Goal: Task Accomplishment & Management: Manage account settings

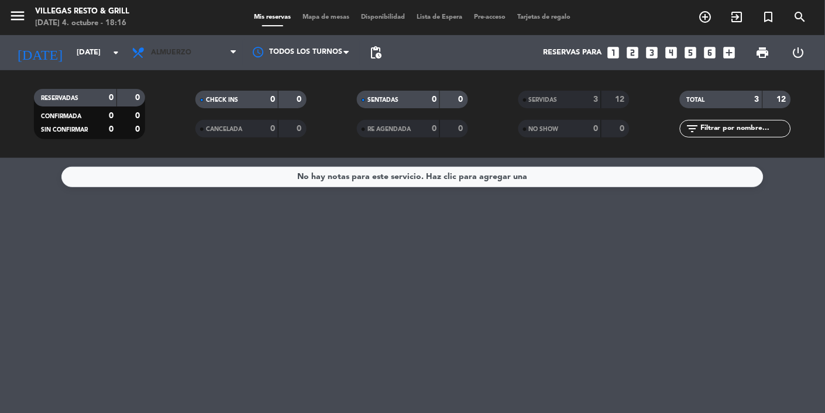
click at [167, 57] on span "Almuerzo" at bounding box center [184, 53] width 117 height 26
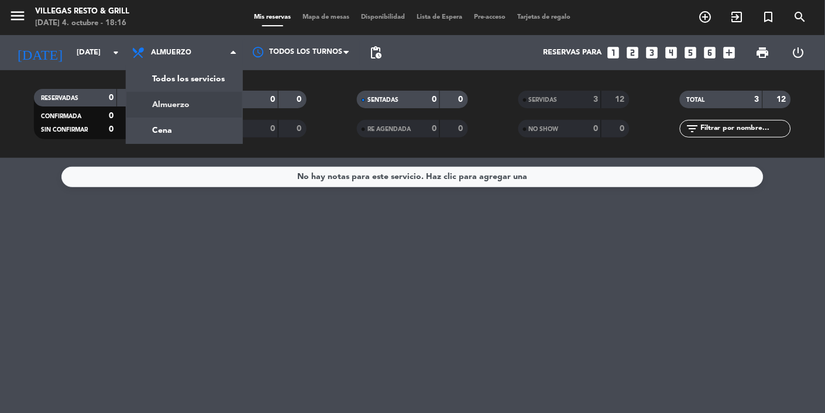
click at [156, 134] on div "menu [PERSON_NAME] Resto & Grill [DATE] 4. octubre - 18:16 Mis reservas Mapa de…" at bounding box center [412, 79] width 825 height 158
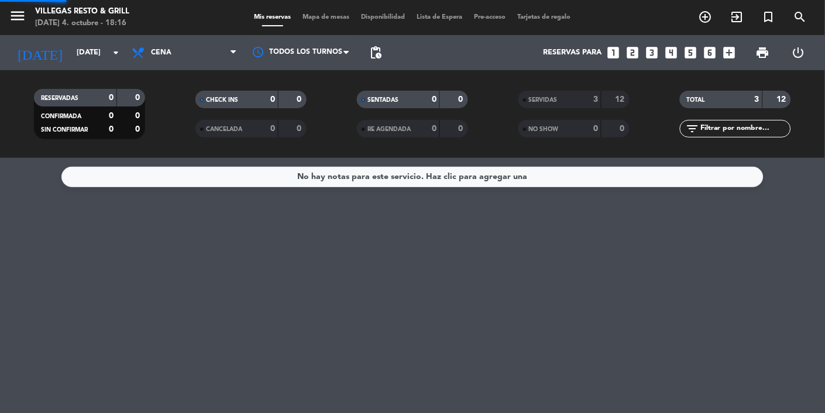
click at [155, 130] on filter-checkbox "RESERVADAS 0 0 CONFIRMADA 0 0 SIN CONFIRMAR 0 0" at bounding box center [90, 114] width 162 height 50
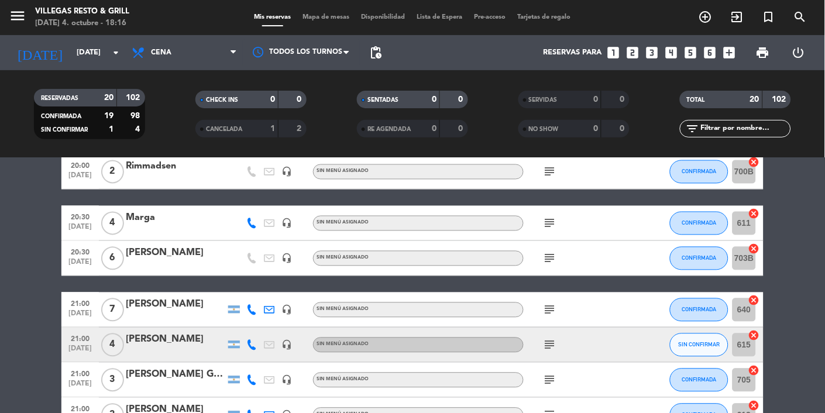
scroll to position [601, 0]
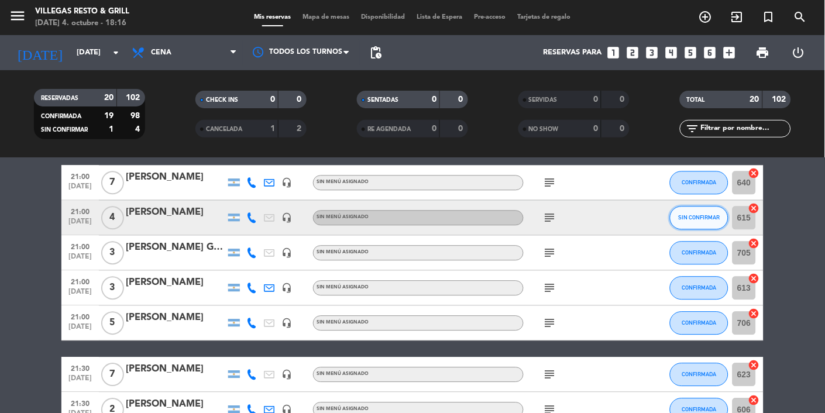
click at [515, 218] on span "SIN CONFIRMAR" at bounding box center [700, 218] width 42 height 6
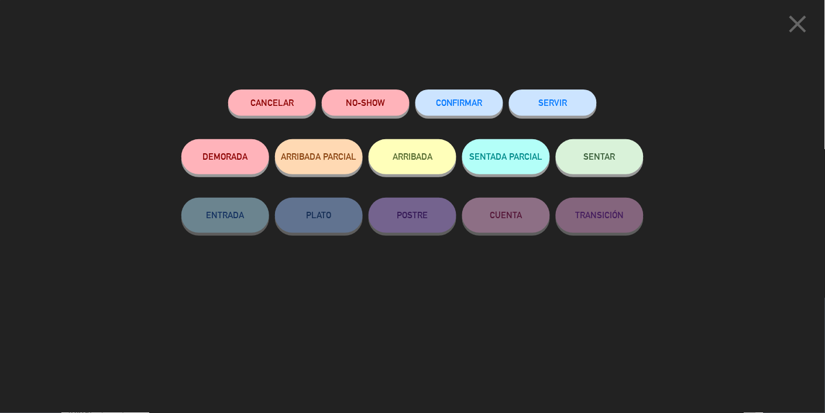
click at [465, 102] on span "CONFIRMAR" at bounding box center [459, 103] width 47 height 10
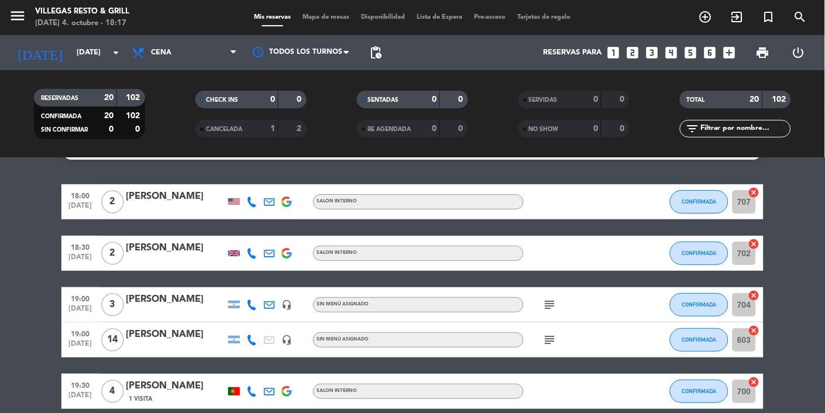
scroll to position [0, 0]
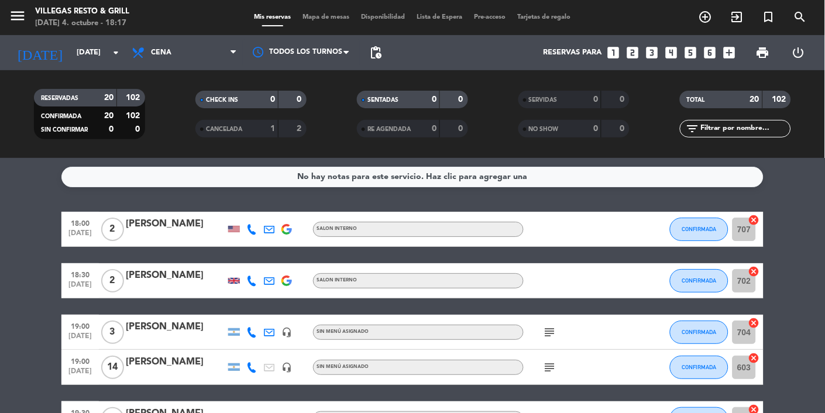
click at [325, 17] on span "Mapa de mesas" at bounding box center [326, 17] width 59 height 6
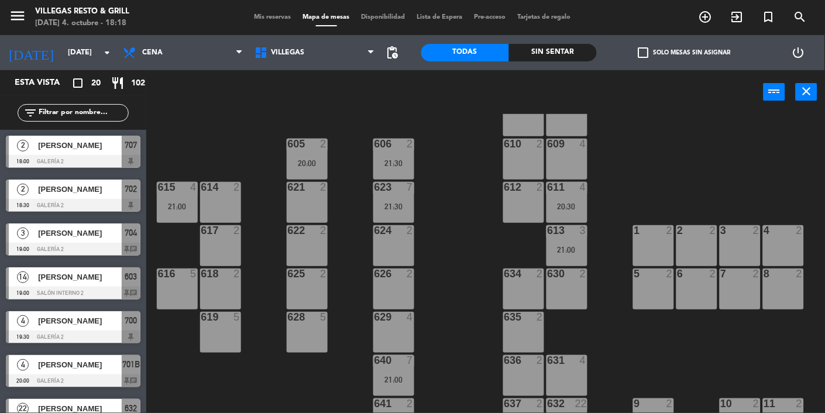
scroll to position [339, 0]
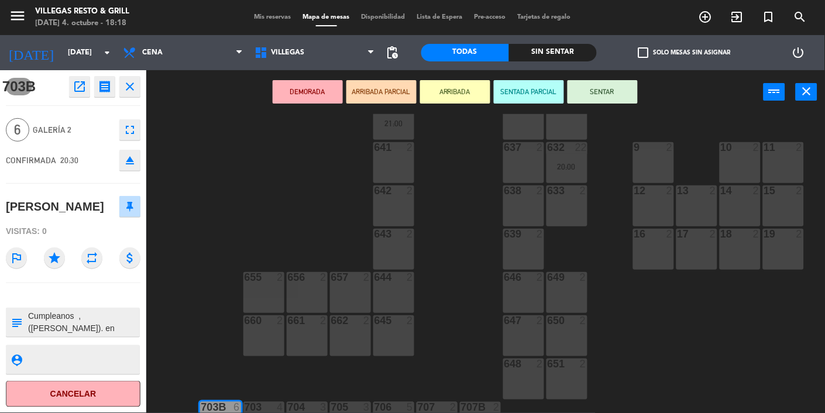
click at [462, 359] on div "602 7 603 14 19:00 604 7 608 2 607 4 605 2 20:00 606 2 21:30 610 2 609 4 621 2 …" at bounding box center [489, 300] width 671 height 372
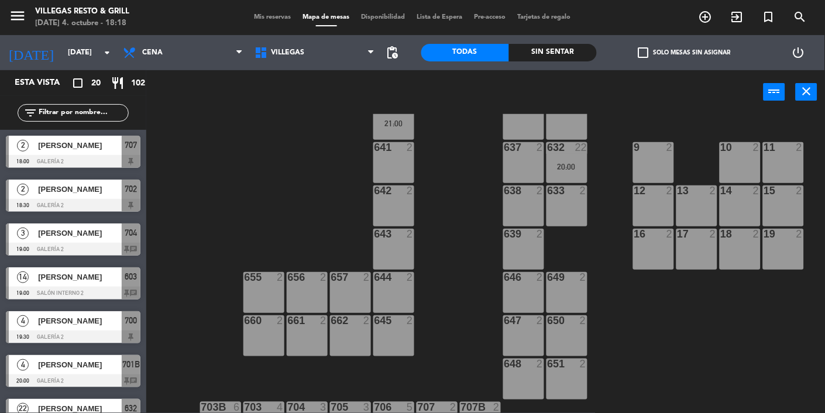
scroll to position [0, 0]
click at [312, 468] on div "602 7 603 14 19:00 604 7 608 2 607 4 605 2 20:00 606 2 21:30 610 2 609 4 621 2 …" at bounding box center [489, 300] width 671 height 372
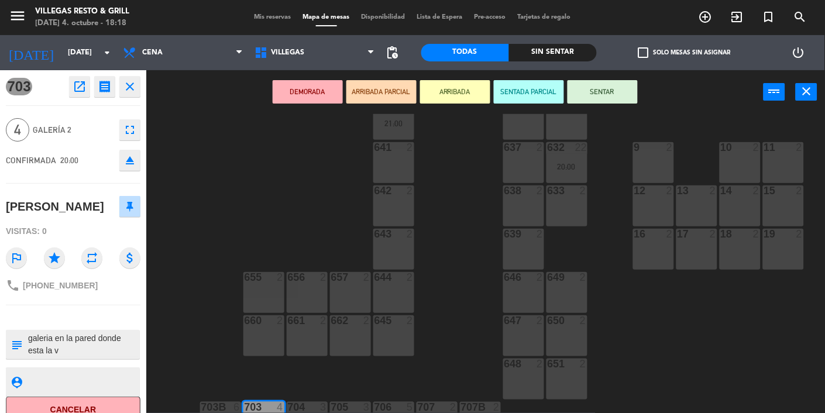
click at [462, 348] on div "602 7 603 14 19:00 604 7 608 2 607 4 605 2 20:00 606 2 21:30 610 2 609 4 621 2 …" at bounding box center [489, 300] width 671 height 372
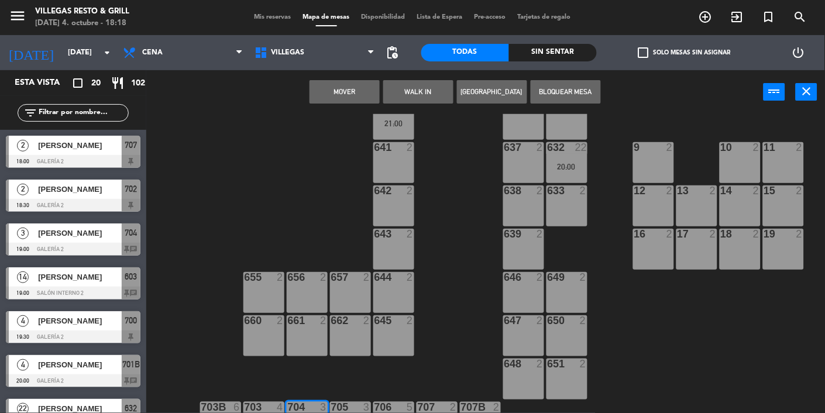
click at [353, 95] on button "Mover" at bounding box center [345, 91] width 70 height 23
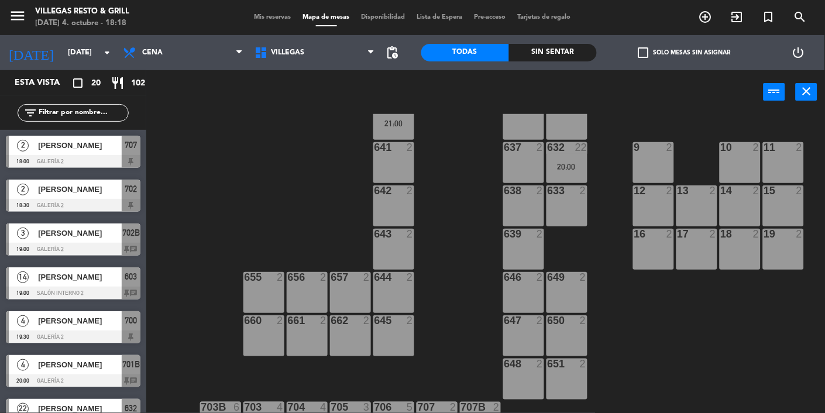
click at [124, 156] on div at bounding box center [73, 161] width 135 height 13
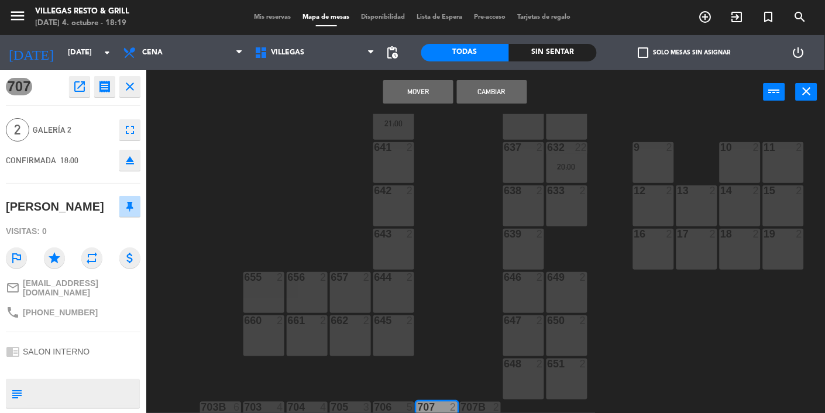
click at [412, 86] on button "Mover" at bounding box center [418, 91] width 70 height 23
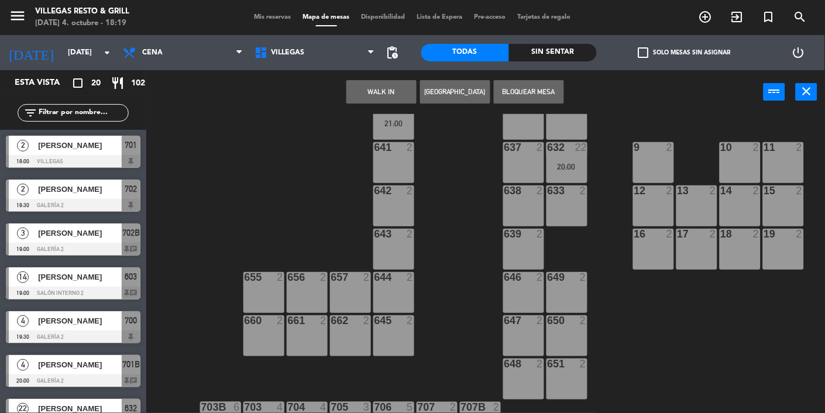
click at [62, 161] on div at bounding box center [73, 161] width 135 height 13
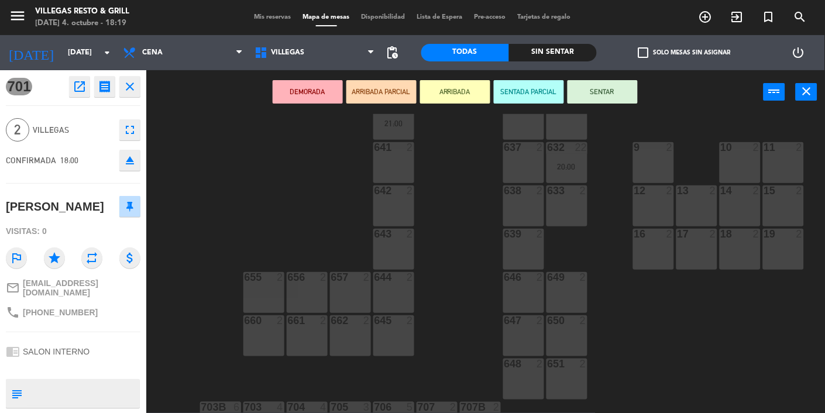
click at [515, 95] on button "SENTAR" at bounding box center [603, 91] width 70 height 23
click at [463, 313] on div "602 7 603 14 19:00 604 7 608 2 607 4 605 2 20:00 606 2 21:30 610 2 609 4 621 2 …" at bounding box center [489, 300] width 671 height 372
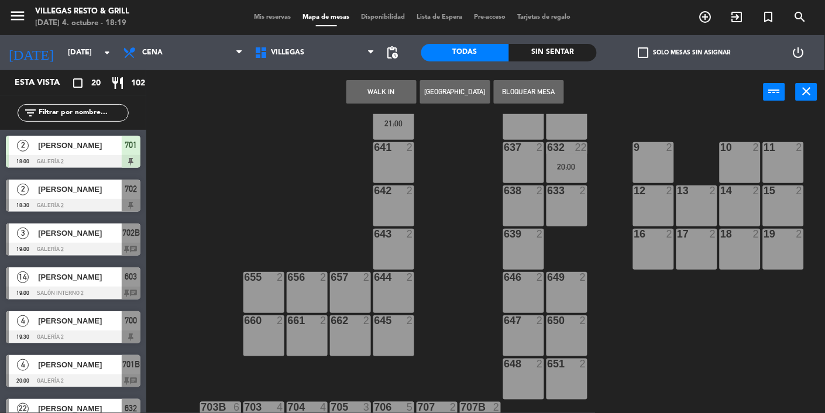
click at [48, 191] on span "[PERSON_NAME]" at bounding box center [80, 189] width 84 height 12
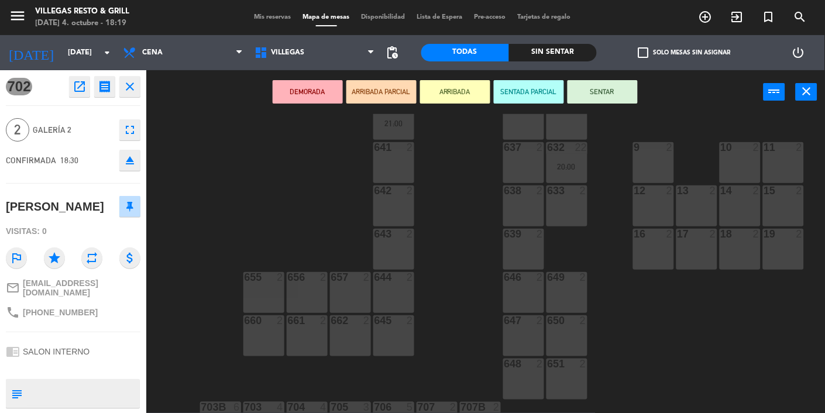
click at [452, 343] on div "602 7 603 14 19:00 604 7 608 2 607 4 605 2 20:00 606 2 21:30 610 2 609 4 621 2 …" at bounding box center [489, 300] width 671 height 372
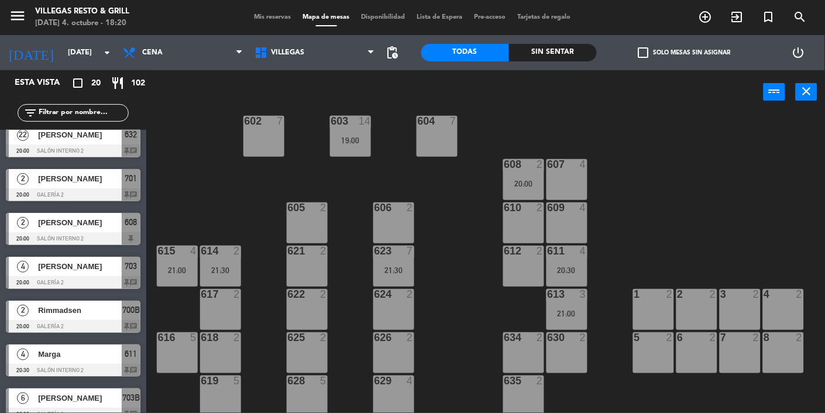
scroll to position [404, 0]
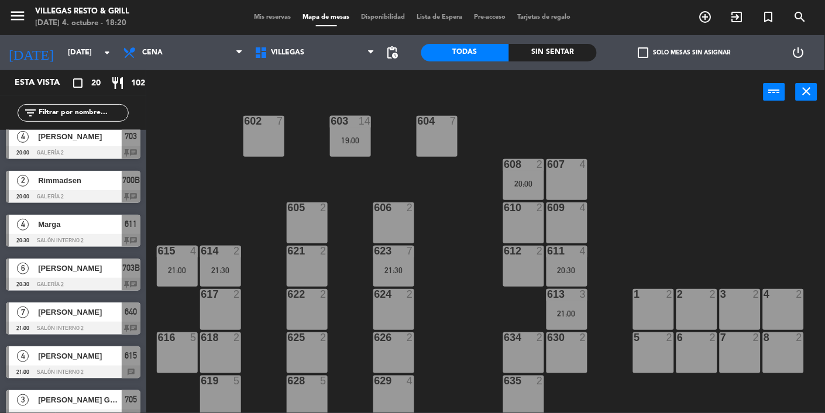
click at [133, 413] on div at bounding box center [73, 416] width 135 height 13
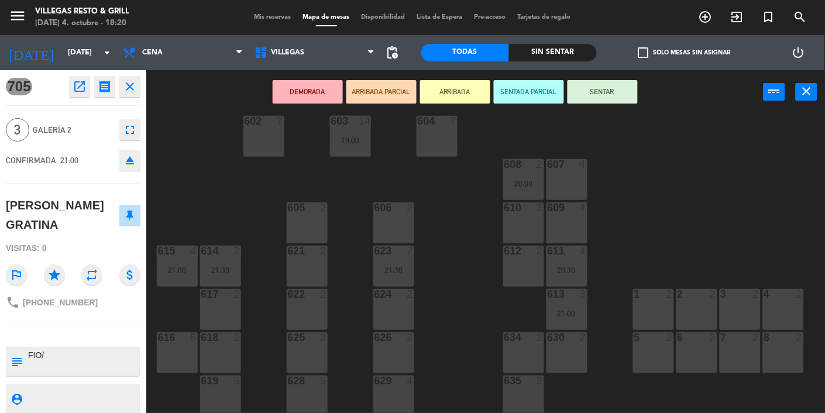
click at [515, 222] on div "609 4" at bounding box center [567, 222] width 41 height 41
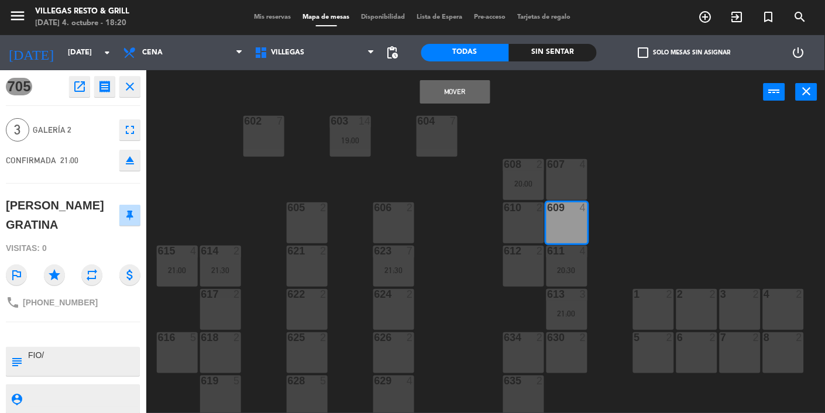
click at [443, 101] on button "Mover" at bounding box center [455, 91] width 70 height 23
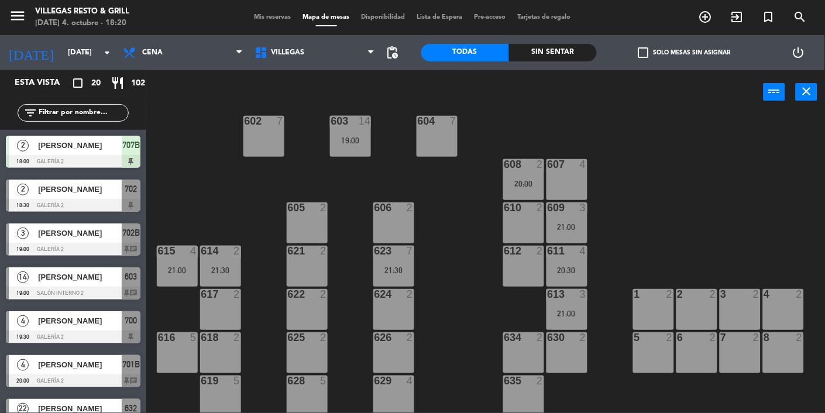
scroll to position [92, 0]
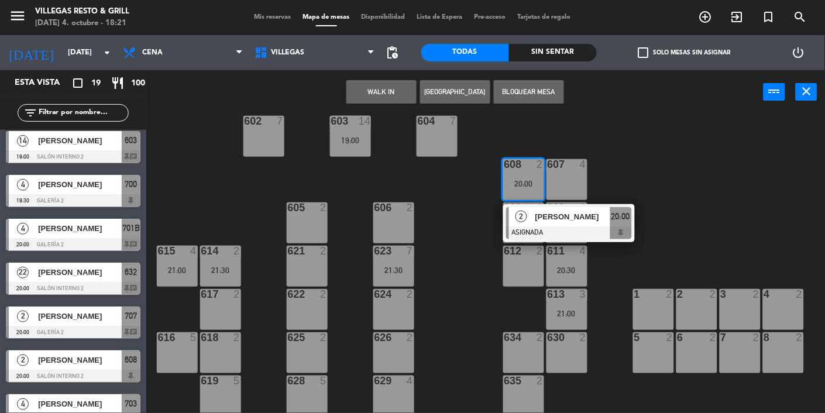
click at [301, 214] on div "605 2" at bounding box center [307, 222] width 41 height 41
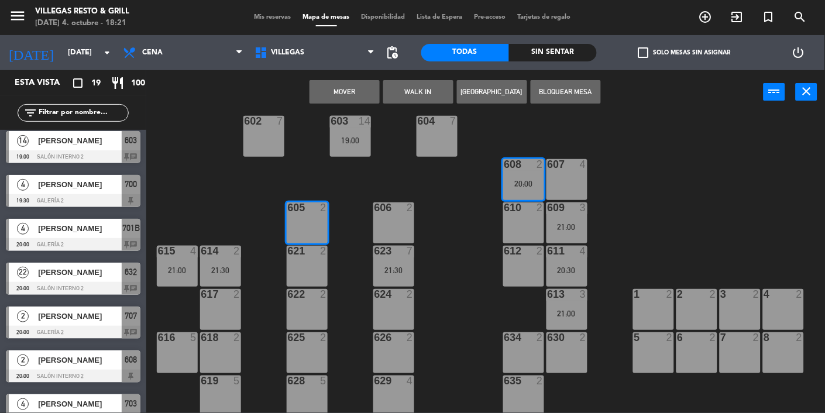
click at [355, 91] on button "Mover" at bounding box center [345, 91] width 70 height 23
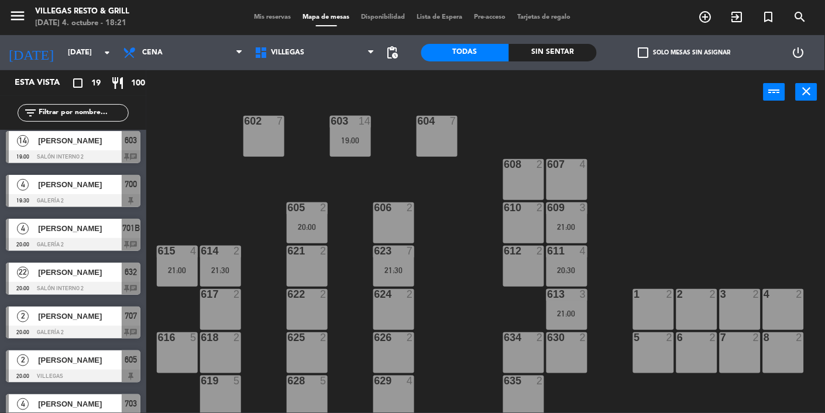
click at [293, 222] on div "20:00" at bounding box center [307, 226] width 41 height 9
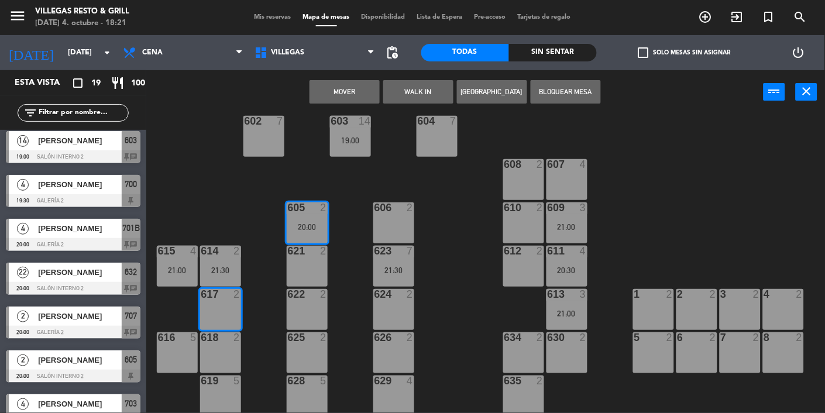
click at [358, 85] on button "Mover" at bounding box center [345, 91] width 70 height 23
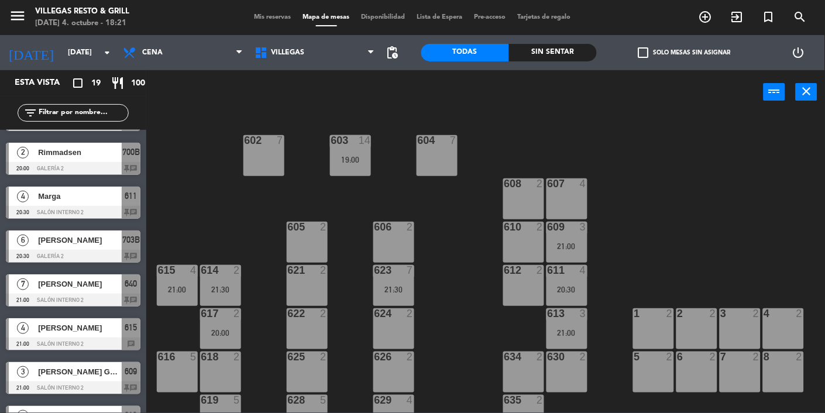
scroll to position [478, 0]
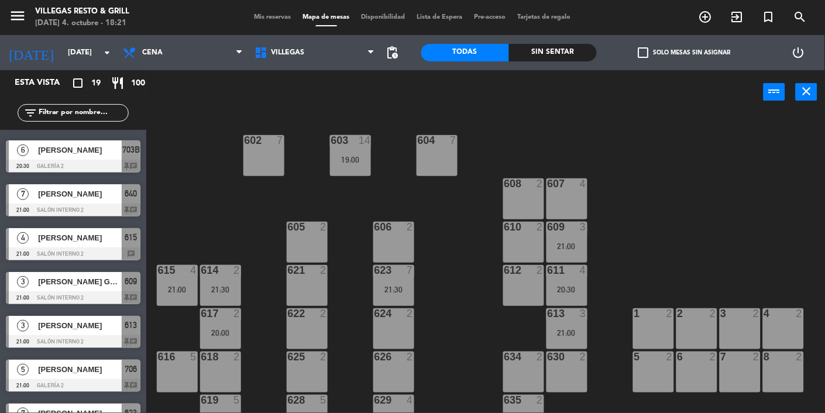
click at [73, 374] on span "[PERSON_NAME]" at bounding box center [80, 369] width 84 height 12
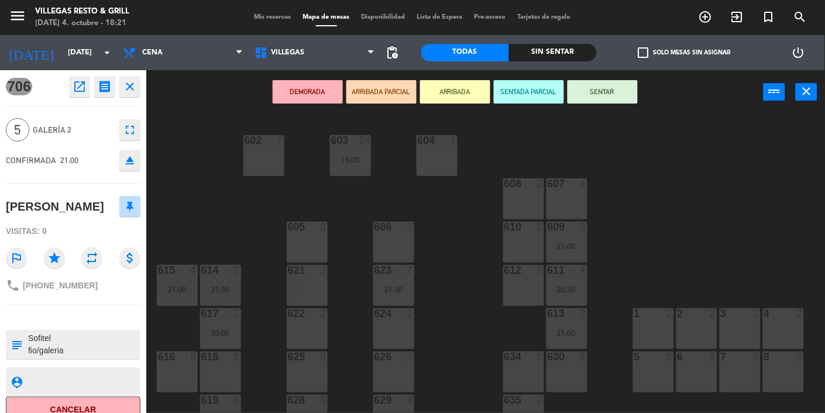
click at [463, 345] on div "602 7 603 14 19:00 604 7 608 2 607 4 605 2 606 2 610 2 609 3 21:00 621 2 623 7 …" at bounding box center [489, 300] width 671 height 372
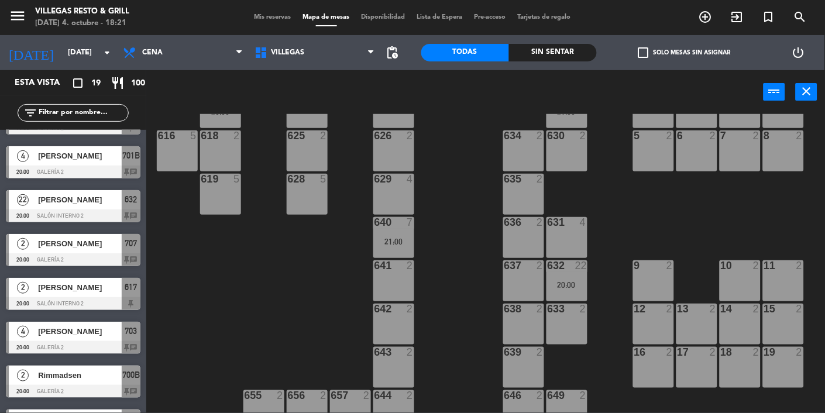
scroll to position [339, 0]
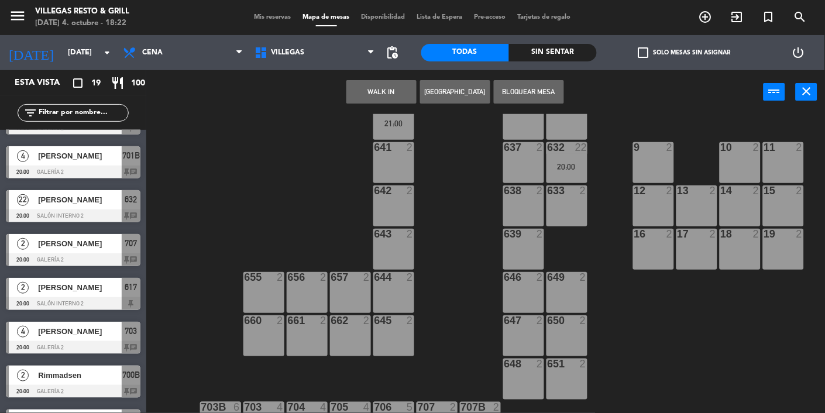
click at [57, 386] on div at bounding box center [73, 391] width 135 height 13
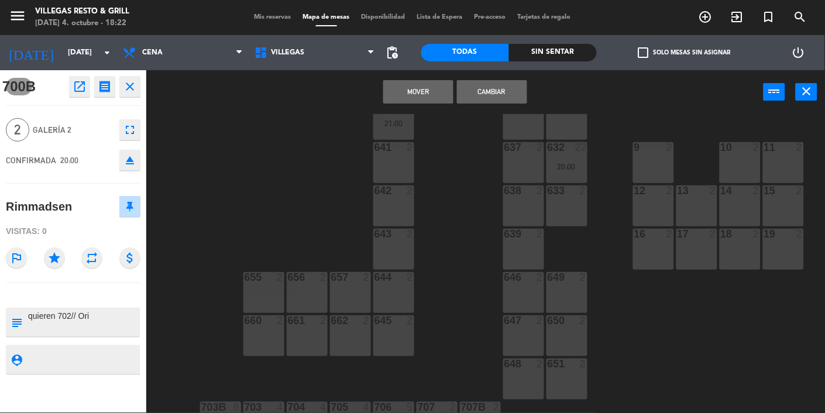
click at [427, 84] on button "Mover" at bounding box center [418, 91] width 70 height 23
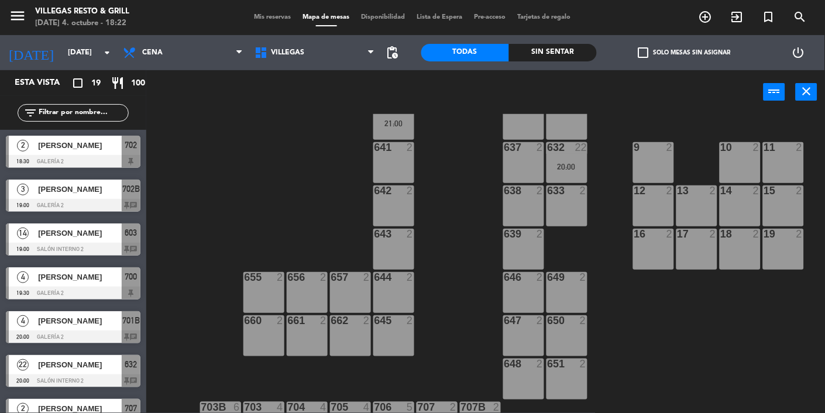
scroll to position [0, 0]
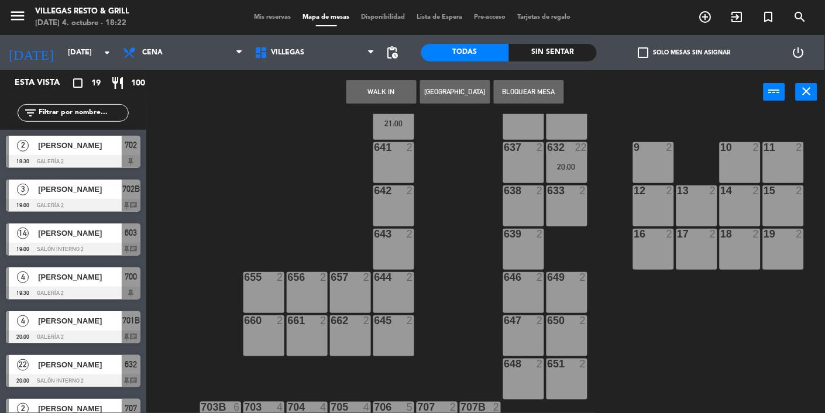
scroll to position [129, 0]
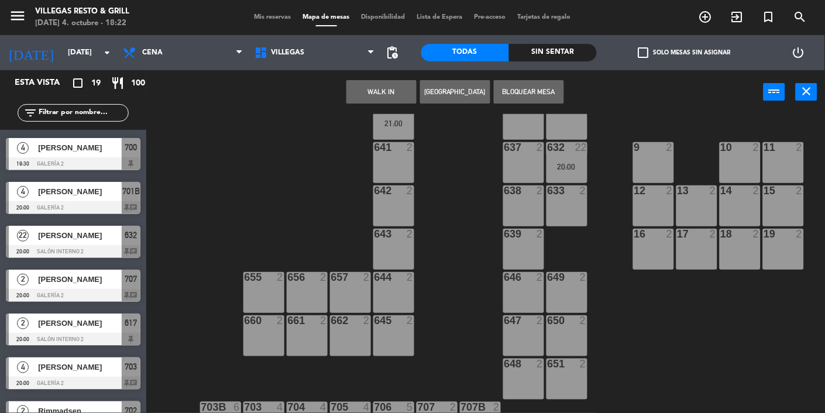
click at [60, 408] on span "Rimmadsen" at bounding box center [80, 411] width 84 height 12
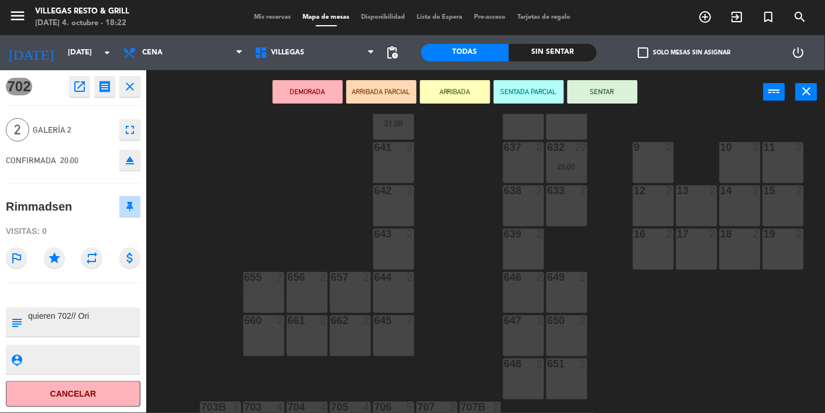
click at [456, 264] on div "602 7 603 14 19:00 604 7 608 2 607 4 605 2 606 2 610 2 609 3 21:00 621 2 623 7 …" at bounding box center [489, 300] width 671 height 372
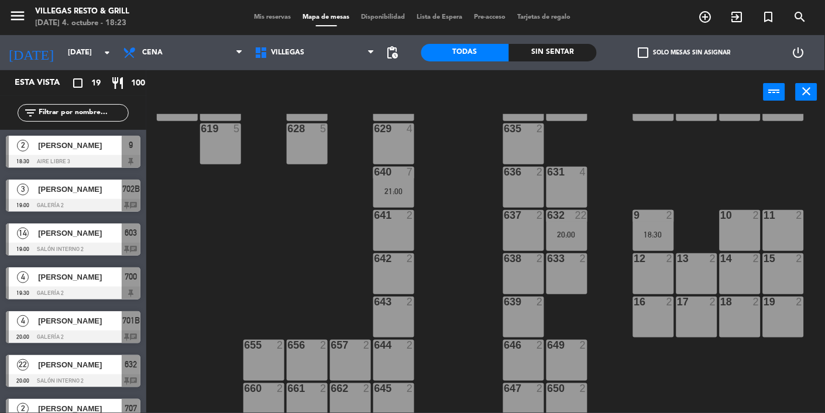
scroll to position [339, 0]
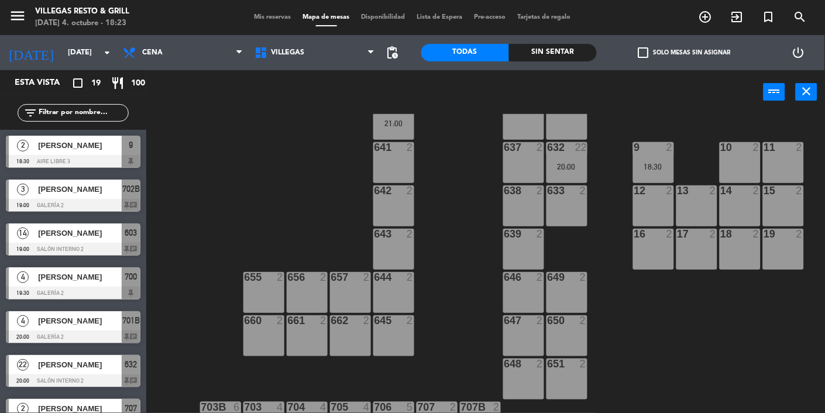
click at [276, 14] on span "Mis reservas" at bounding box center [273, 17] width 49 height 6
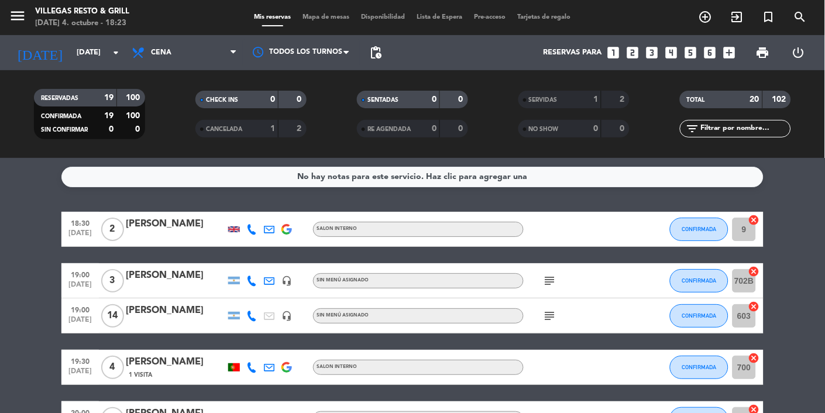
click at [515, 319] on icon "subject" at bounding box center [550, 316] width 14 height 14
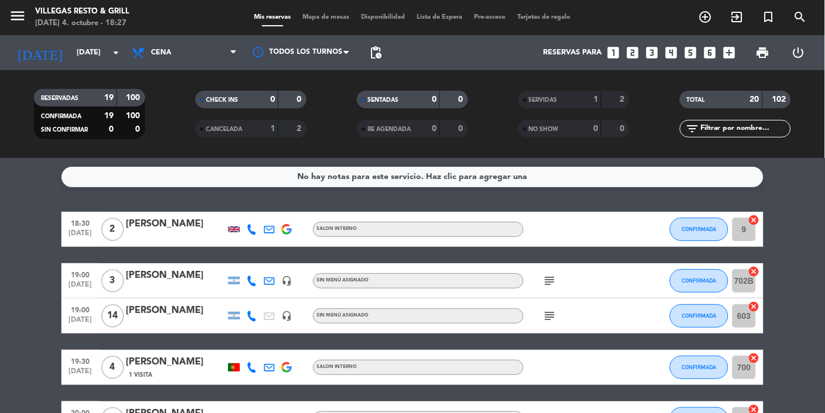
click at [515, 284] on icon "subject" at bounding box center [550, 281] width 14 height 14
click at [515, 319] on icon "subject" at bounding box center [550, 316] width 14 height 14
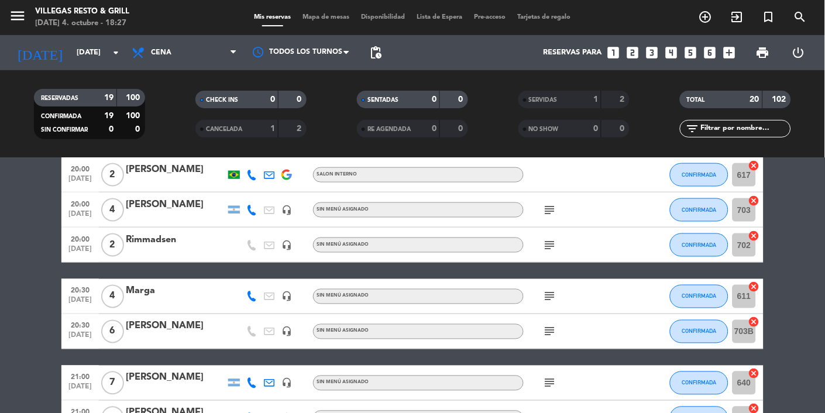
scroll to position [350, 0]
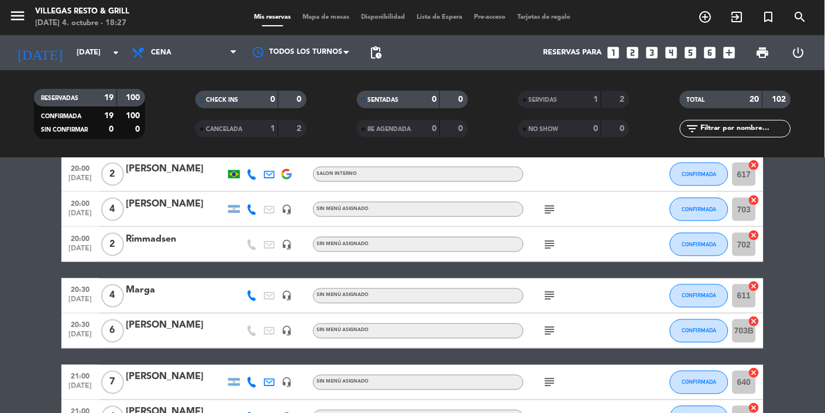
click at [515, 299] on icon "subject" at bounding box center [550, 296] width 14 height 14
click at [515, 244] on div "subject" at bounding box center [576, 244] width 105 height 35
click at [515, 249] on icon "subject" at bounding box center [550, 245] width 14 height 14
click at [515, 214] on div "quieren 702// Ori" at bounding box center [550, 222] width 83 height 20
click at [515, 214] on icon "subject" at bounding box center [550, 209] width 14 height 14
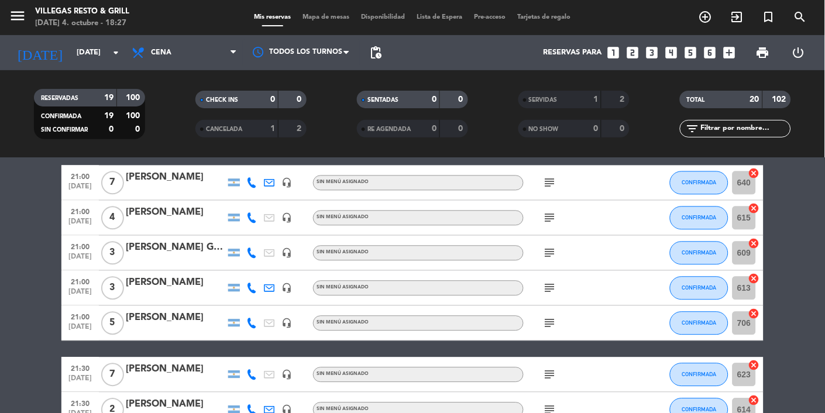
scroll to position [0, 0]
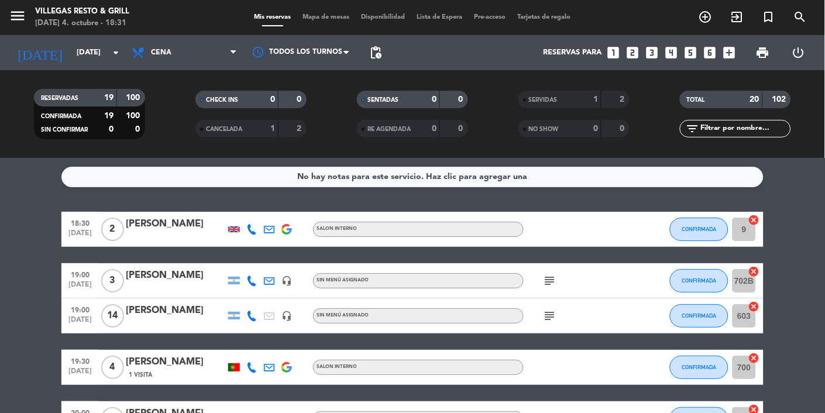
click at [320, 18] on span "Mapa de mesas" at bounding box center [326, 17] width 59 height 6
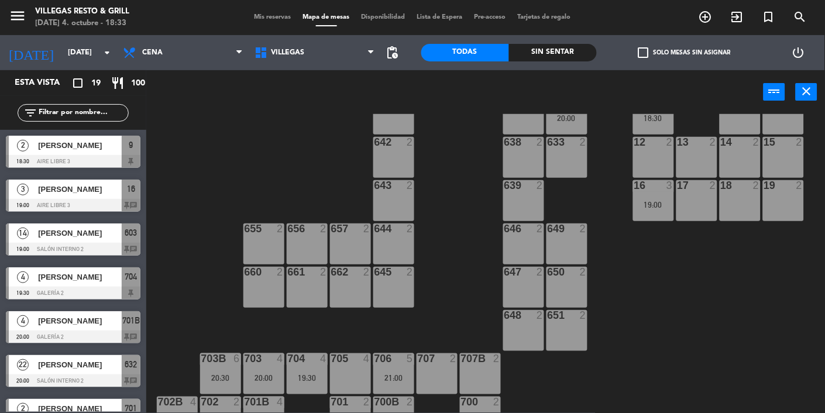
scroll to position [412, 0]
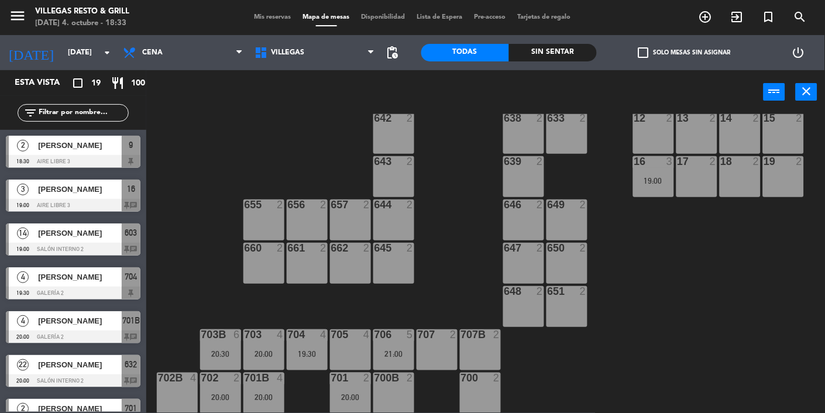
click at [311, 369] on div "704 4 19:30" at bounding box center [307, 349] width 41 height 41
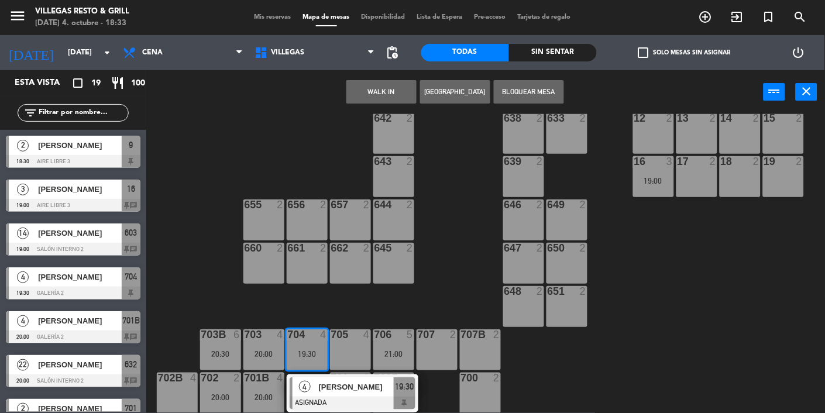
click at [484, 398] on div "700 2" at bounding box center [480, 393] width 41 height 41
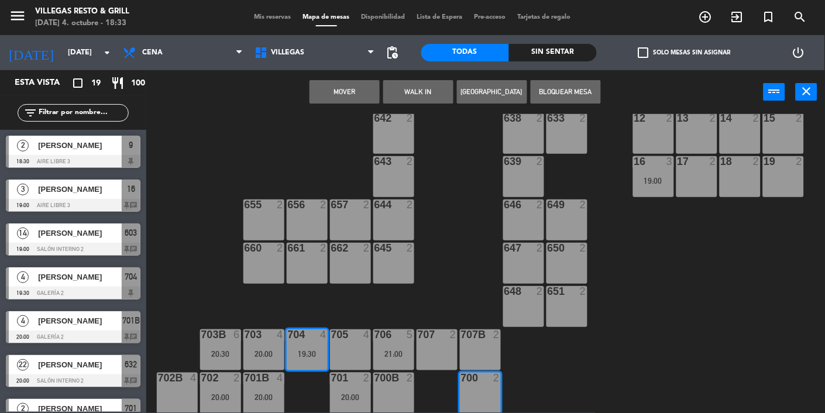
click at [487, 400] on div "700 2" at bounding box center [480, 393] width 41 height 41
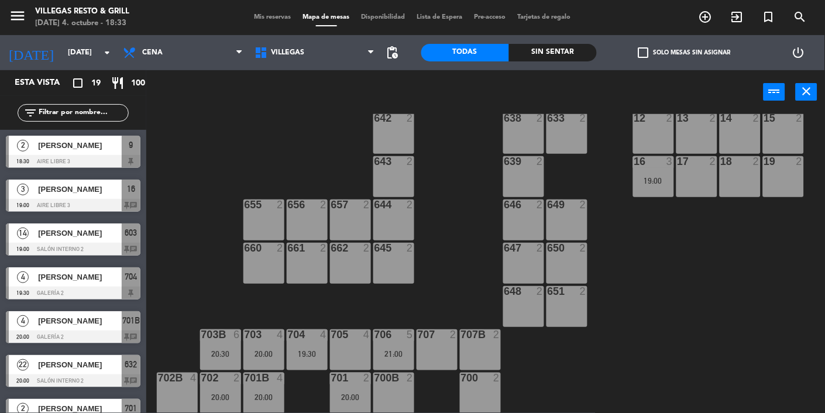
click at [456, 268] on div "602 7 603 14 19:00 604 7 608 2 607 4 21:00 605 2 606 2 20:00 610 2 609 4 621 2 …" at bounding box center [489, 263] width 671 height 299
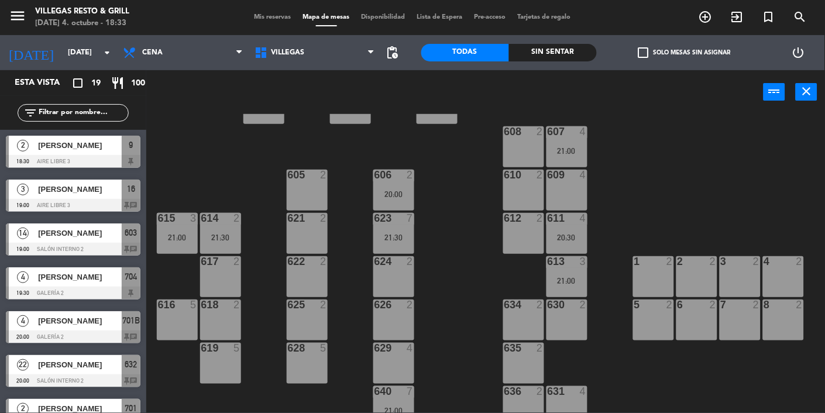
scroll to position [0, 0]
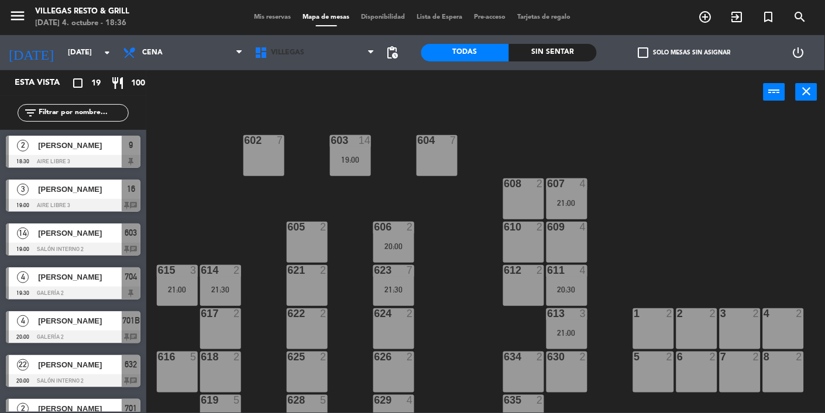
click at [270, 40] on span "Villegas" at bounding box center [315, 53] width 132 height 26
click at [119, 164] on div at bounding box center [73, 161] width 135 height 13
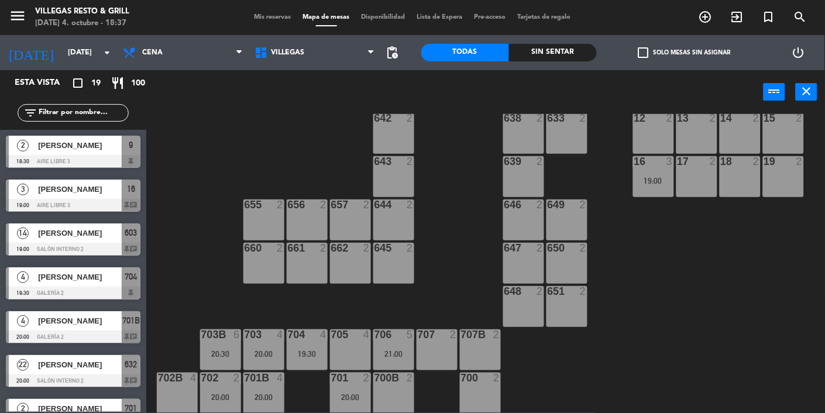
click at [129, 156] on div at bounding box center [73, 161] width 135 height 13
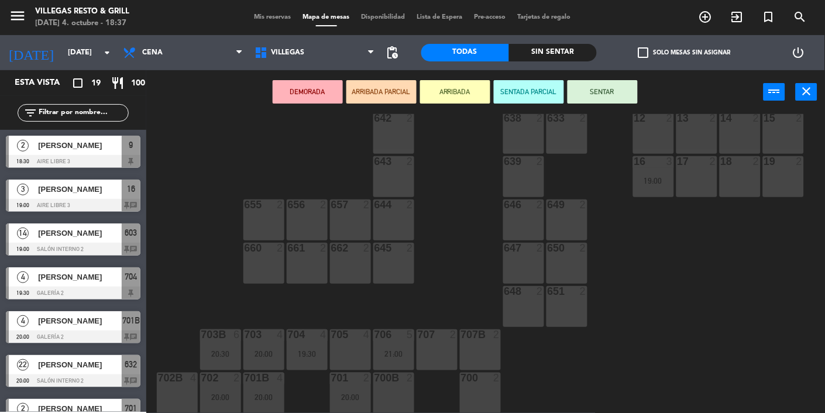
click at [235, 394] on div "20:00" at bounding box center [220, 397] width 41 height 8
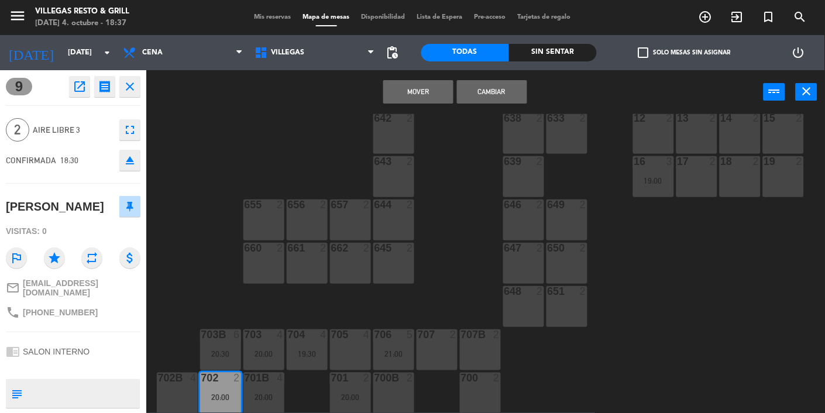
click at [417, 103] on button "Mover" at bounding box center [418, 91] width 70 height 23
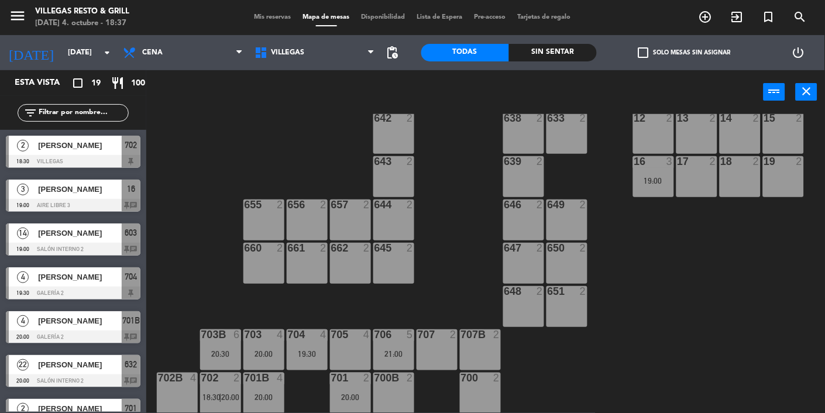
click at [91, 158] on div at bounding box center [73, 161] width 135 height 13
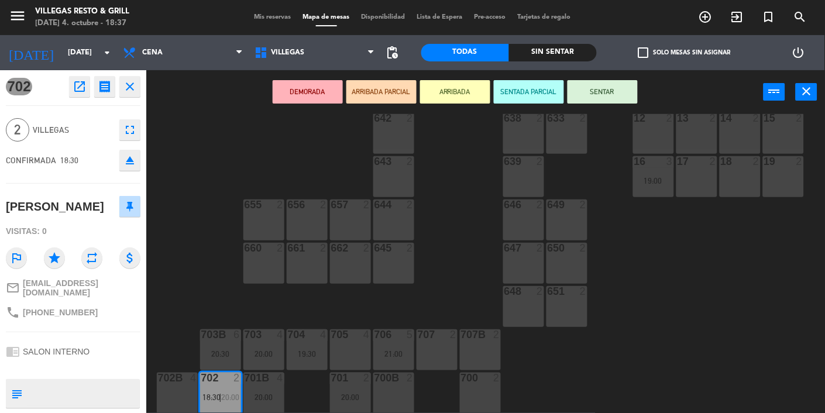
click at [515, 101] on button "SENTAR" at bounding box center [603, 91] width 70 height 23
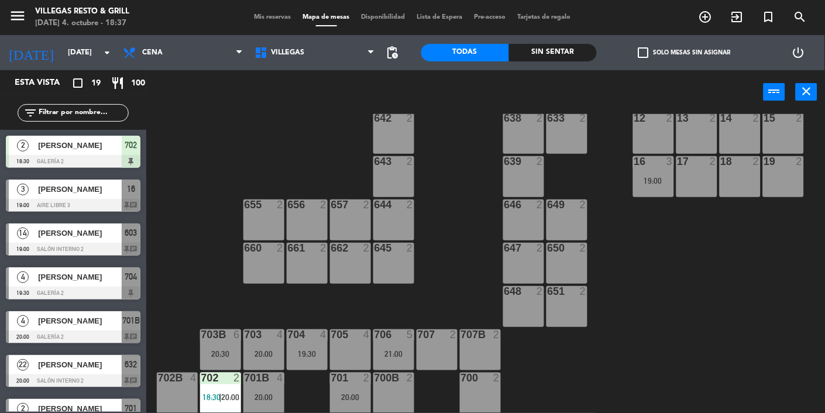
click at [41, 155] on div at bounding box center [73, 161] width 135 height 13
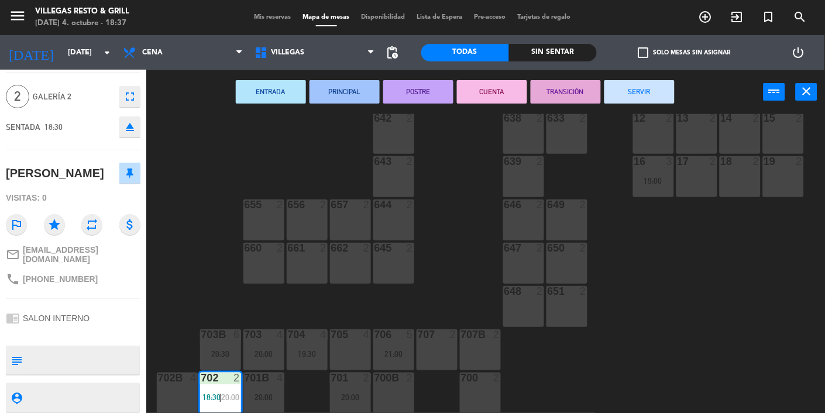
scroll to position [0, 0]
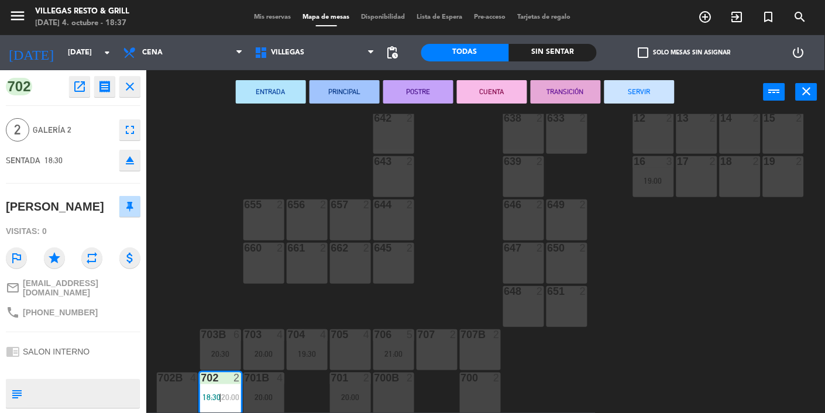
click at [515, 351] on div "602 7 603 14 19:00 604 7 608 2 607 4 21:00 605 2 606 2 20:00 610 2 609 4 621 2 …" at bounding box center [489, 263] width 671 height 299
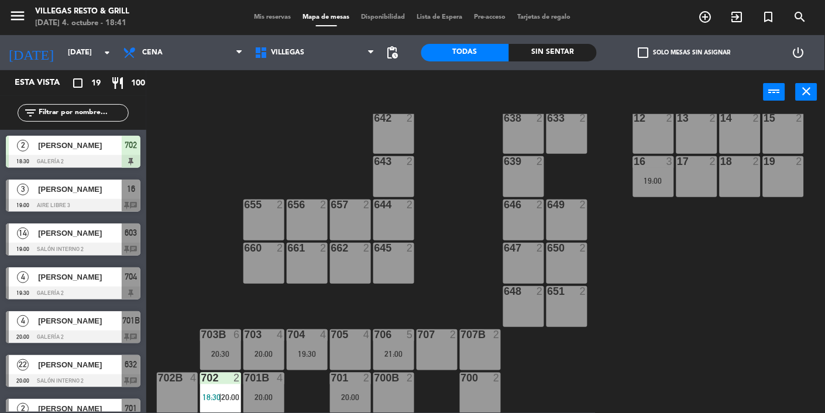
click at [67, 46] on input "[DATE]" at bounding box center [112, 52] width 101 height 21
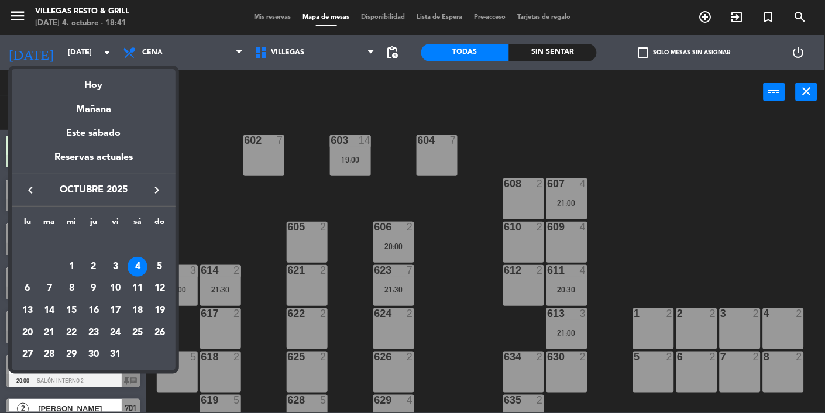
click at [166, 267] on div "5" at bounding box center [160, 267] width 20 height 20
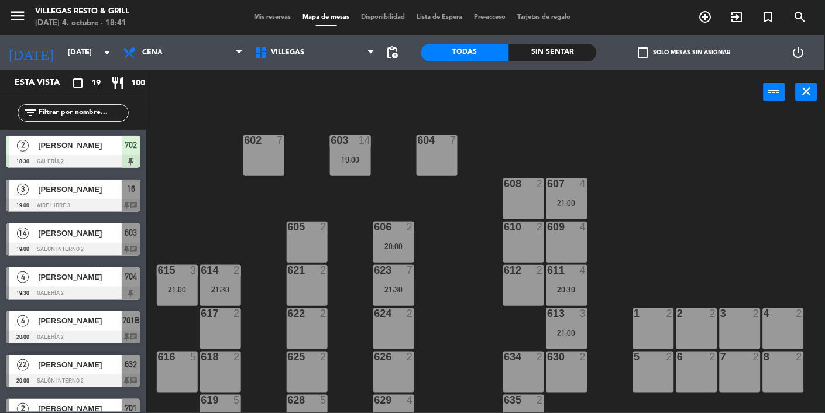
type input "[DATE]"
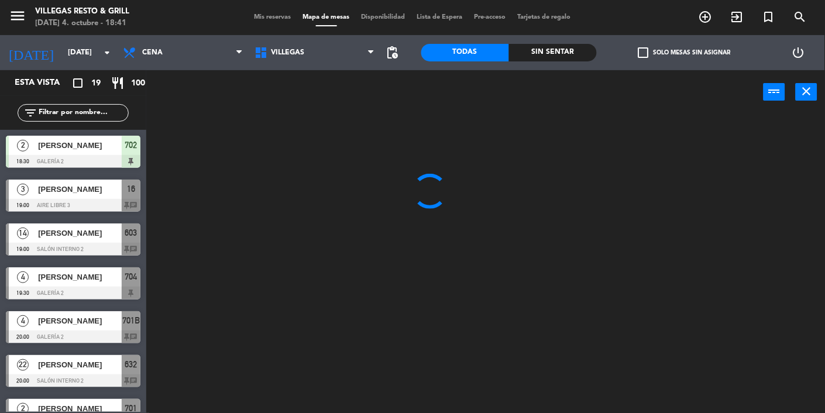
click at [259, 17] on span "Mis reservas" at bounding box center [273, 17] width 49 height 6
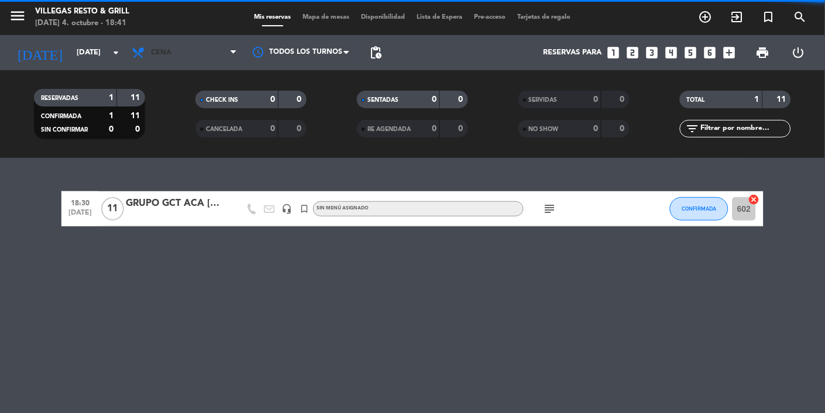
click at [179, 56] on span "Cena" at bounding box center [184, 53] width 117 height 26
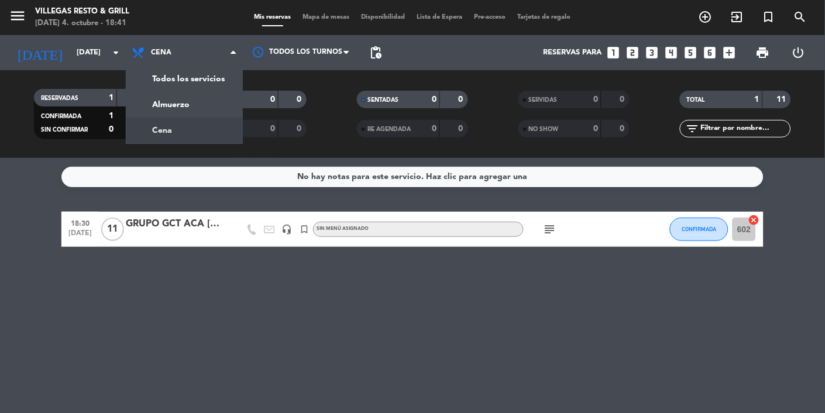
click at [156, 118] on div "menu [PERSON_NAME] Resto & Grill [DATE] 4. octubre - 18:41 Mis reservas Mapa de…" at bounding box center [412, 79] width 825 height 158
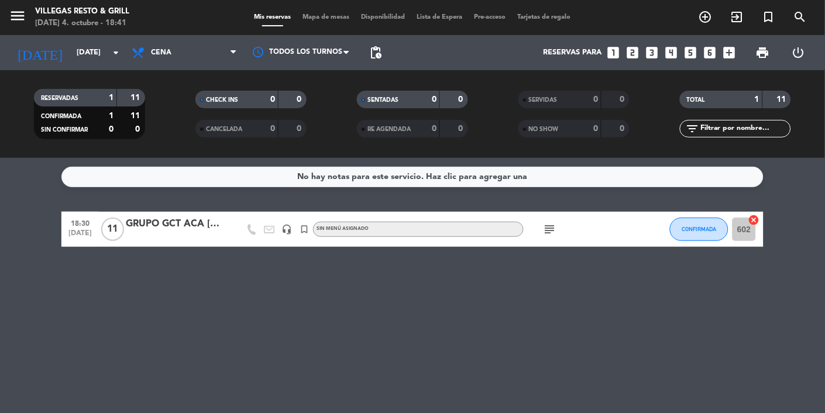
click at [161, 54] on span "Cena" at bounding box center [161, 53] width 20 height 8
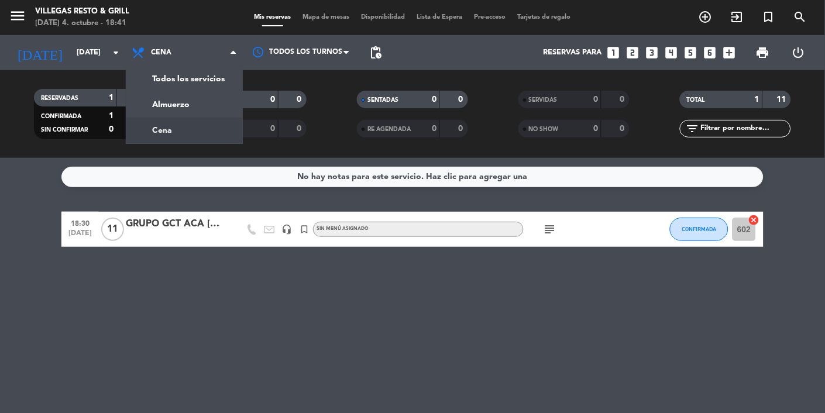
click at [152, 110] on div "menu [PERSON_NAME] Resto & Grill [DATE] 4. octubre - 18:41 Mis reservas Mapa de…" at bounding box center [412, 79] width 825 height 158
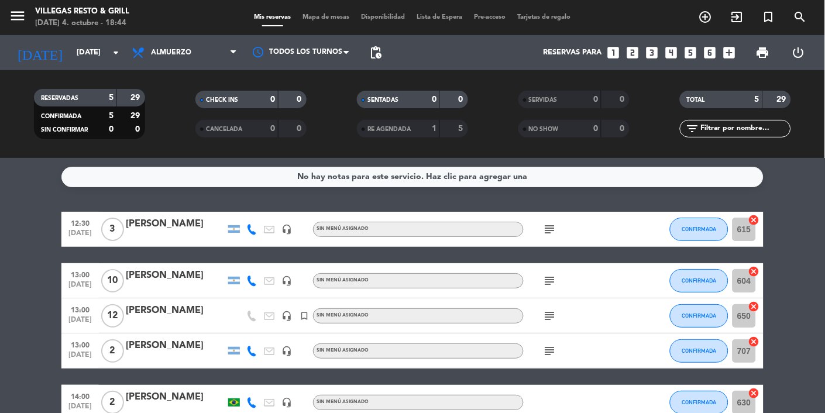
scroll to position [72, 0]
click at [515, 222] on icon "subject" at bounding box center [550, 229] width 14 height 14
click at [515, 212] on bookings-row "12:30 [DATE] 3 [PERSON_NAME] headset_mic Sin menú asignado subject [PERSON_NAME…" at bounding box center [412, 316] width 825 height 208
click at [171, 232] on div at bounding box center [175, 236] width 99 height 9
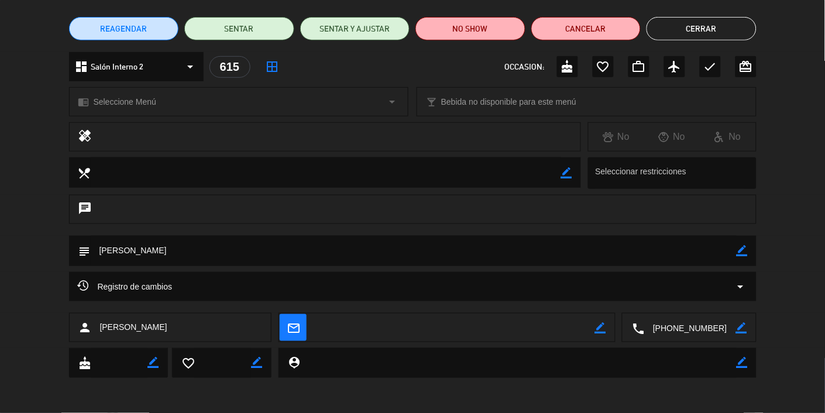
scroll to position [0, 0]
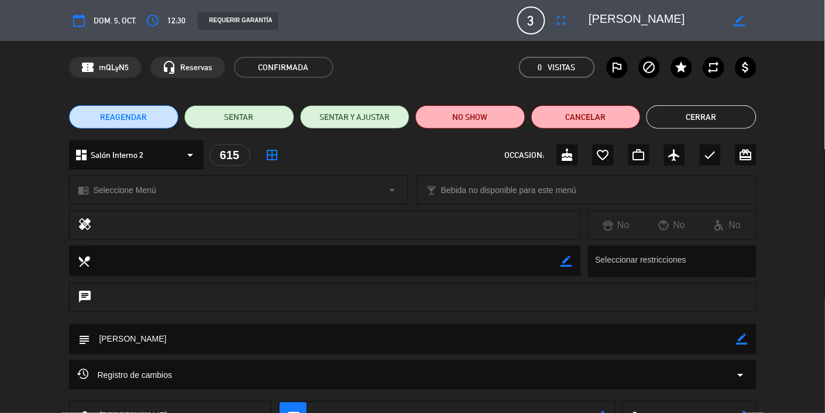
click at [515, 118] on button "Cerrar" at bounding box center [702, 116] width 110 height 23
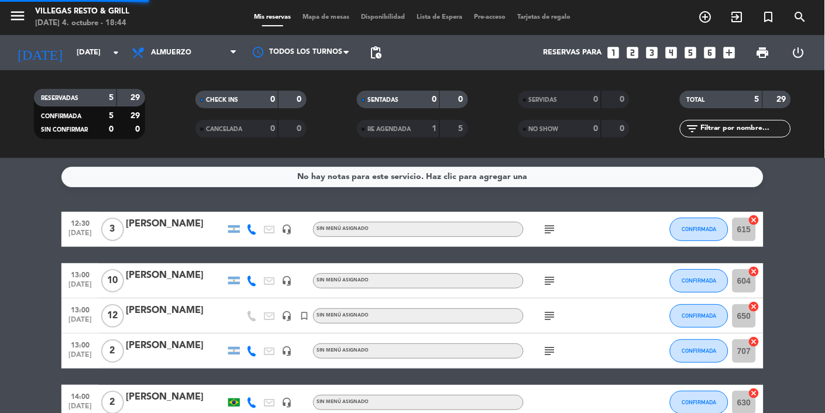
click at [191, 268] on div "[PERSON_NAME]" at bounding box center [175, 275] width 99 height 15
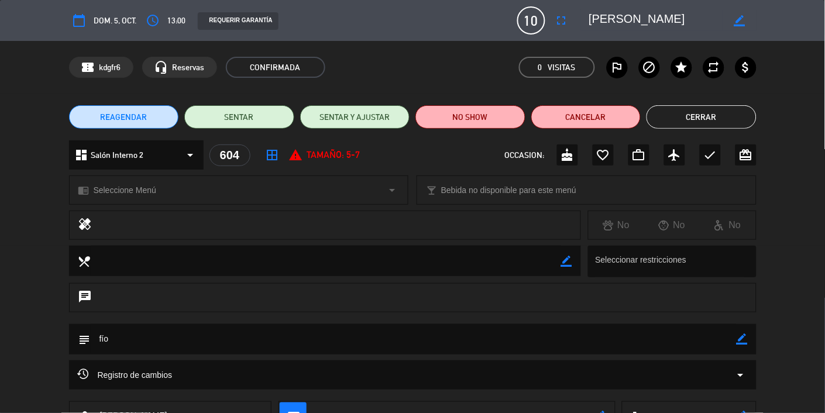
click at [515, 122] on button "Cerrar" at bounding box center [702, 116] width 110 height 23
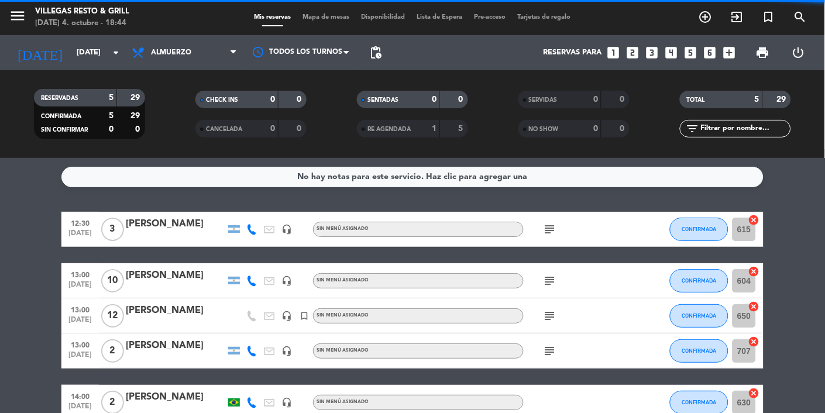
click at [182, 319] on div at bounding box center [175, 323] width 99 height 9
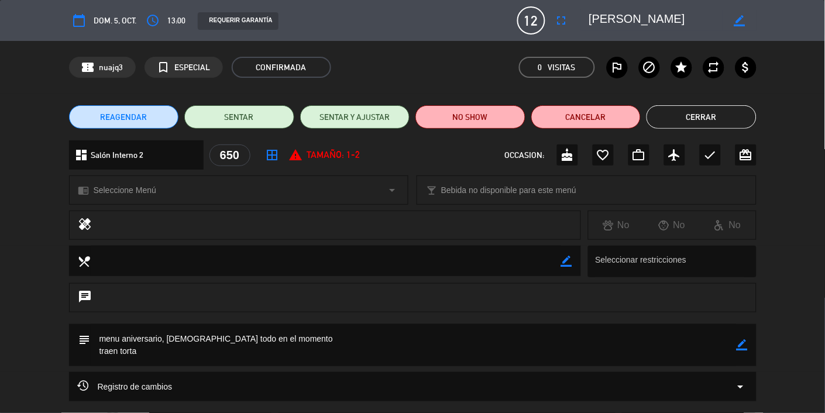
click at [515, 116] on button "Cerrar" at bounding box center [702, 116] width 110 height 23
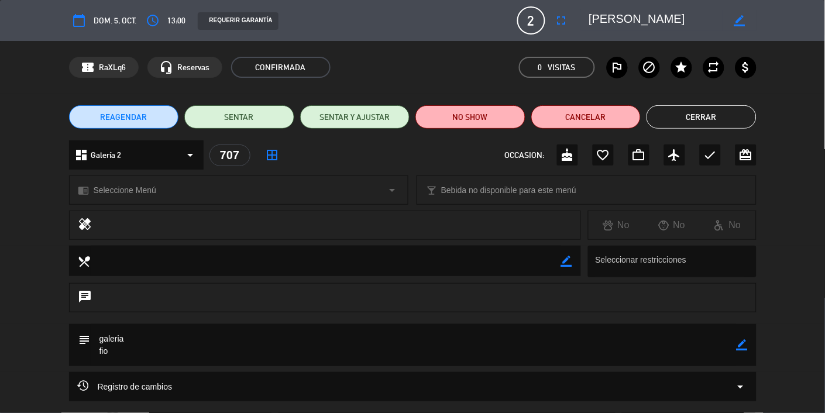
click at [515, 122] on button "Cerrar" at bounding box center [702, 116] width 110 height 23
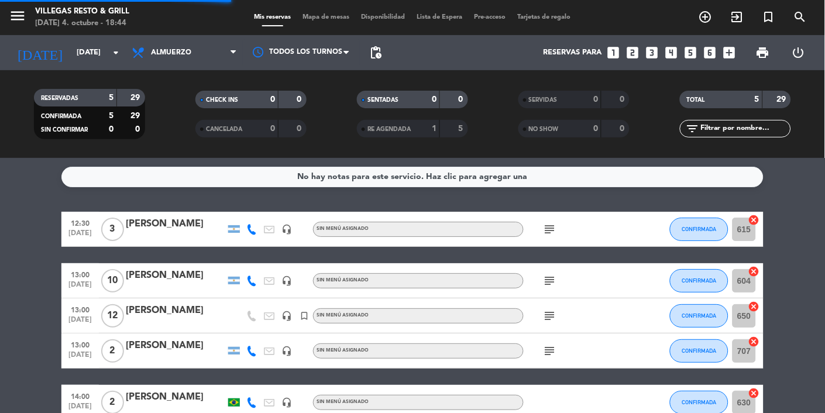
click at [201, 406] on div at bounding box center [175, 410] width 99 height 9
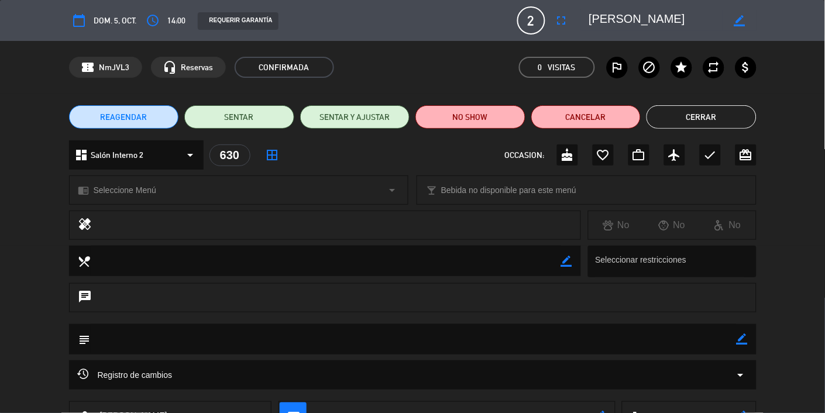
click at [515, 125] on button "Cerrar" at bounding box center [702, 116] width 110 height 23
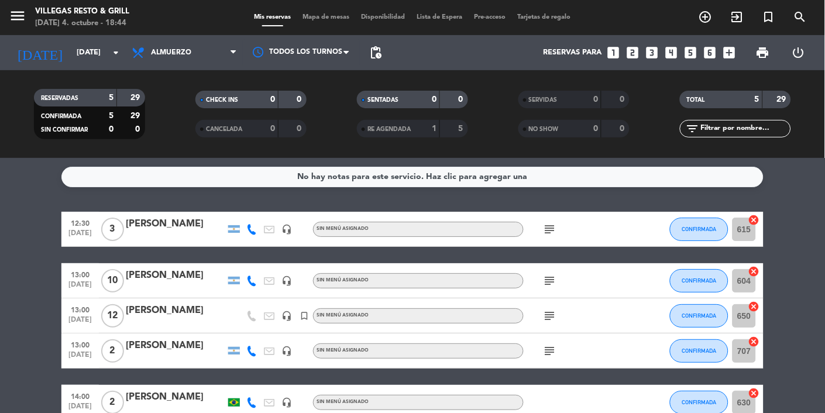
click at [95, 40] on div "[DATE] [DATE] arrow_drop_down" at bounding box center [67, 53] width 117 height 26
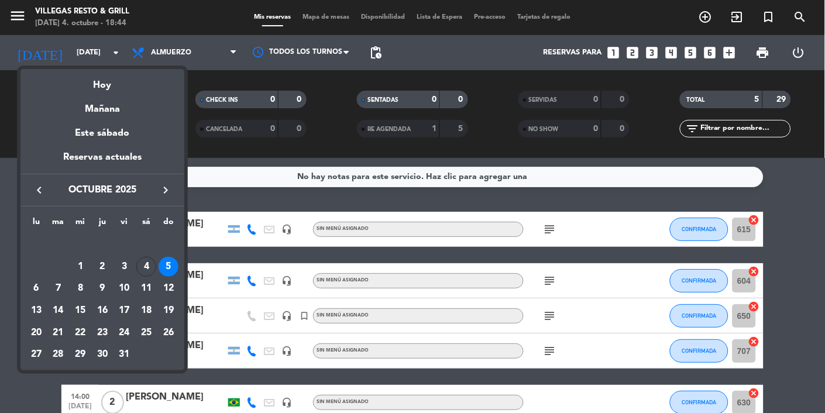
click at [45, 288] on div "6" at bounding box center [36, 289] width 20 height 20
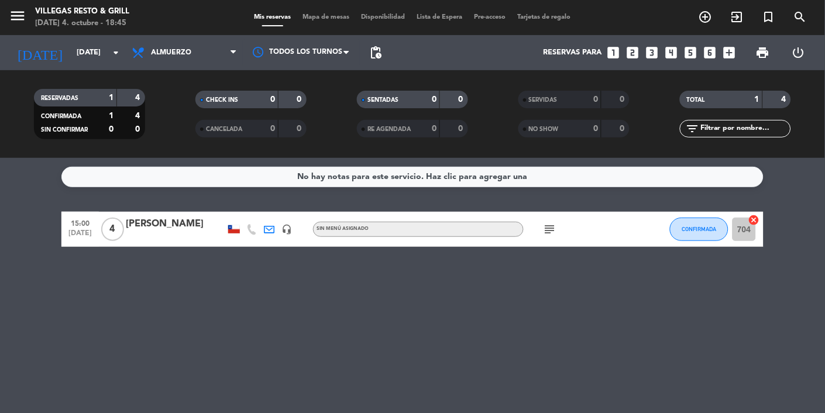
click at [515, 224] on icon "subject" at bounding box center [550, 229] width 14 height 14
click at [484, 325] on div "No hay notas para este servicio. Haz clic para agregar una 15:00 [DATE] 4 [PERS…" at bounding box center [412, 285] width 825 height 255
click at [85, 51] on input "[DATE]" at bounding box center [121, 52] width 101 height 21
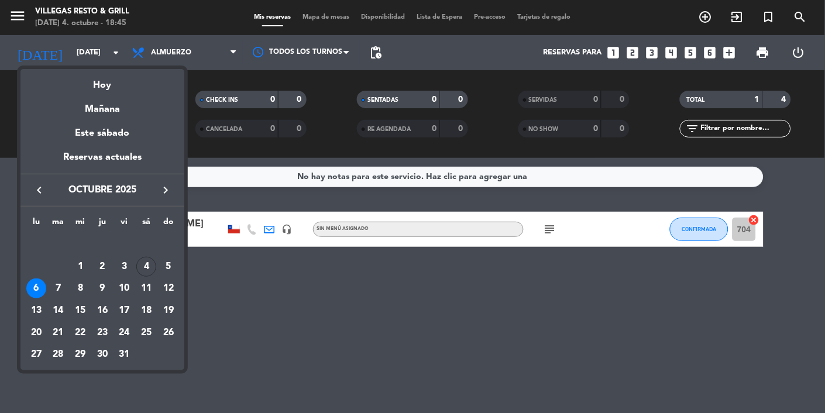
click at [231, 57] on div at bounding box center [412, 206] width 825 height 413
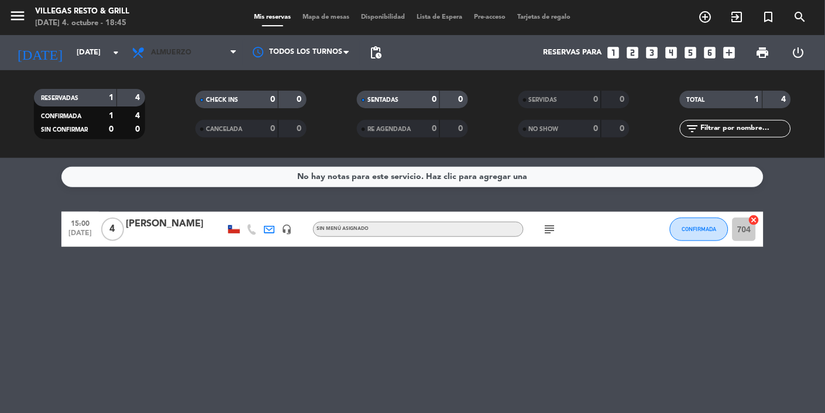
click at [215, 61] on span "Almuerzo" at bounding box center [184, 53] width 117 height 26
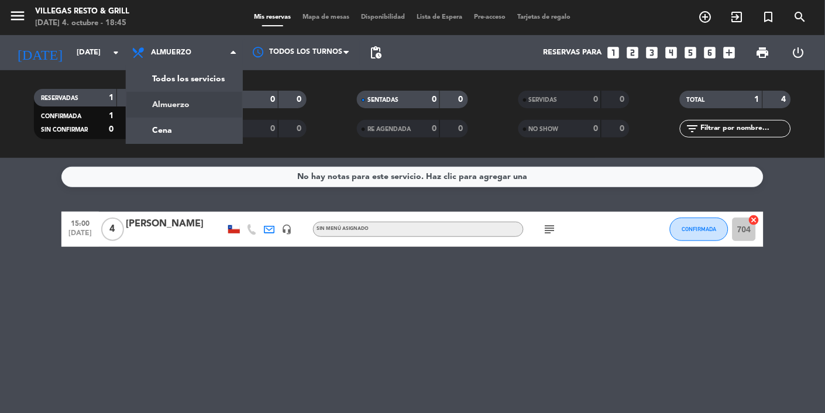
click at [199, 137] on div "menu [PERSON_NAME] Resto & Grill [DATE] 4. octubre - 18:45 Mis reservas Mapa de…" at bounding box center [412, 79] width 825 height 158
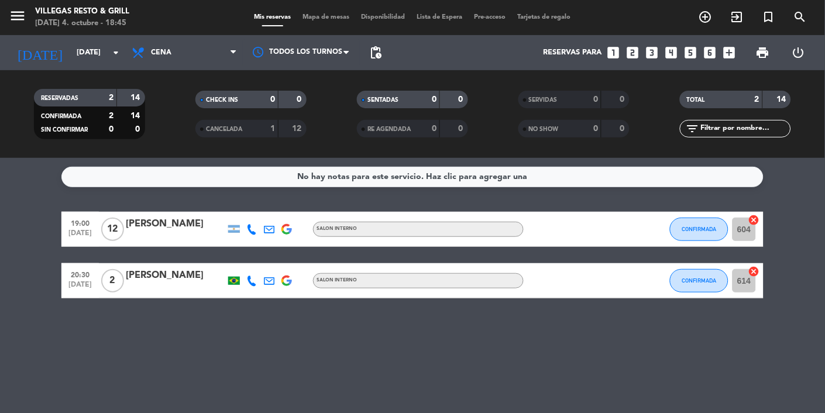
click at [94, 46] on input "[DATE]" at bounding box center [121, 52] width 101 height 21
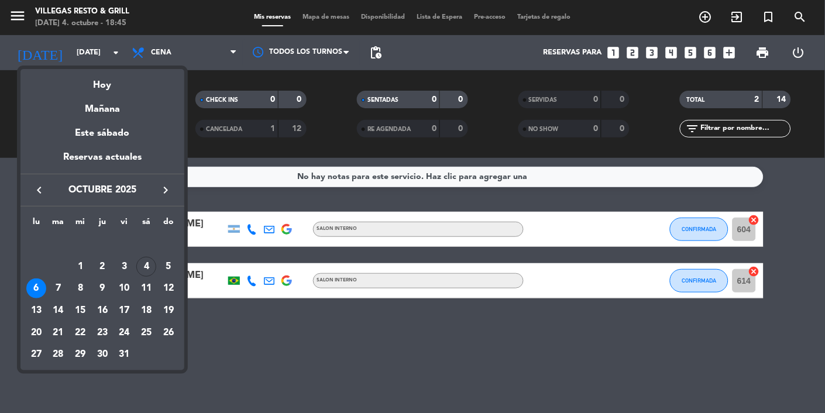
click at [66, 297] on td "7" at bounding box center [58, 288] width 22 height 22
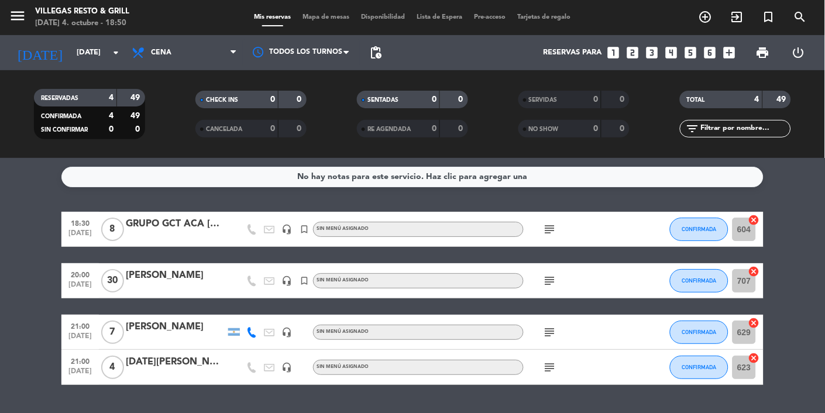
scroll to position [4, 0]
click at [95, 57] on input "[DATE]" at bounding box center [121, 52] width 101 height 21
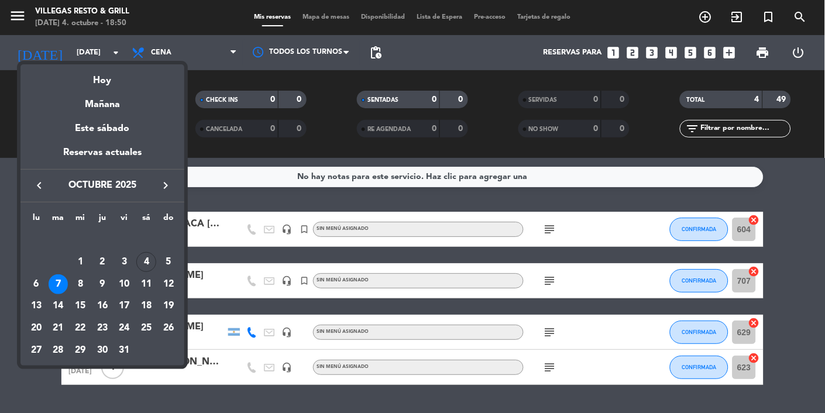
click at [146, 262] on div "4" at bounding box center [146, 262] width 20 height 20
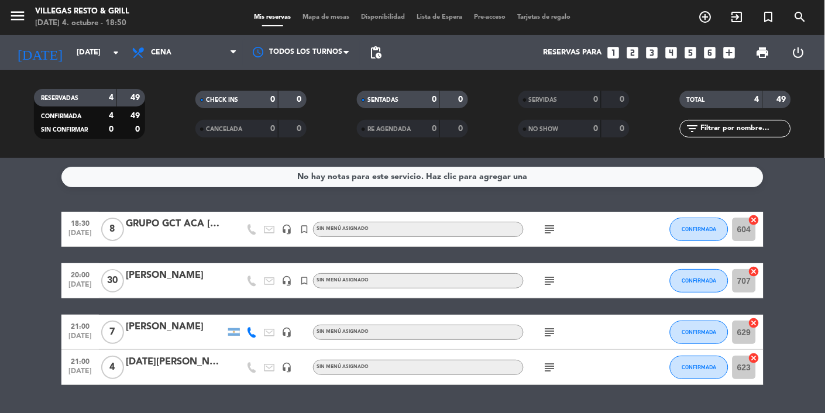
type input "[DATE]"
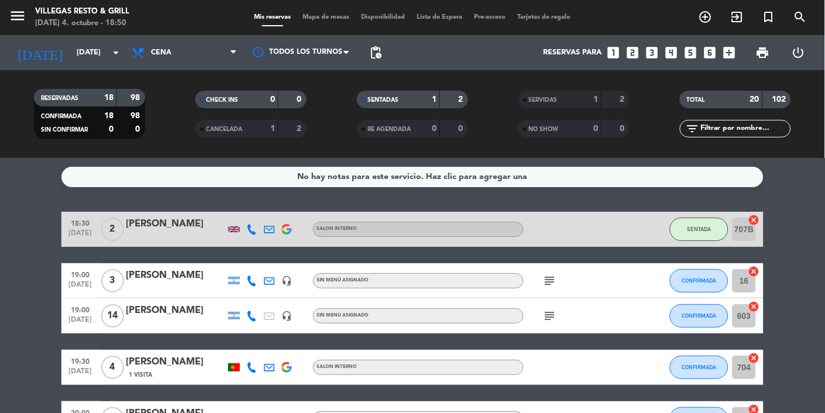
click at [515, 314] on icon "subject" at bounding box center [550, 316] width 14 height 14
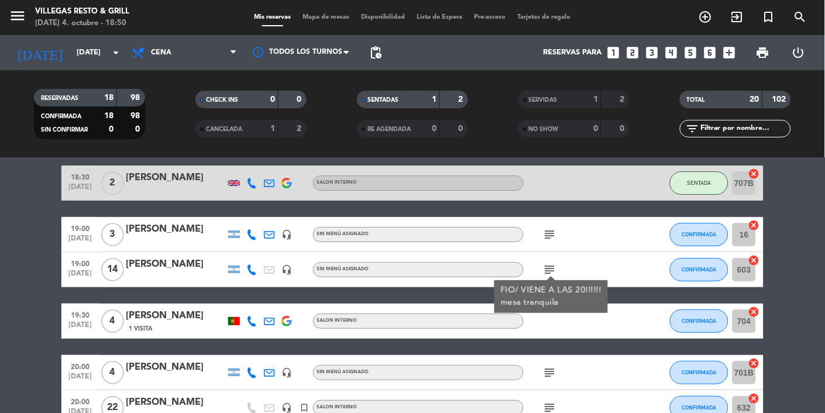
scroll to position [47, 0]
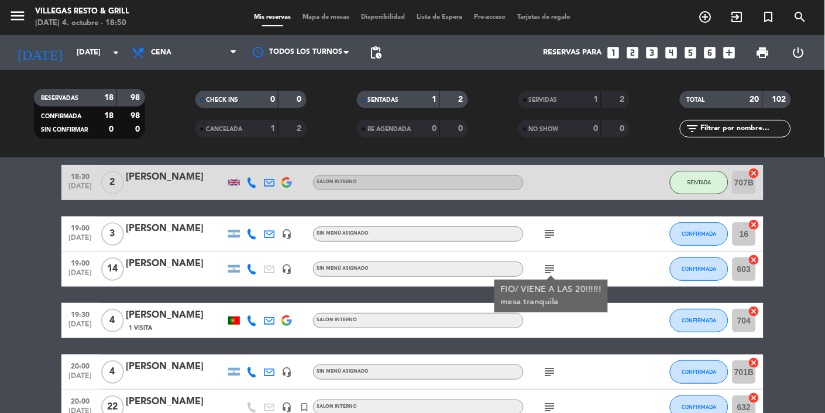
click at [515, 232] on icon "subject" at bounding box center [550, 234] width 14 height 14
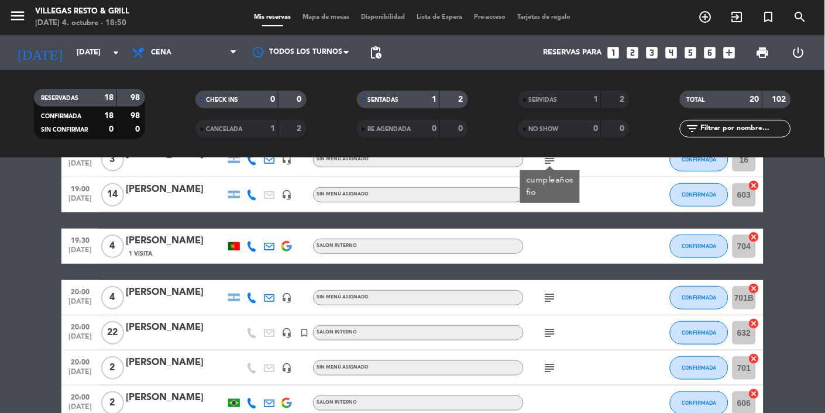
scroll to position [123, 0]
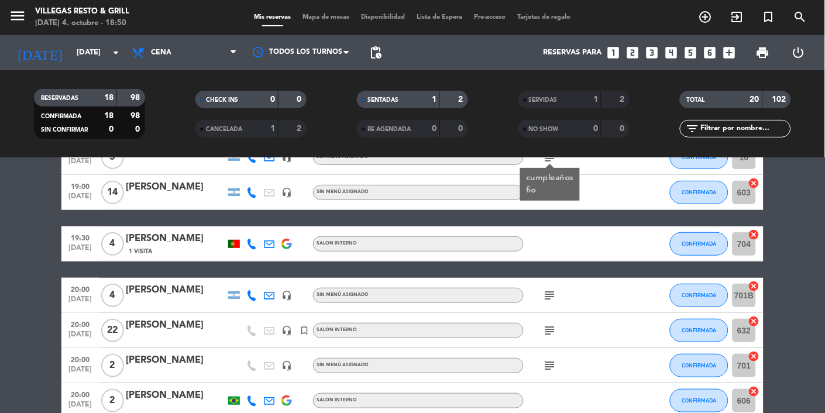
click at [515, 291] on icon "subject" at bounding box center [550, 295] width 14 height 14
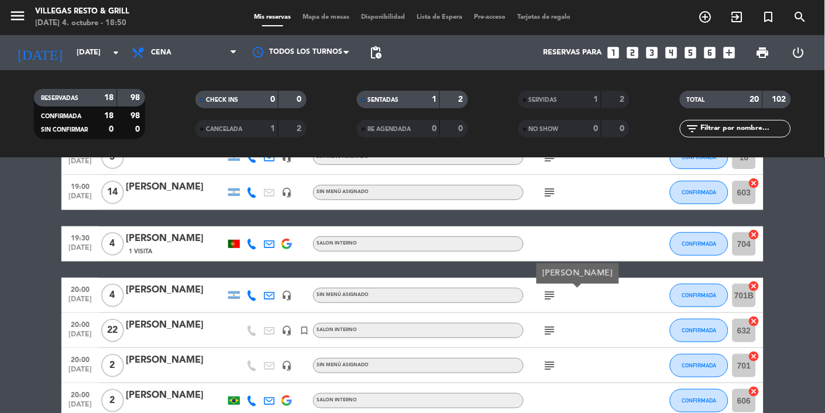
click at [515, 330] on icon "subject" at bounding box center [550, 331] width 14 height 14
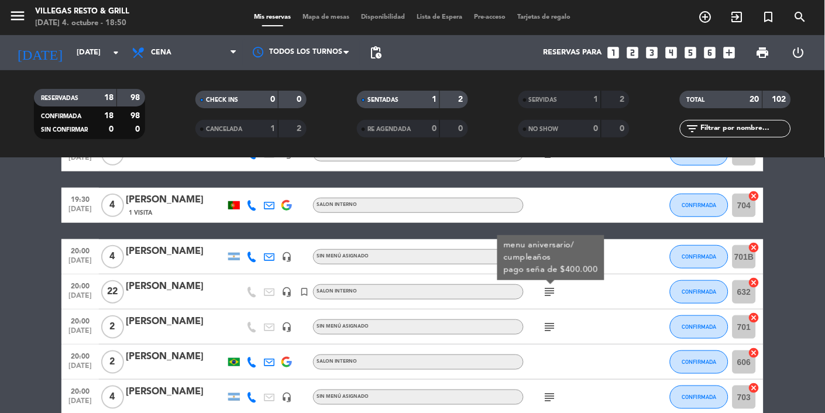
scroll to position [163, 0]
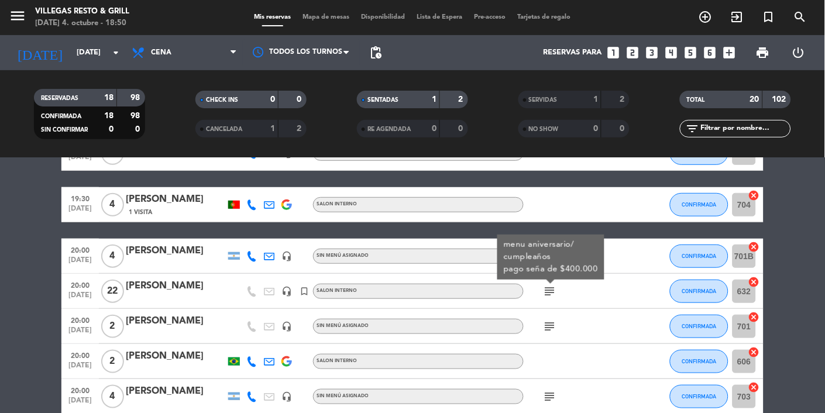
click at [515, 322] on icon "subject" at bounding box center [550, 326] width 14 height 14
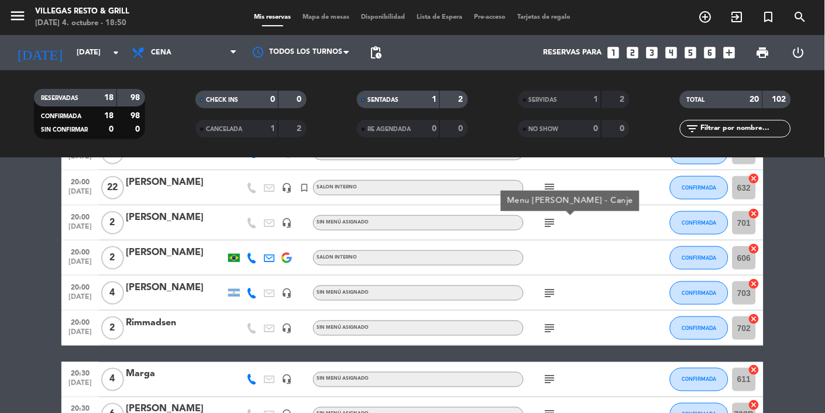
scroll to position [267, 0]
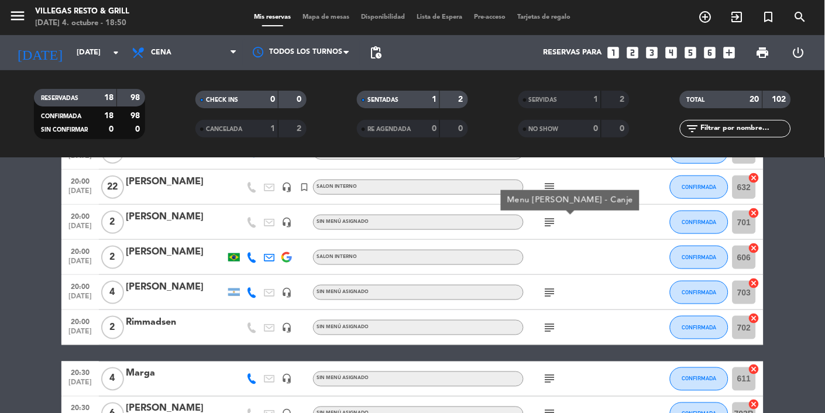
click at [515, 327] on icon "subject" at bounding box center [550, 328] width 14 height 14
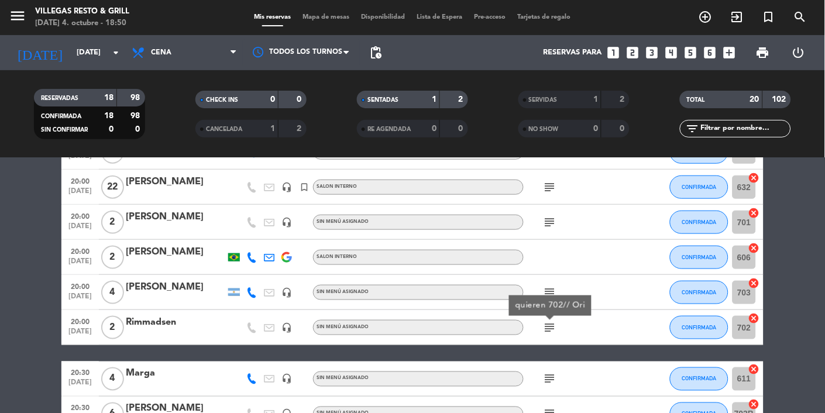
click at [515, 286] on icon "subject" at bounding box center [550, 293] width 14 height 14
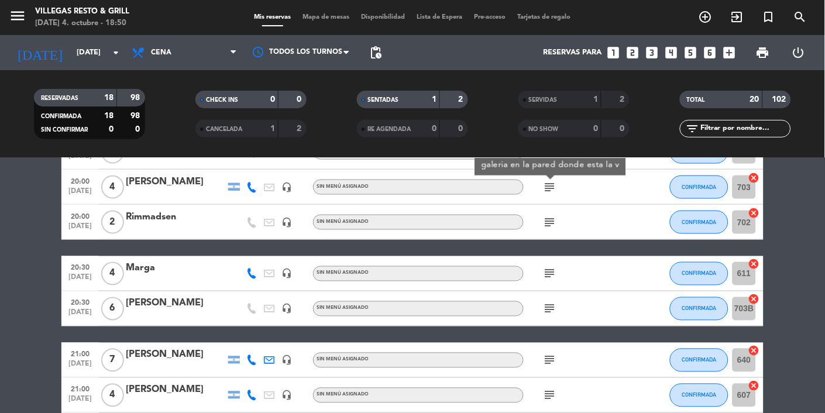
scroll to position [375, 0]
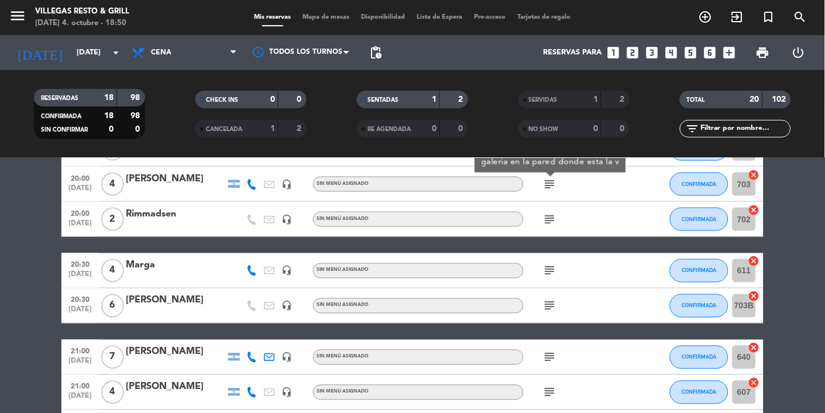
click at [515, 264] on icon "subject" at bounding box center [550, 271] width 14 height 14
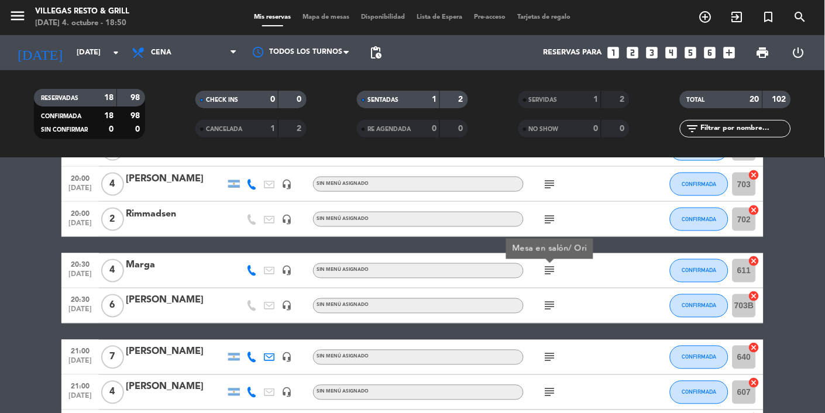
click at [515, 305] on icon "subject" at bounding box center [550, 306] width 14 height 14
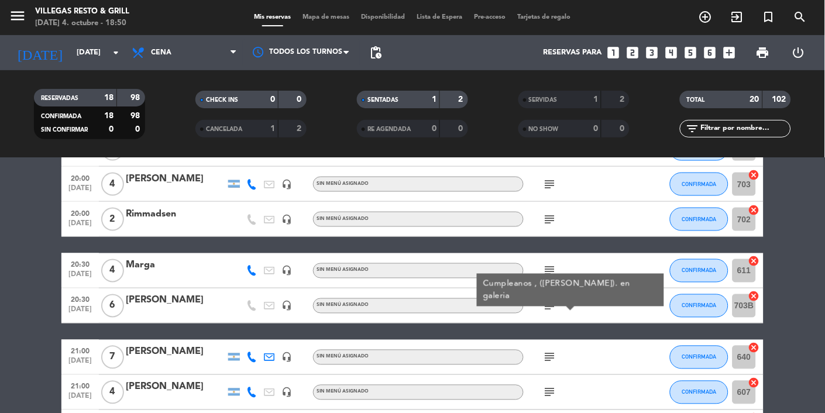
click at [515, 266] on icon "subject" at bounding box center [550, 271] width 14 height 14
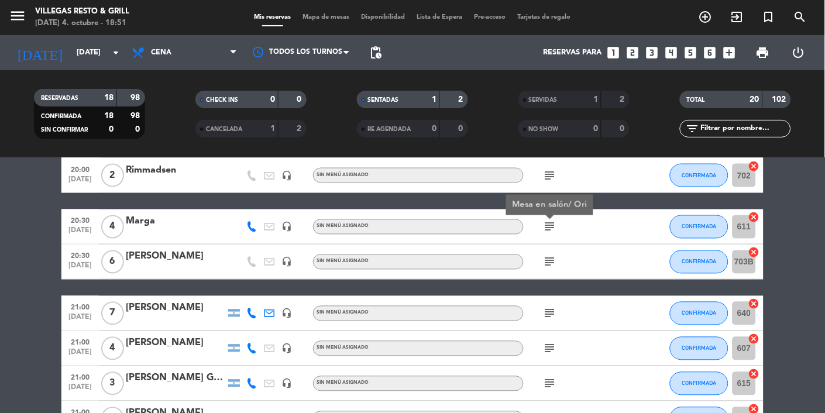
scroll to position [423, 0]
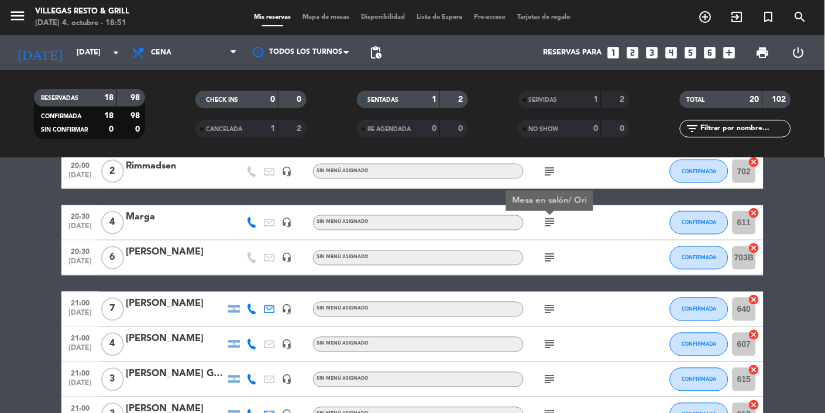
click at [515, 311] on icon "subject" at bounding box center [550, 310] width 14 height 14
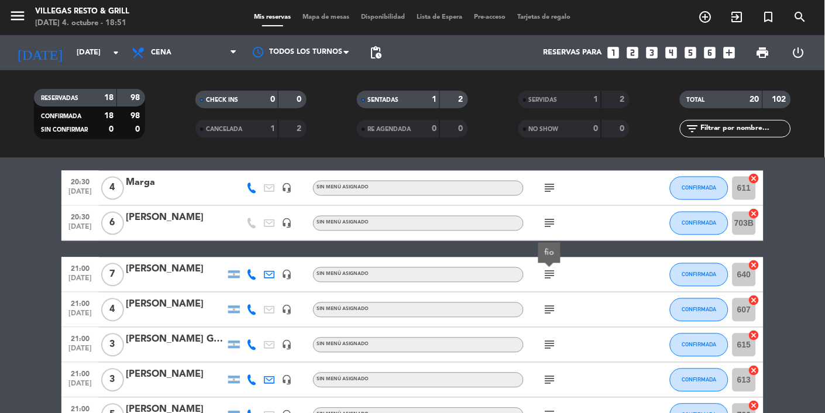
scroll to position [459, 0]
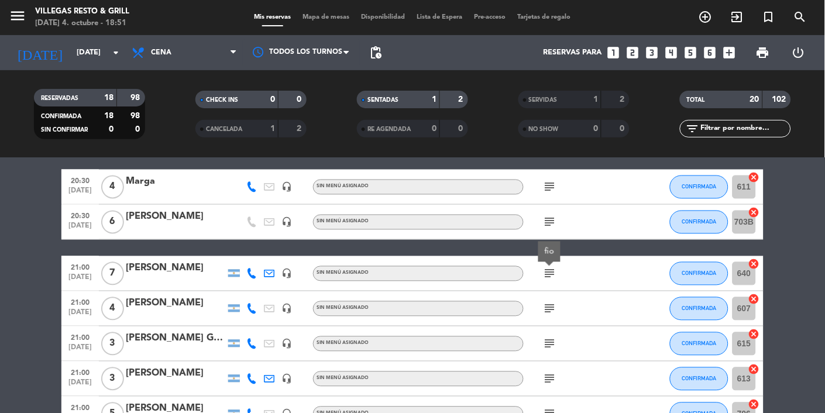
click at [515, 303] on icon "subject" at bounding box center [550, 309] width 14 height 14
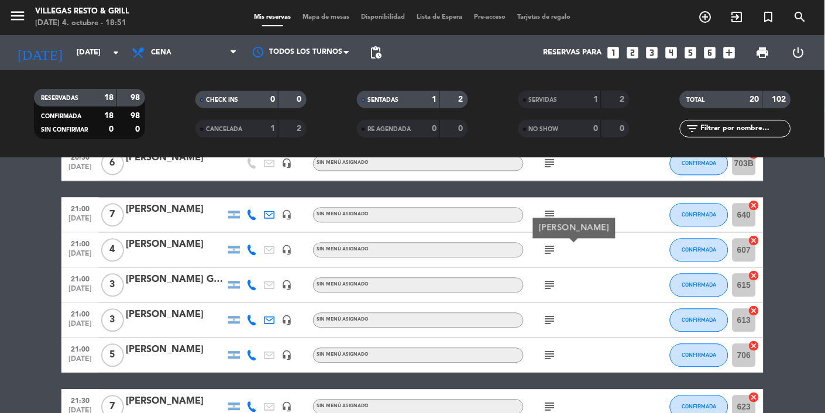
click at [515, 281] on icon "subject" at bounding box center [550, 286] width 14 height 14
click at [515, 322] on icon "subject" at bounding box center [550, 321] width 14 height 14
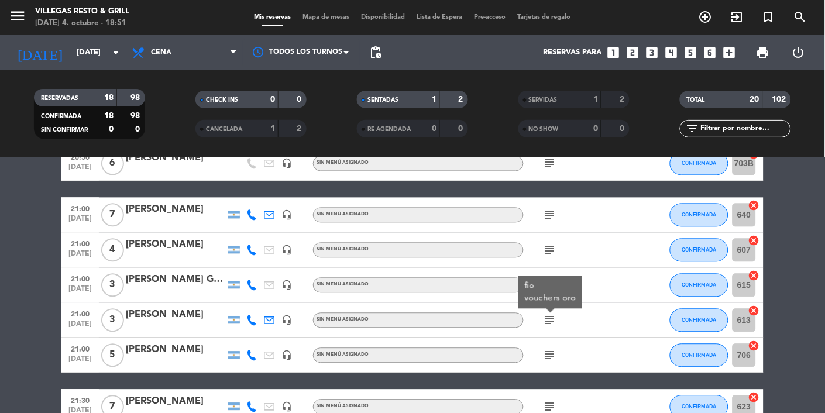
click at [515, 355] on icon "subject" at bounding box center [550, 356] width 14 height 14
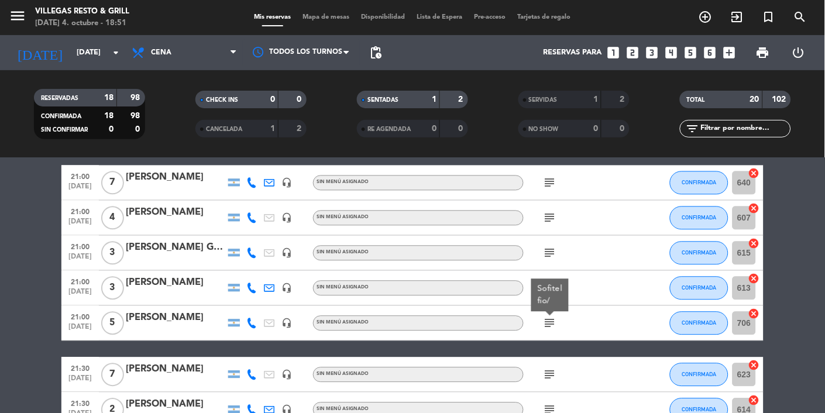
click at [515, 373] on icon "subject" at bounding box center [550, 375] width 14 height 14
click at [515, 403] on icon "subject" at bounding box center [550, 410] width 14 height 14
click at [515, 230] on bookings-row "18:30 [DATE] 2 [PERSON_NAME] SALON INTERNO SENTADA 707B cancel 19:00 [DATE] 3 […" at bounding box center [412, 44] width 825 height 765
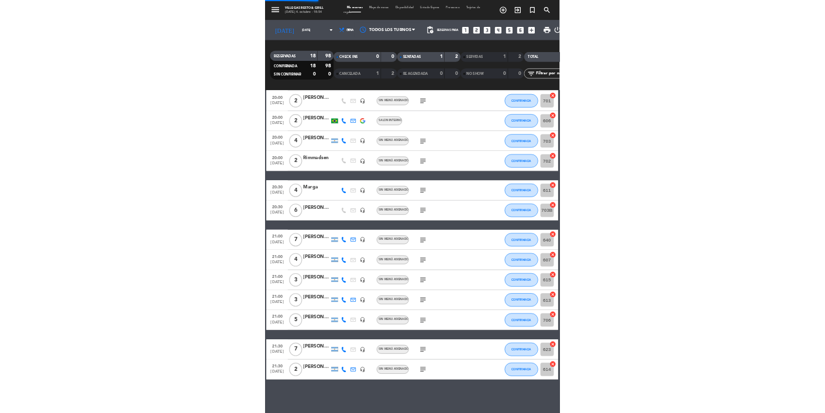
scroll to position [240, 0]
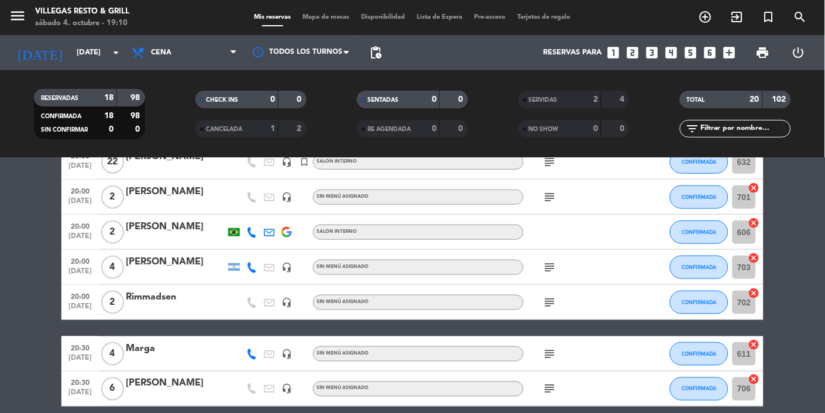
click at [322, 32] on div "menu [PERSON_NAME] Resto & Grill [DATE] 4. octubre - 19:10 Mis reservas Mapa de…" at bounding box center [412, 17] width 825 height 35
click at [314, 17] on span "Mapa de mesas" at bounding box center [326, 17] width 59 height 6
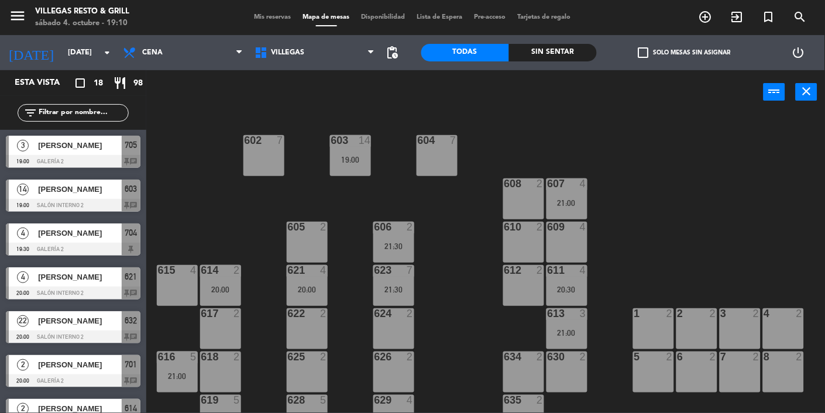
click at [57, 147] on span "[PERSON_NAME]" at bounding box center [80, 145] width 84 height 12
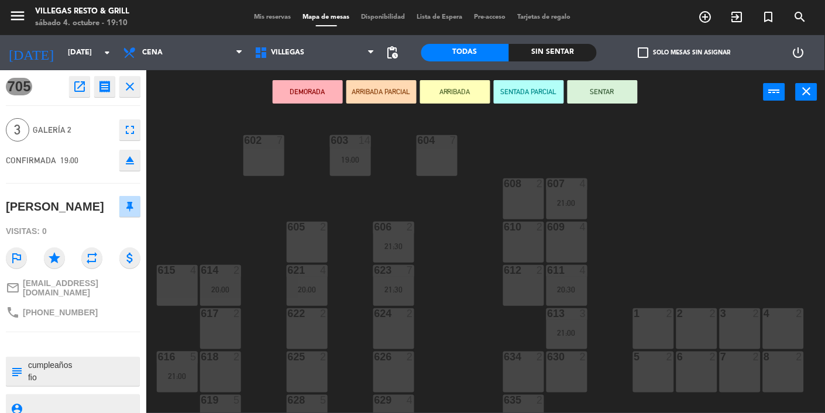
click at [515, 89] on button "SENTADA PARCIAL" at bounding box center [529, 91] width 70 height 23
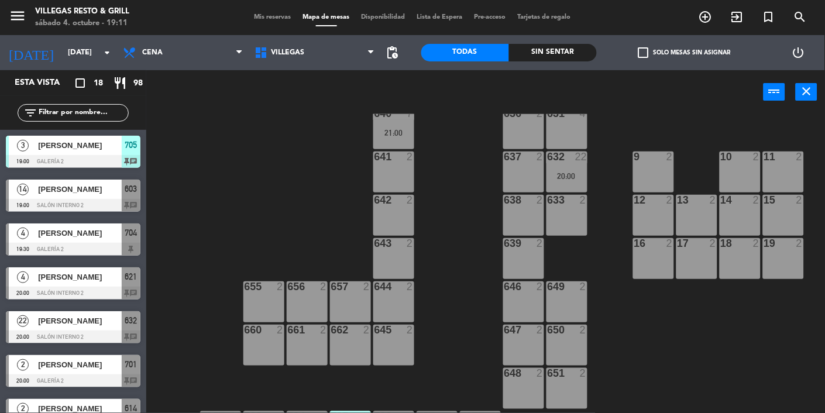
scroll to position [412, 0]
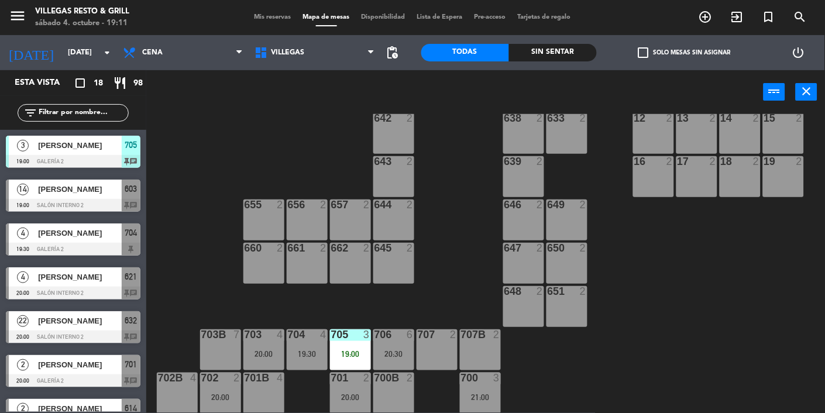
click at [216, 387] on div "702 2 20:00" at bounding box center [220, 393] width 41 height 41
click at [482, 390] on div "700 3 21:00" at bounding box center [480, 393] width 41 height 41
click at [480, 407] on div "700 3 21:00" at bounding box center [480, 393] width 41 height 41
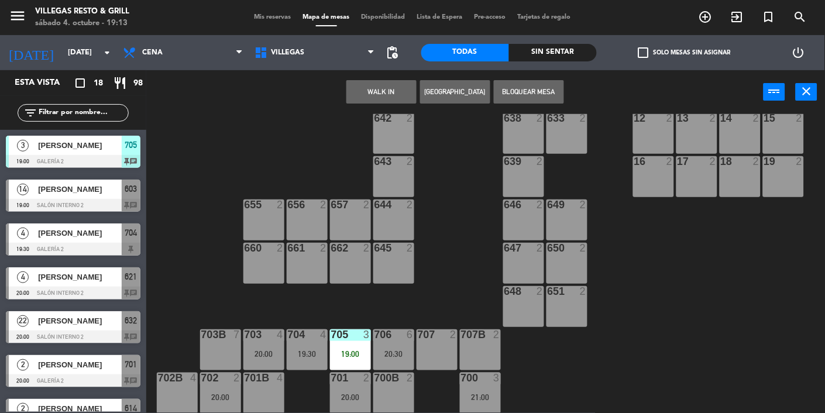
scroll to position [0, 0]
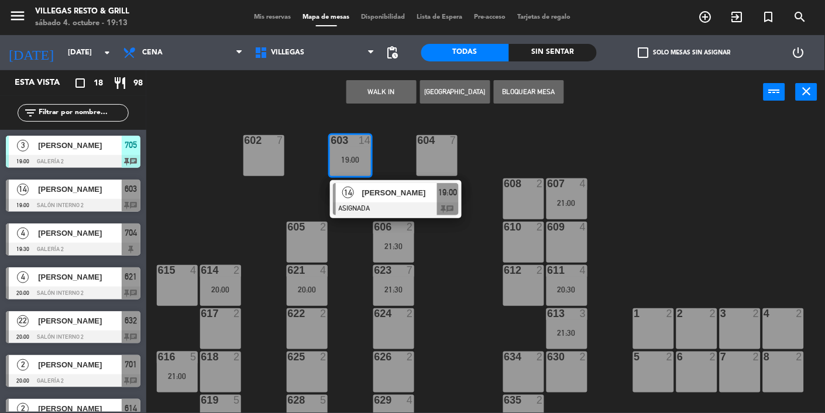
click at [376, 202] on div at bounding box center [396, 208] width 126 height 13
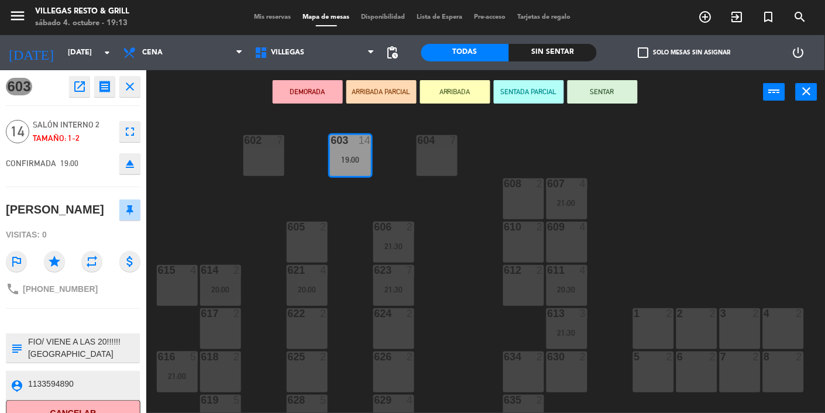
click at [238, 228] on div "602 7 603 14 19:00 604 7 608 2 607 4 21:00 605 2 606 2 21:30 610 2 609 4 621 4 …" at bounding box center [489, 263] width 671 height 299
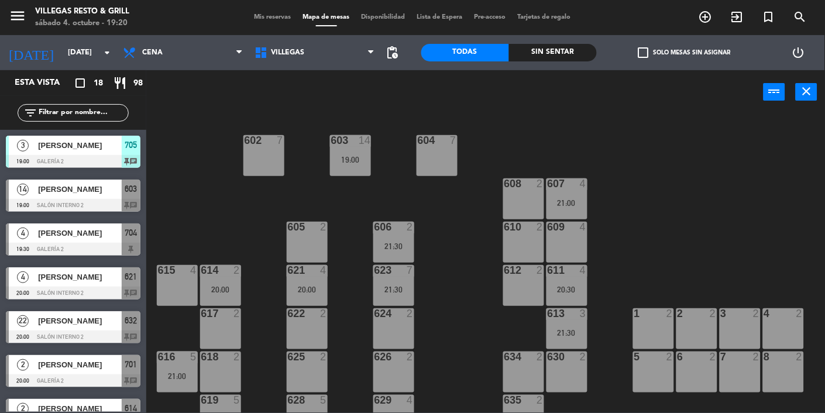
click at [70, 197] on div "[PERSON_NAME]" at bounding box center [79, 189] width 85 height 19
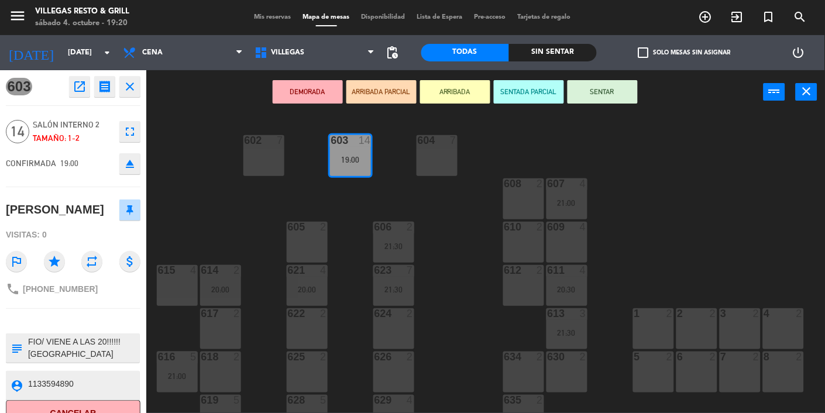
scroll to position [123, 0]
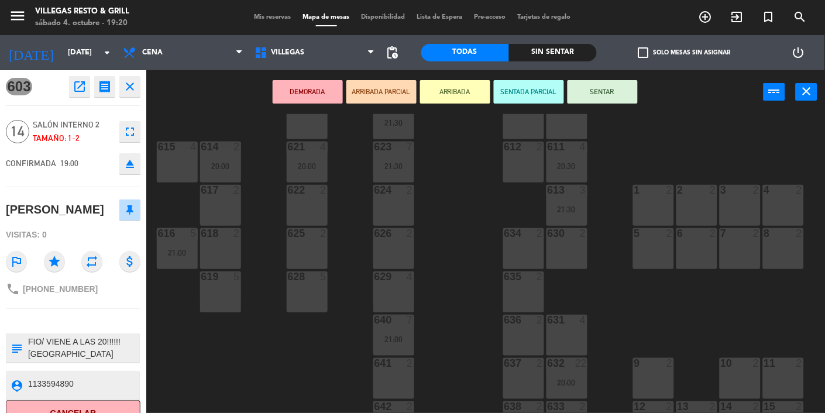
click at [458, 240] on div "602 7 603 14 19:00 604 7 608 2 607 4 21:00 605 2 606 2 21:30 610 2 609 4 621 4 …" at bounding box center [489, 263] width 671 height 299
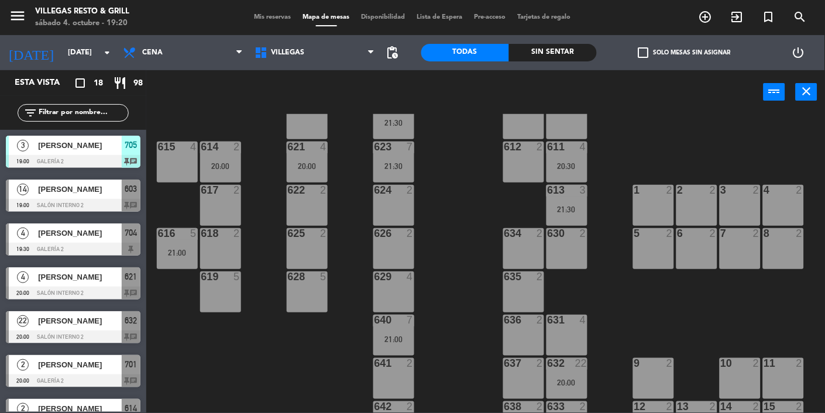
click at [76, 236] on span "[PERSON_NAME]" at bounding box center [80, 233] width 84 height 12
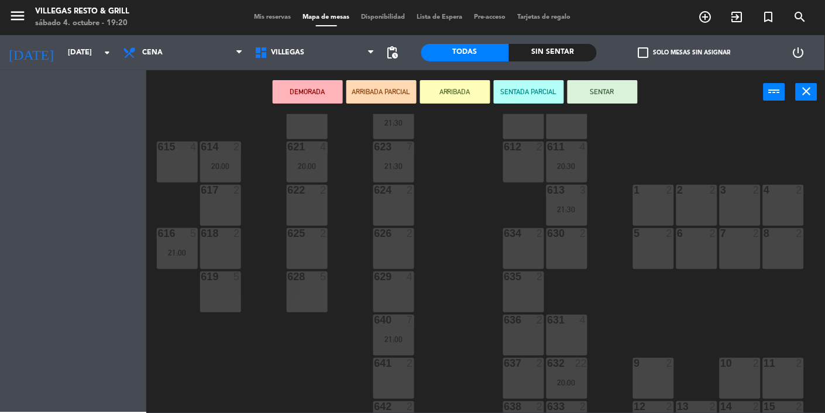
click at [463, 248] on div "602 7 603 14 19:00 604 7 608 2 607 4 21:00 605 2 606 2 21:30 610 2 609 4 621 4 …" at bounding box center [489, 263] width 671 height 299
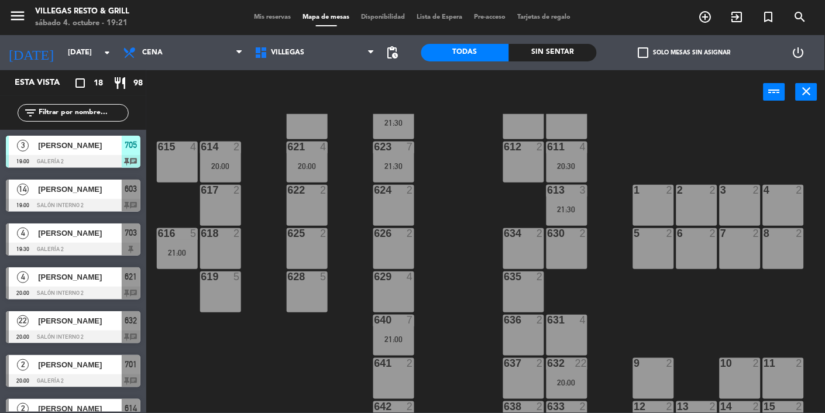
scroll to position [412, 0]
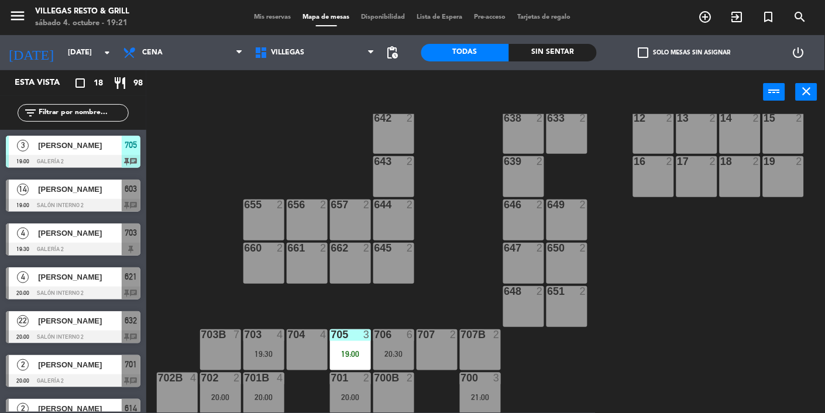
click at [515, 37] on div "power_settings_new" at bounding box center [798, 52] width 53 height 35
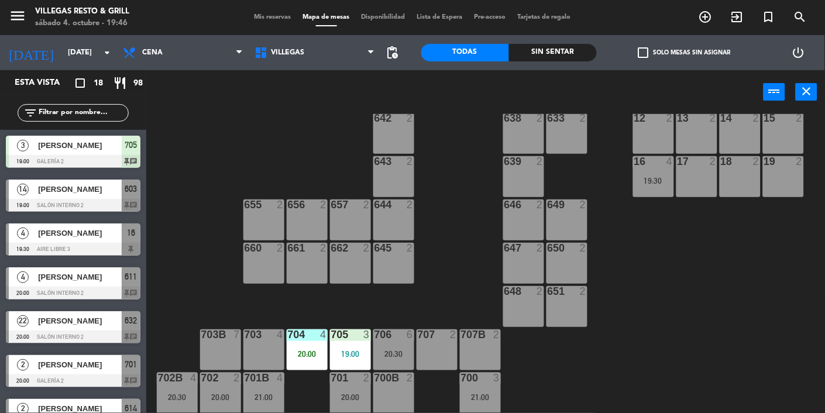
scroll to position [112, 0]
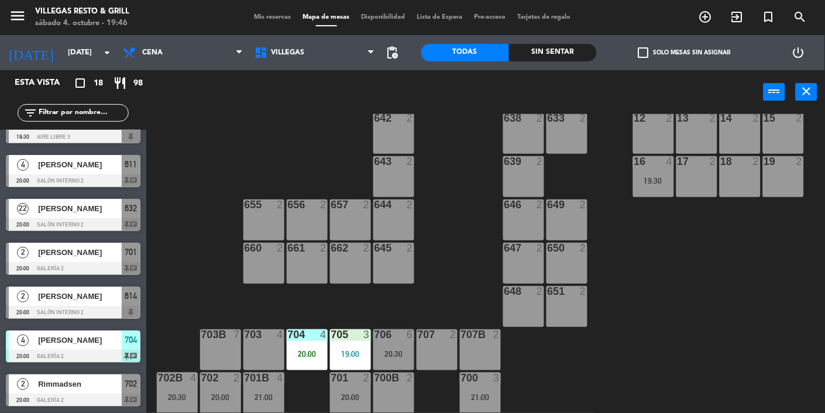
click at [59, 264] on div at bounding box center [73, 268] width 135 height 13
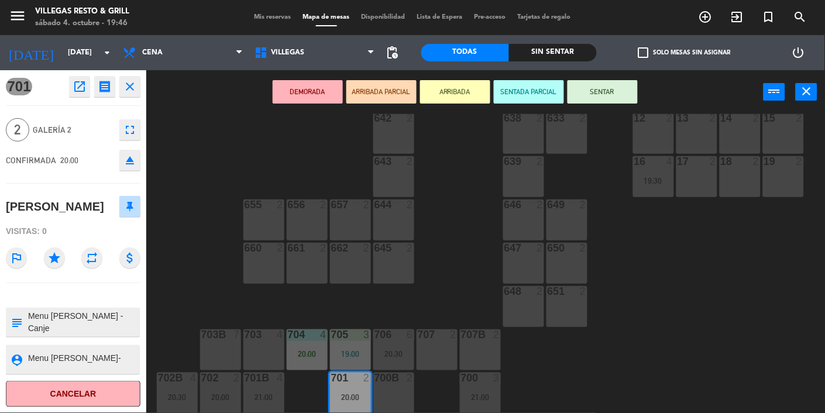
click at [515, 341] on div "602 7 603 14 19:00 604 7 608 2 607 4 605 2 606 2 21:30 610 2 609 4 621 2 623 7 …" at bounding box center [489, 263] width 671 height 299
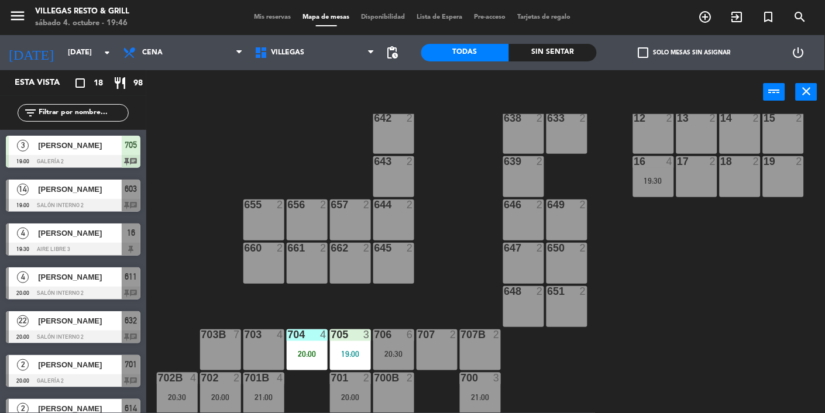
click at [268, 18] on span "Mis reservas" at bounding box center [273, 17] width 49 height 6
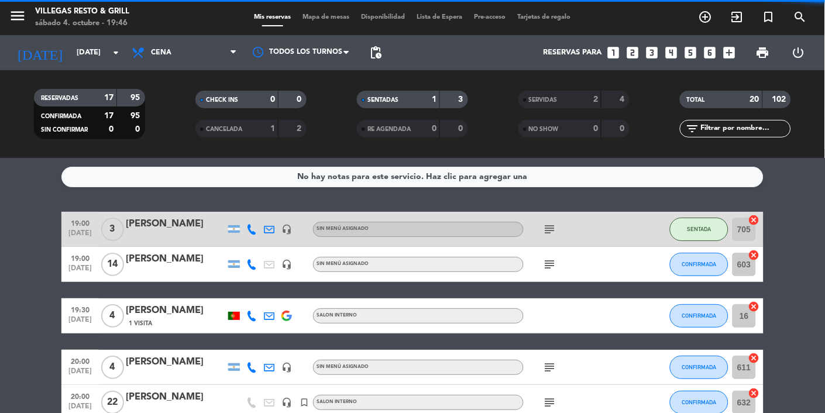
scroll to position [106, 0]
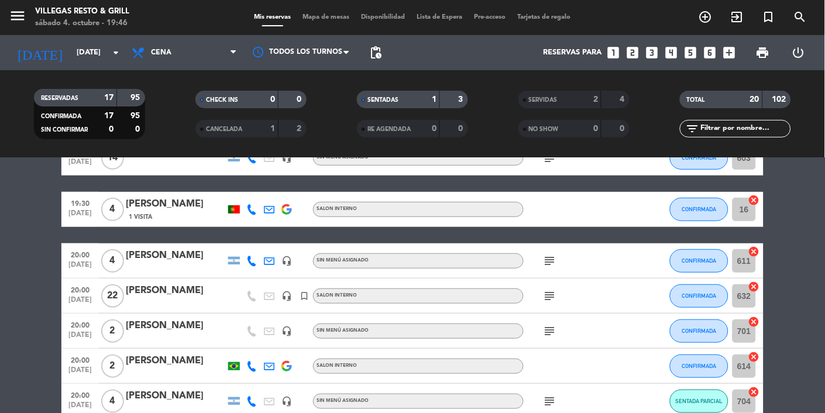
click at [515, 336] on icon "subject" at bounding box center [550, 331] width 14 height 14
click at [154, 336] on div at bounding box center [175, 338] width 99 height 9
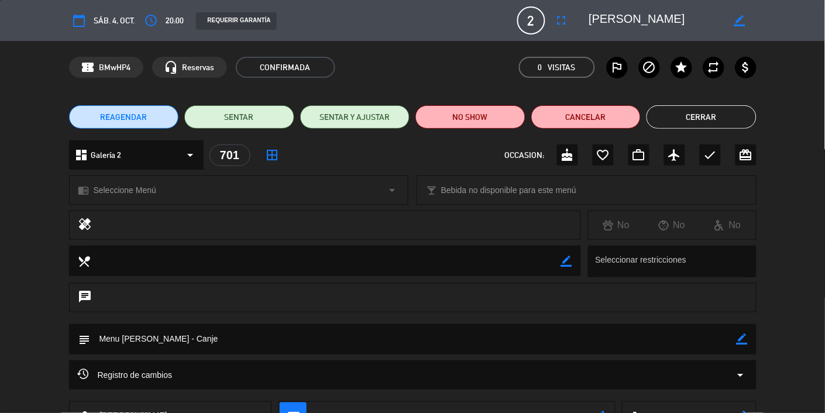
click at [515, 119] on button "Cerrar" at bounding box center [702, 116] width 110 height 23
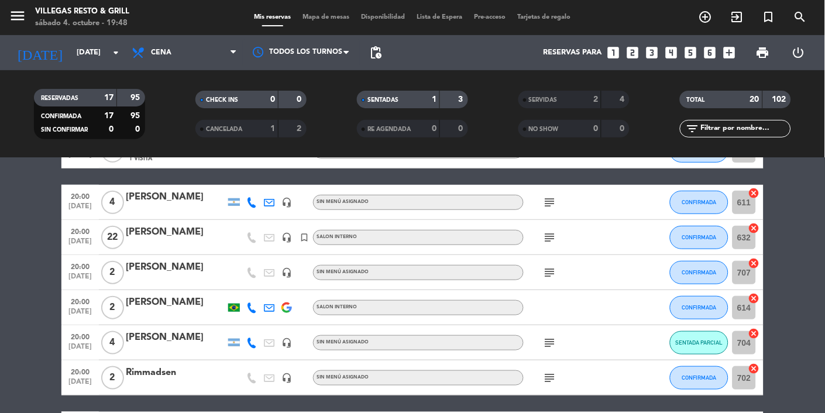
scroll to position [0, 0]
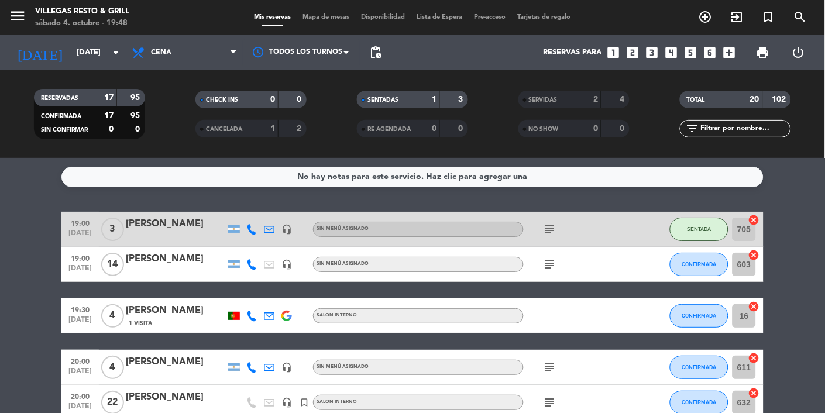
click at [515, 407] on icon "subject" at bounding box center [550, 403] width 14 height 14
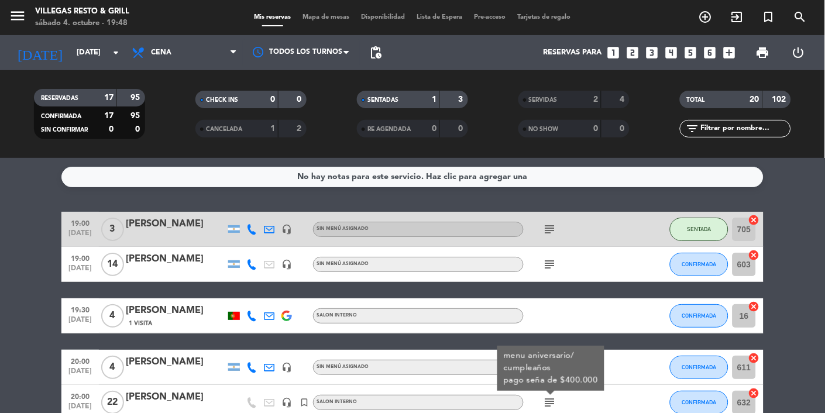
click at [515, 265] on div "subject" at bounding box center [576, 264] width 105 height 35
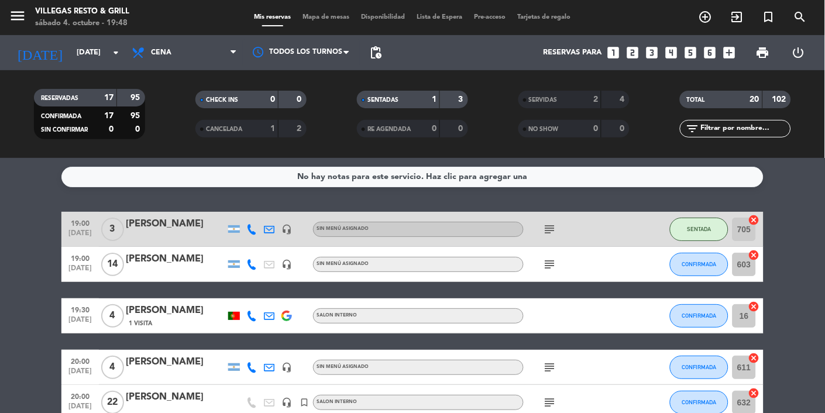
click at [515, 269] on icon "subject" at bounding box center [550, 264] width 14 height 14
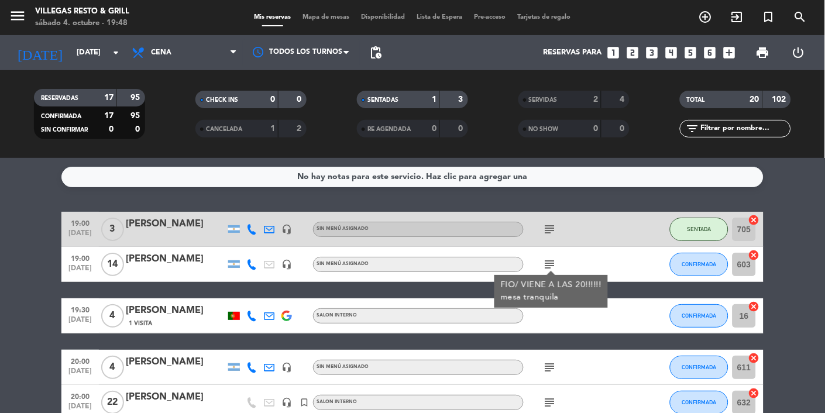
click at [515, 262] on icon "subject" at bounding box center [550, 264] width 14 height 14
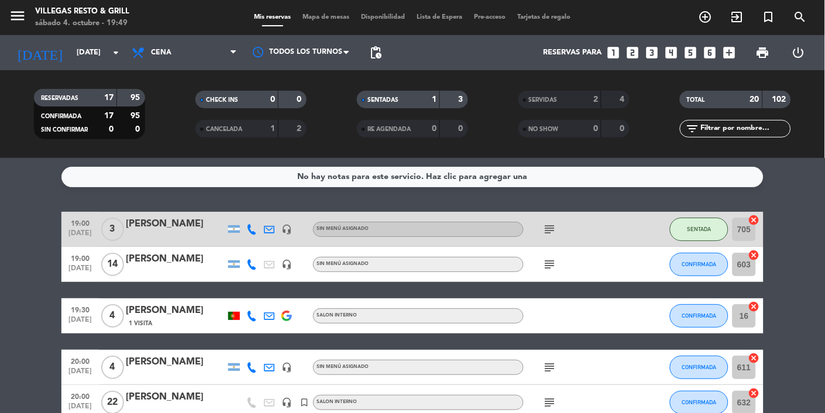
click at [515, 229] on div "Sin menú asignado" at bounding box center [418, 229] width 211 height 15
click at [515, 231] on icon "subject" at bounding box center [550, 229] width 14 height 14
click at [515, 234] on icon "subject" at bounding box center [550, 229] width 14 height 14
click at [515, 281] on div "subject" at bounding box center [576, 264] width 105 height 35
click at [515, 269] on icon "subject" at bounding box center [550, 264] width 14 height 14
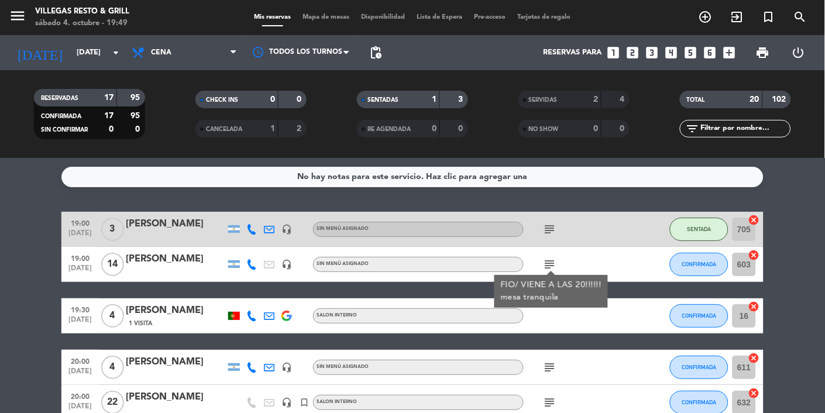
click at [515, 262] on icon "subject" at bounding box center [550, 264] width 14 height 14
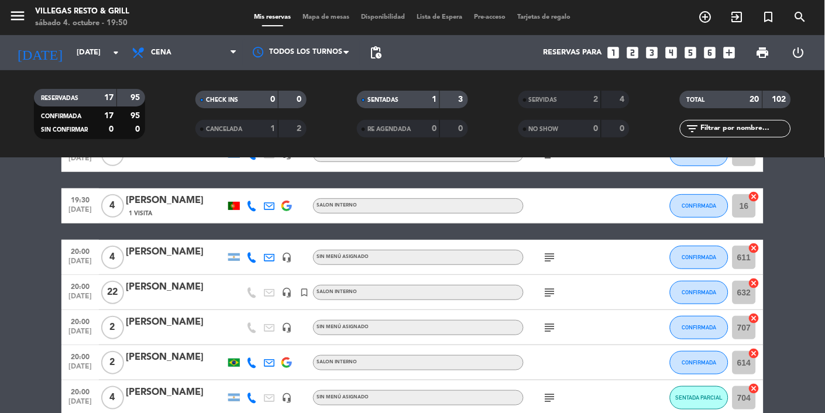
scroll to position [111, 0]
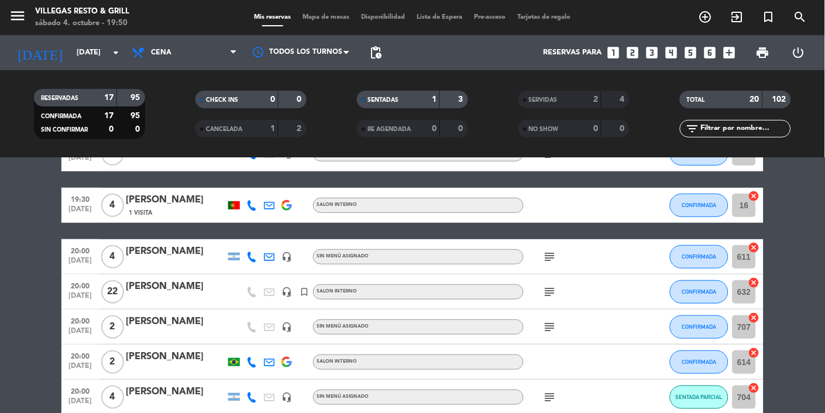
click at [515, 328] on icon "subject" at bounding box center [550, 327] width 14 height 14
click at [515, 320] on button "CONFIRMADA" at bounding box center [699, 326] width 59 height 23
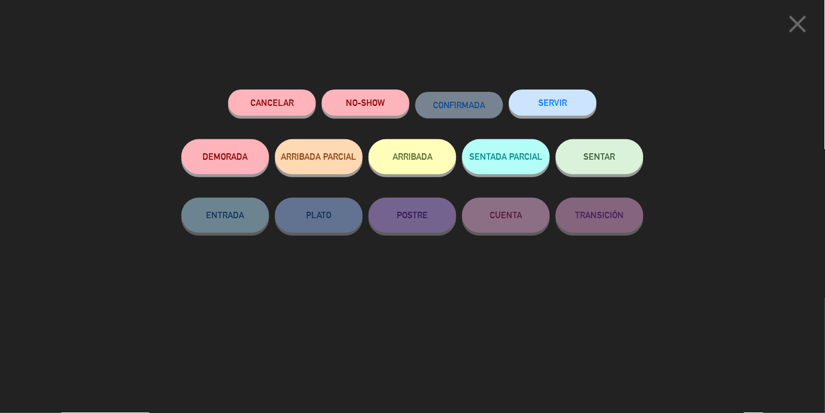
click at [515, 159] on span "SENTAR" at bounding box center [600, 157] width 32 height 10
type input "701"
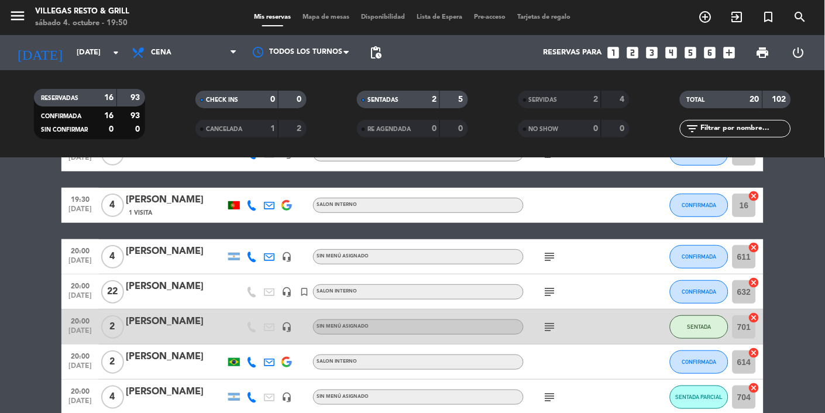
click at [515, 330] on icon "subject" at bounding box center [550, 327] width 14 height 14
click at [515, 285] on icon "subject" at bounding box center [550, 292] width 14 height 14
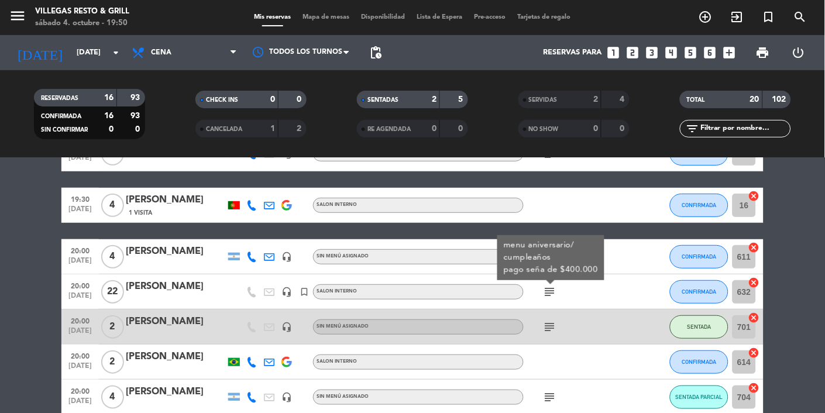
click at [515, 322] on icon "subject" at bounding box center [550, 327] width 14 height 14
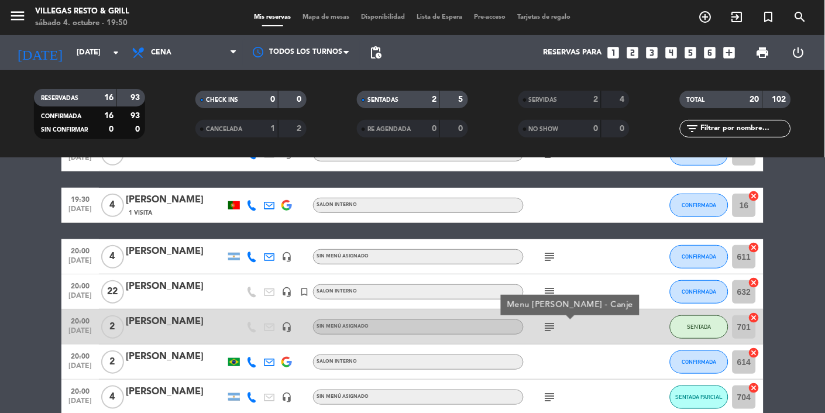
click at [515, 255] on icon "subject" at bounding box center [550, 257] width 14 height 14
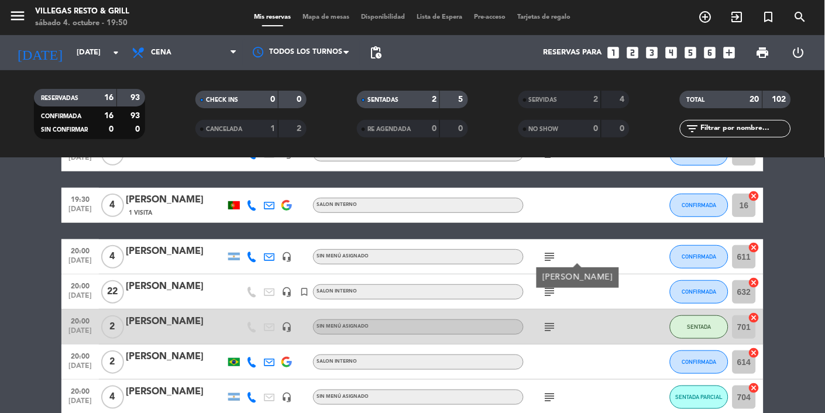
click at [515, 293] on icon "subject" at bounding box center [550, 292] width 14 height 14
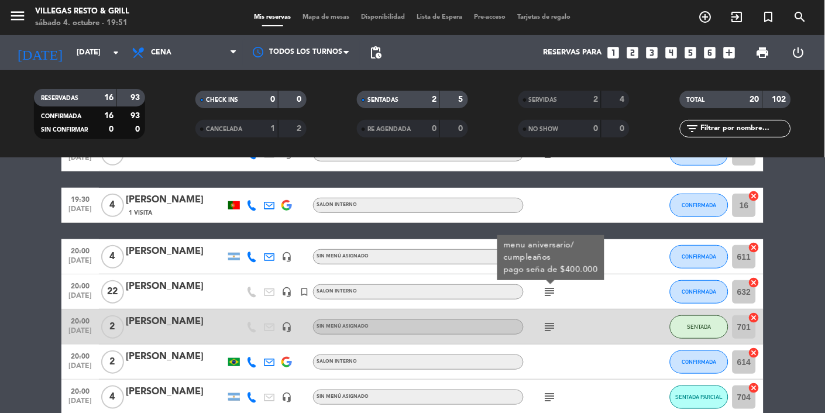
click at [515, 331] on icon "subject" at bounding box center [550, 327] width 14 height 14
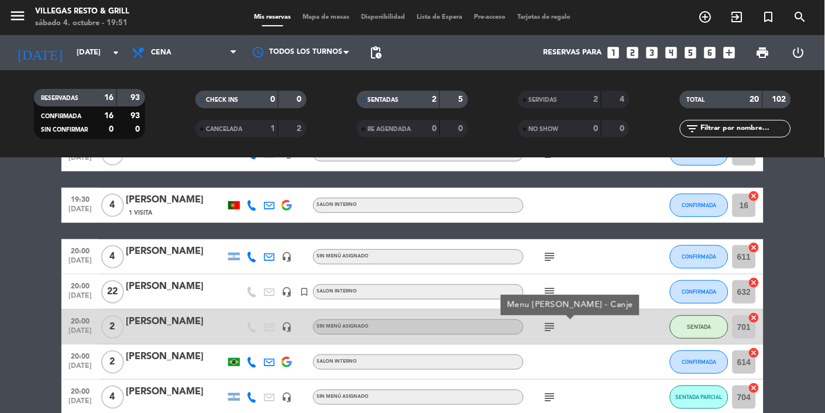
click at [515, 332] on icon "subject" at bounding box center [550, 327] width 14 height 14
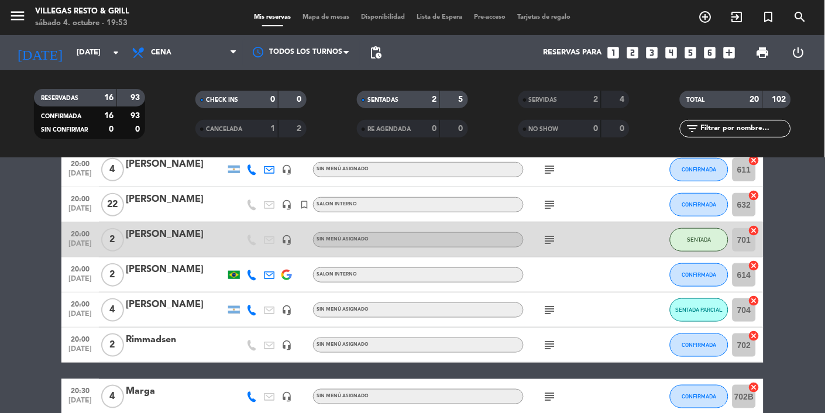
scroll to position [227, 0]
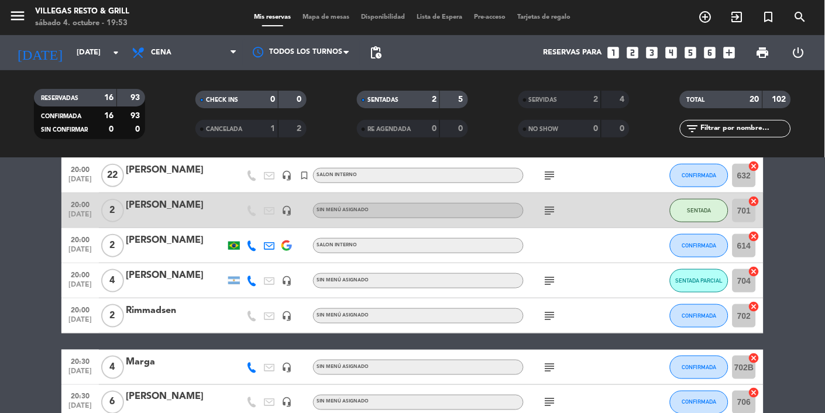
click at [515, 407] on icon "subject" at bounding box center [550, 403] width 14 height 14
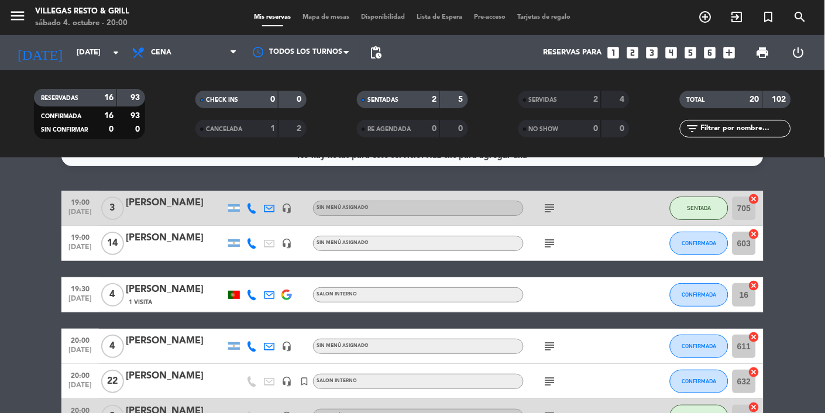
scroll to position [0, 0]
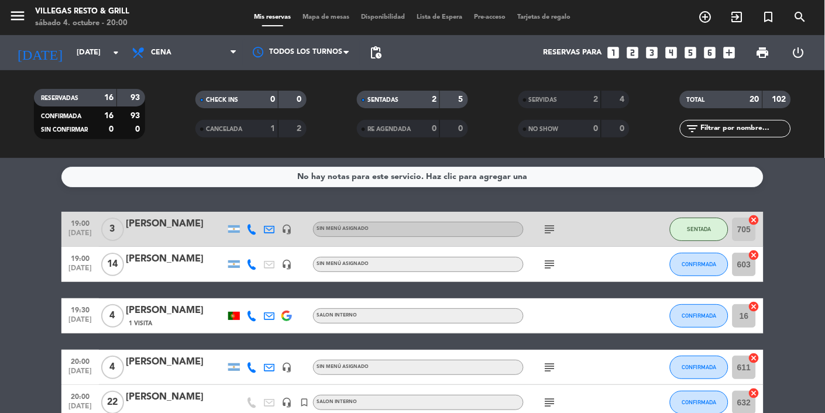
click at [515, 266] on icon "subject" at bounding box center [550, 264] width 14 height 14
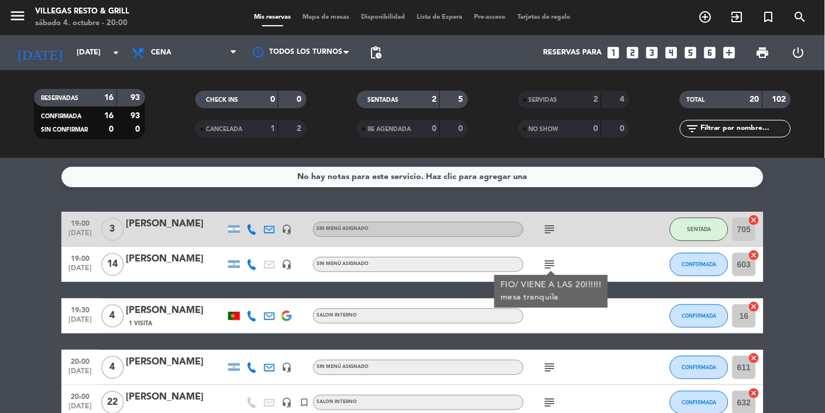
click at [515, 267] on icon "subject" at bounding box center [550, 264] width 14 height 14
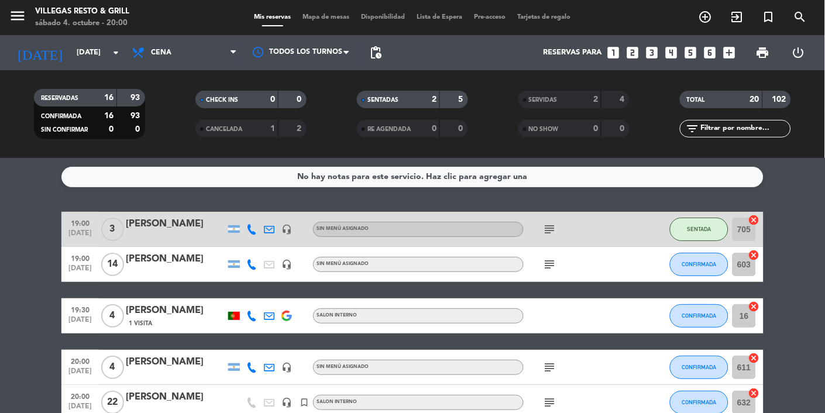
click at [515, 264] on icon "subject" at bounding box center [550, 264] width 14 height 14
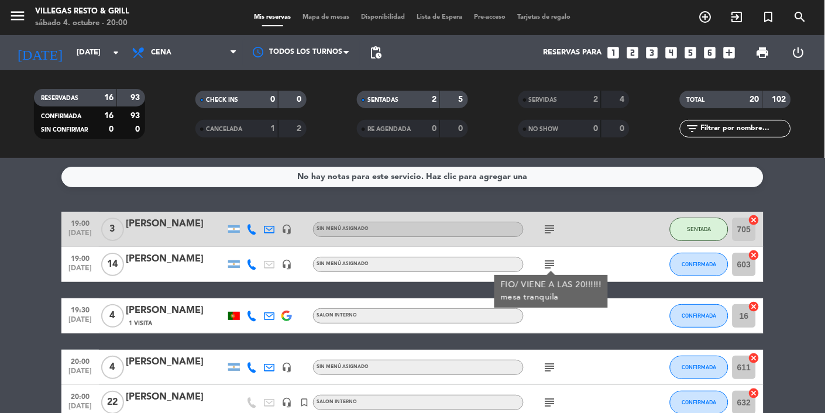
click at [515, 264] on icon "subject" at bounding box center [550, 264] width 14 height 14
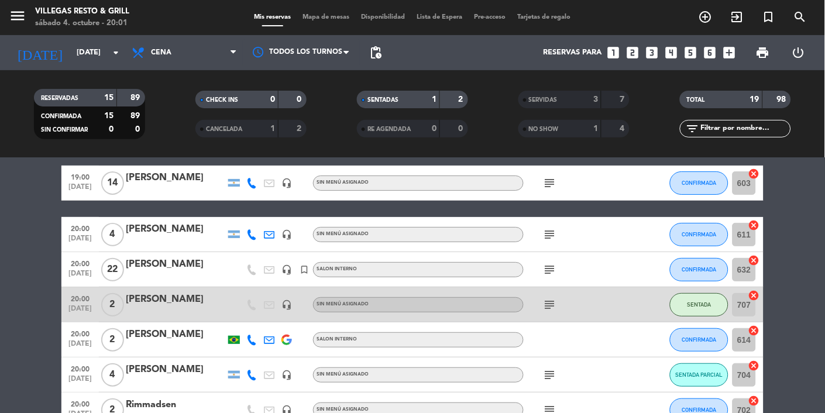
scroll to position [11, 0]
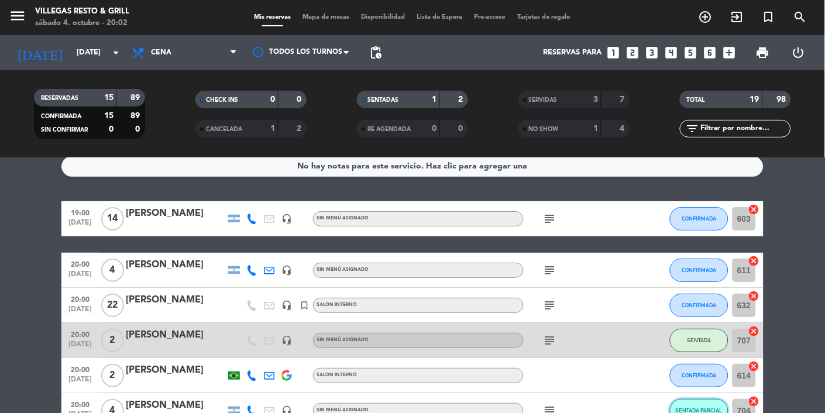
click at [515, 415] on button "SENTADA PARCIAL" at bounding box center [699, 410] width 59 height 23
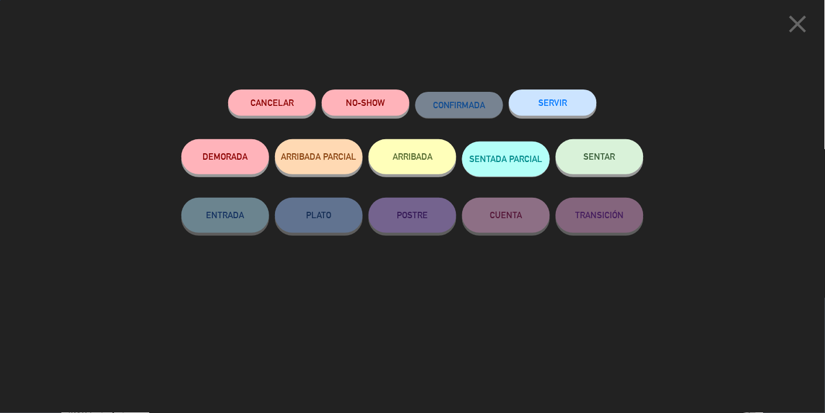
click at [515, 167] on button "SENTAR" at bounding box center [600, 156] width 88 height 35
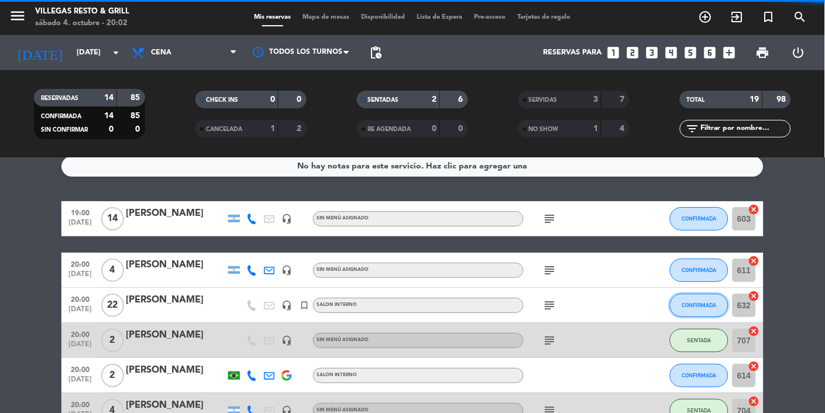
click at [515, 312] on button "CONFIRMADA" at bounding box center [699, 305] width 59 height 23
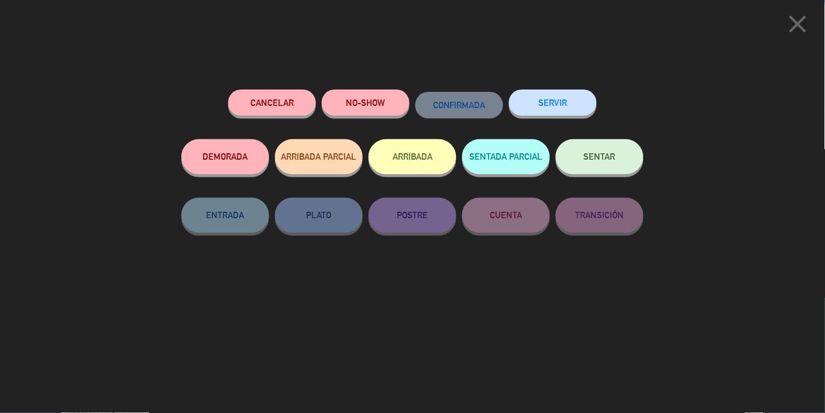
click at [503, 157] on button "SENTADA PARCIAL" at bounding box center [506, 156] width 88 height 35
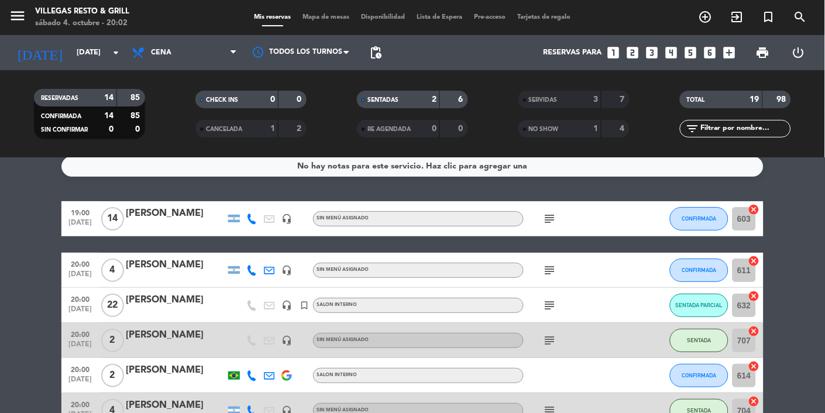
scroll to position [0, 0]
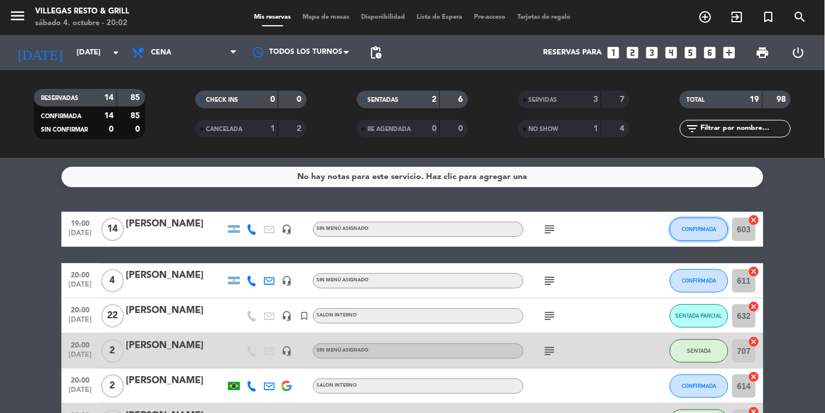
click at [515, 226] on span "CONFIRMADA" at bounding box center [699, 229] width 35 height 6
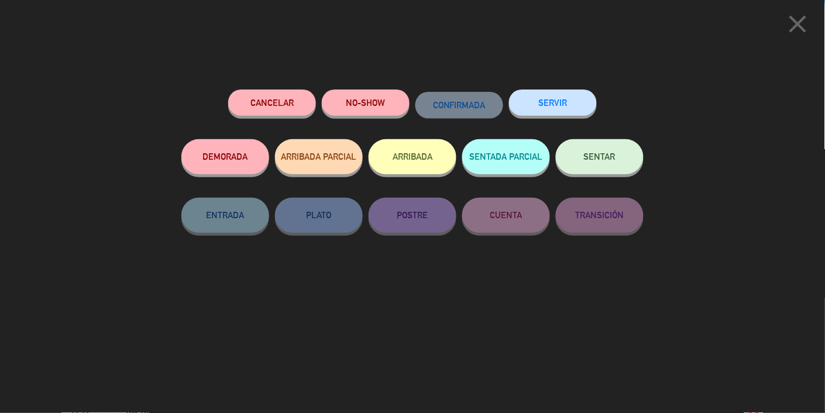
click at [515, 169] on button "SENTADA PARCIAL" at bounding box center [506, 156] width 88 height 35
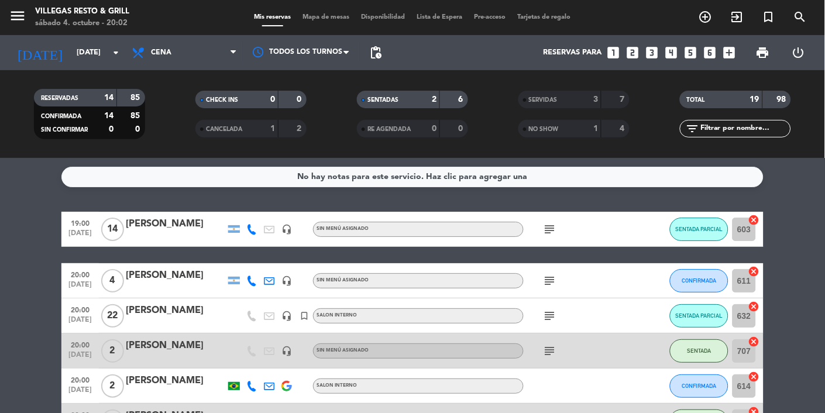
click at [515, 280] on div "Sin menú asignado" at bounding box center [418, 280] width 211 height 15
click at [515, 282] on icon "subject" at bounding box center [550, 281] width 14 height 14
click at [515, 285] on icon "subject" at bounding box center [550, 281] width 14 height 14
click at [515, 312] on icon "subject" at bounding box center [550, 316] width 14 height 14
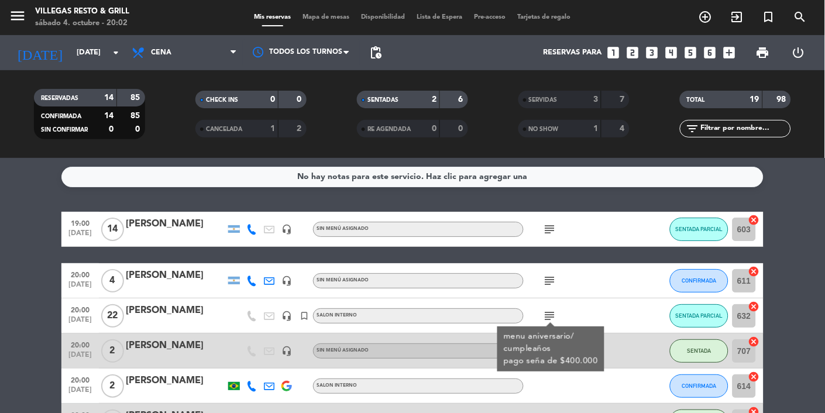
click at [515, 317] on icon "subject" at bounding box center [550, 316] width 14 height 14
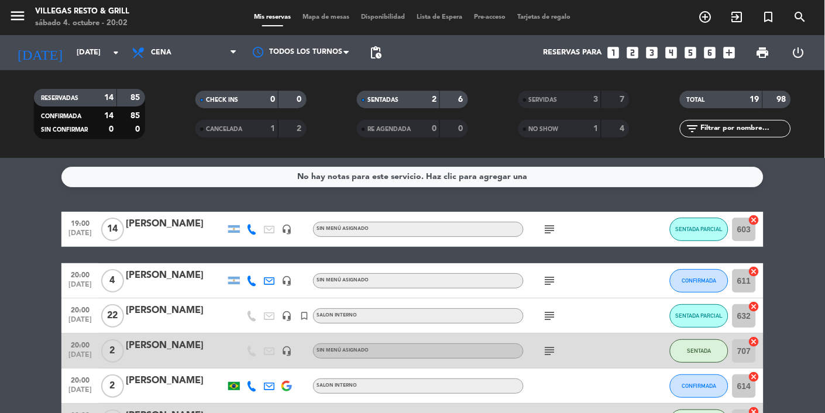
scroll to position [47, 0]
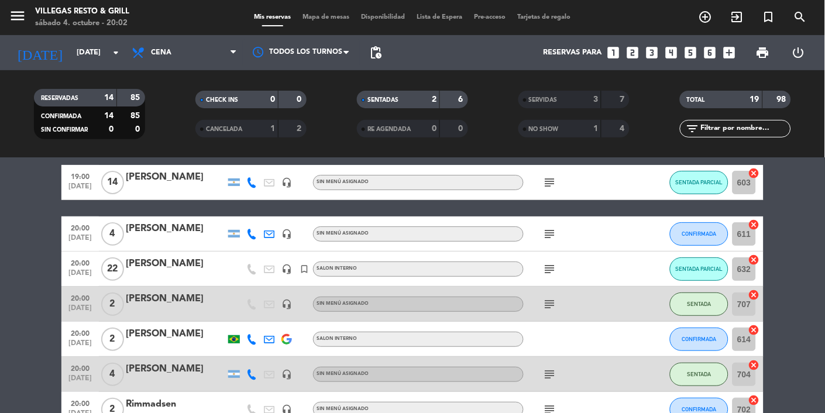
click at [515, 367] on icon "subject" at bounding box center [550, 374] width 14 height 14
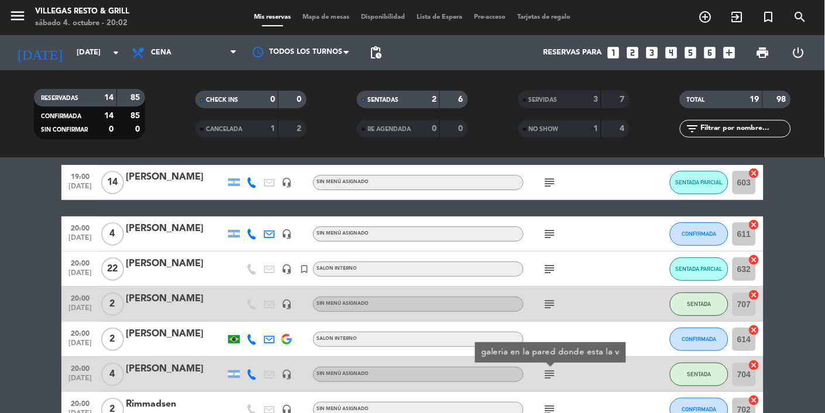
click at [515, 376] on icon "subject" at bounding box center [550, 374] width 14 height 14
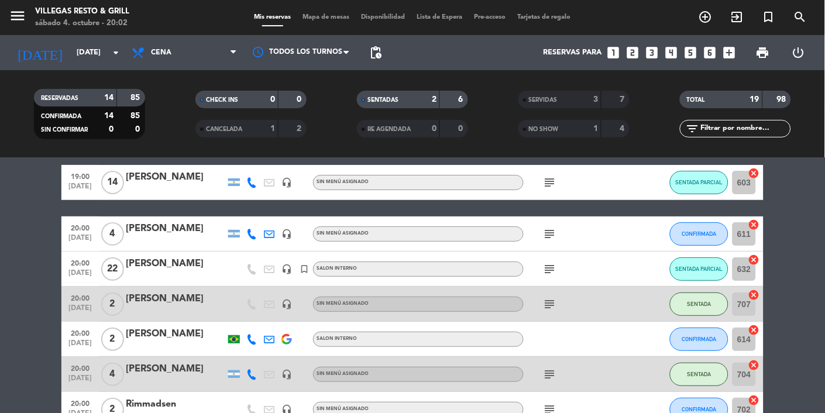
click at [162, 339] on div "[PERSON_NAME]" at bounding box center [175, 334] width 99 height 15
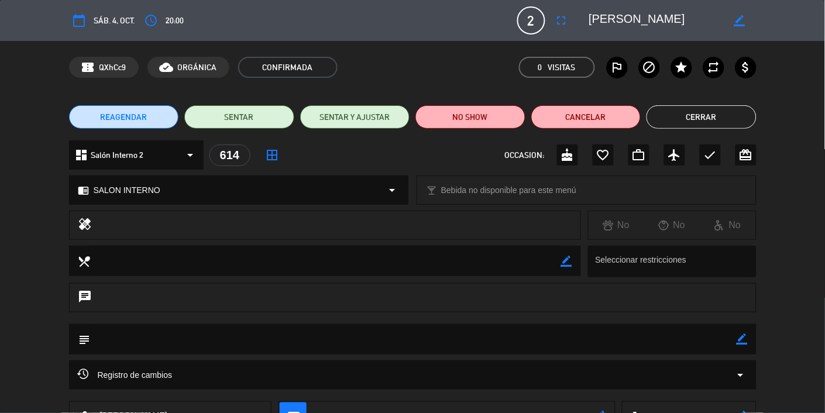
click at [515, 116] on button "Cerrar" at bounding box center [702, 116] width 110 height 23
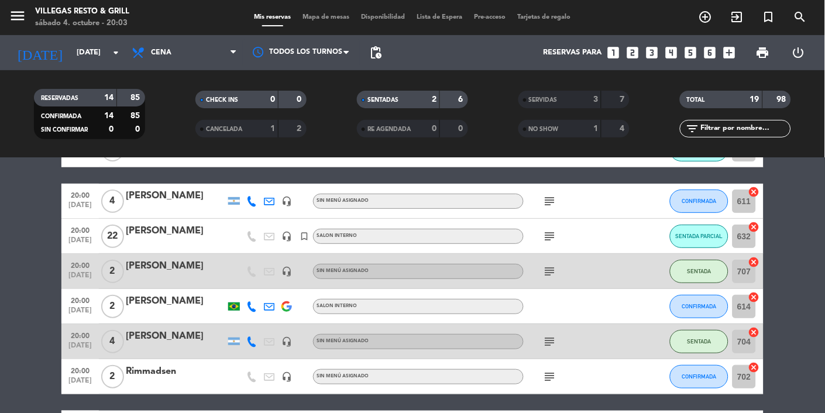
scroll to position [84, 0]
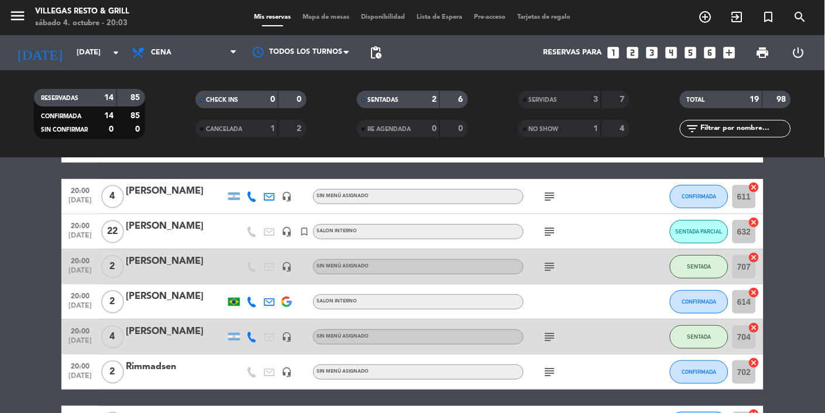
click at [143, 373] on div "Rimmadsen" at bounding box center [175, 366] width 99 height 15
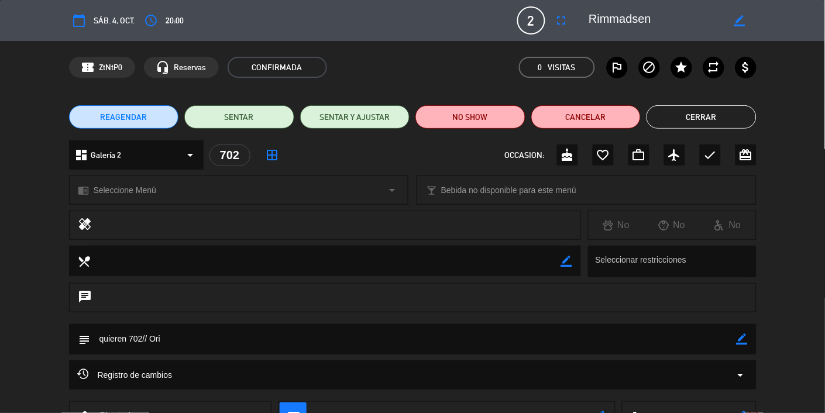
click at [515, 121] on button "Cerrar" at bounding box center [702, 116] width 110 height 23
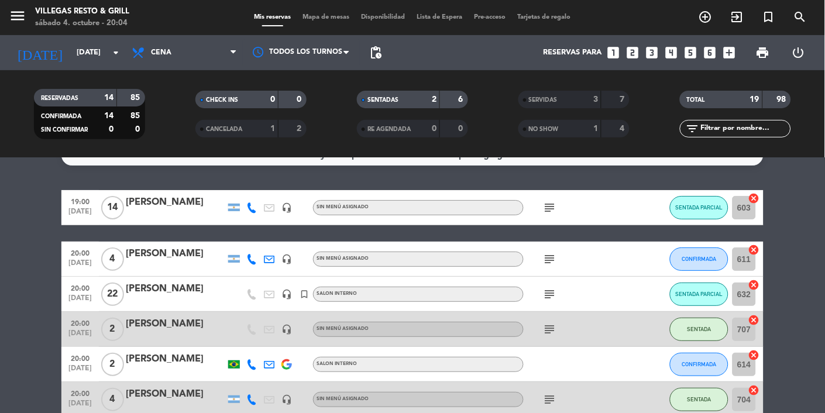
scroll to position [44, 0]
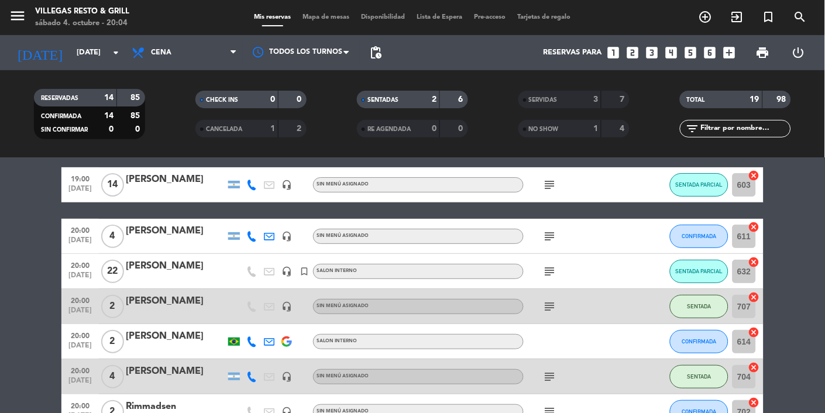
click at [515, 418] on div "subject" at bounding box center [576, 411] width 105 height 35
click at [515, 406] on icon "subject" at bounding box center [550, 412] width 14 height 14
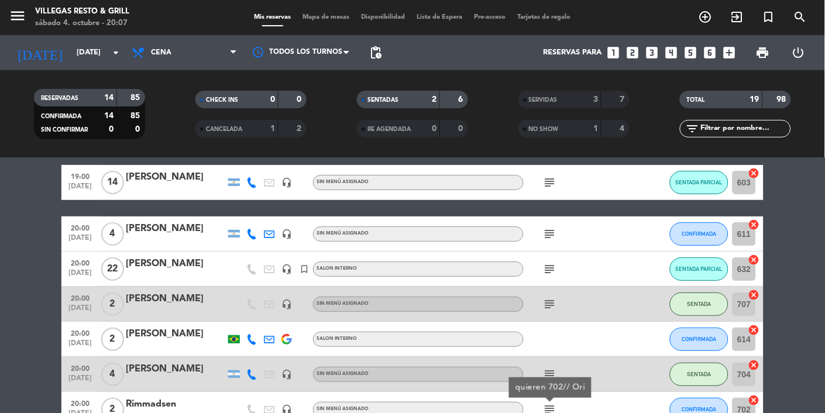
scroll to position [48, 0]
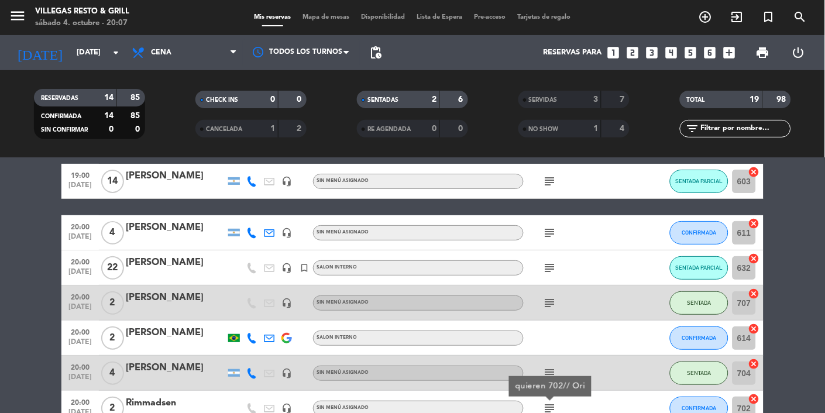
click at [515, 411] on icon "subject" at bounding box center [550, 408] width 14 height 14
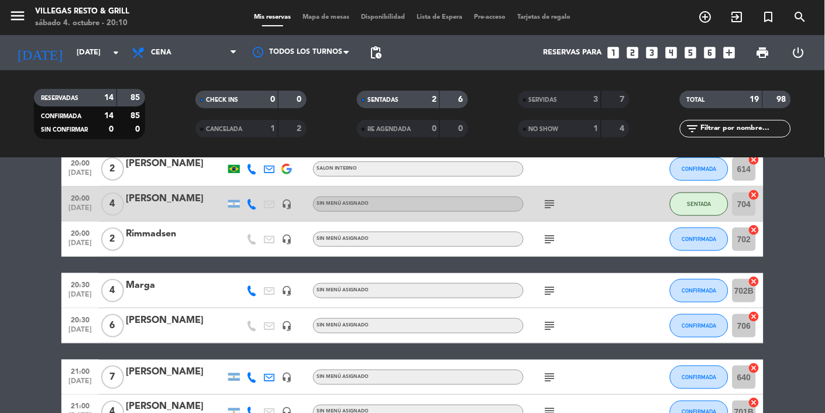
scroll to position [0, 0]
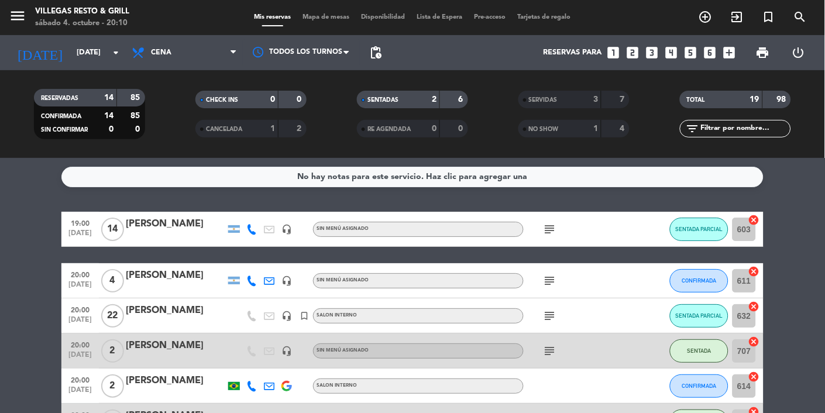
click at [320, 16] on span "Mapa de mesas" at bounding box center [326, 17] width 59 height 6
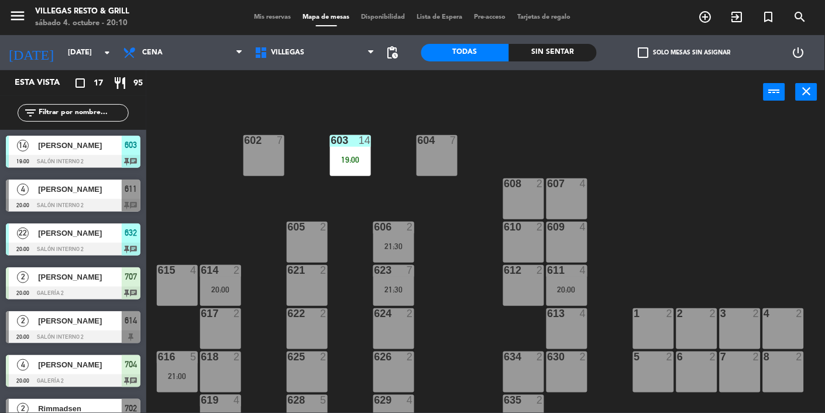
click at [515, 288] on div "20:00" at bounding box center [567, 290] width 41 height 8
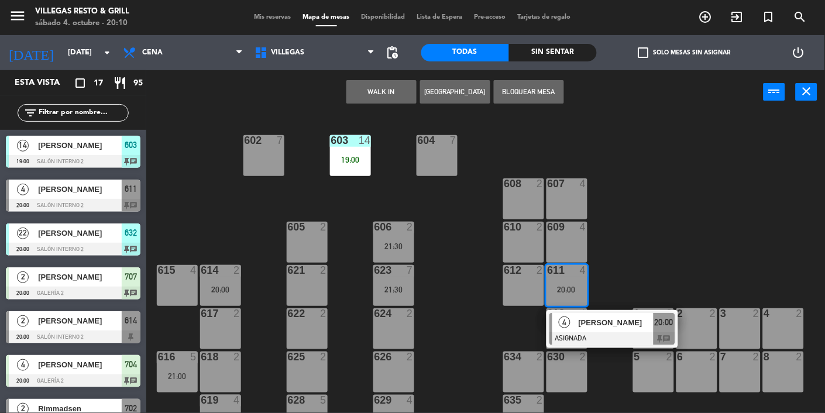
click at [515, 249] on div "609 4" at bounding box center [567, 242] width 41 height 41
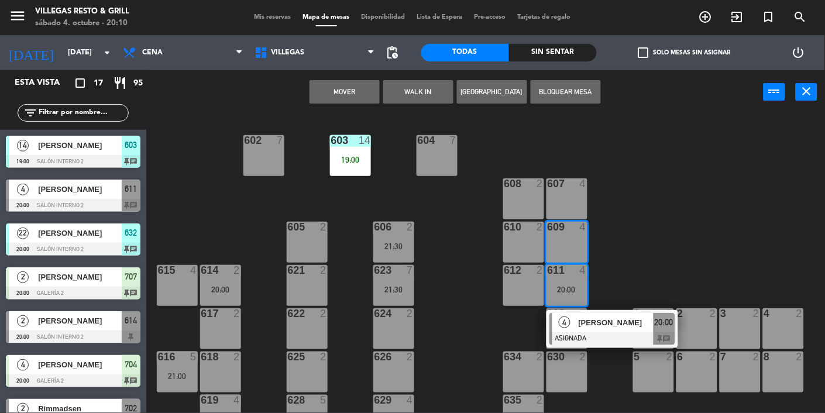
click at [341, 95] on button "Mover" at bounding box center [345, 91] width 70 height 23
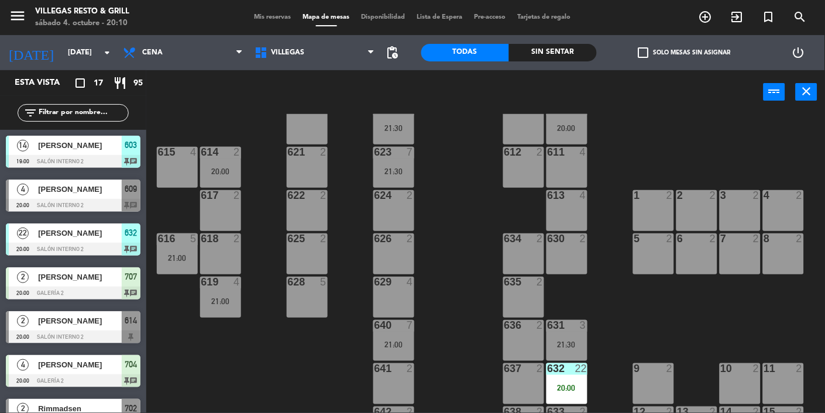
scroll to position [104, 0]
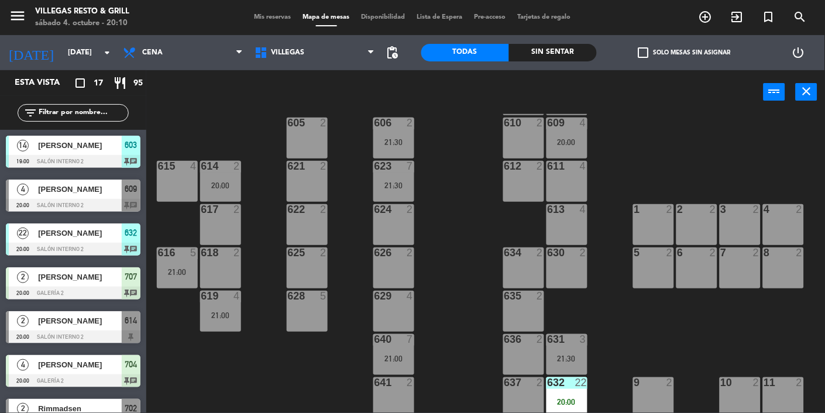
click at [59, 411] on span "Rimmadsen" at bounding box center [80, 409] width 84 height 12
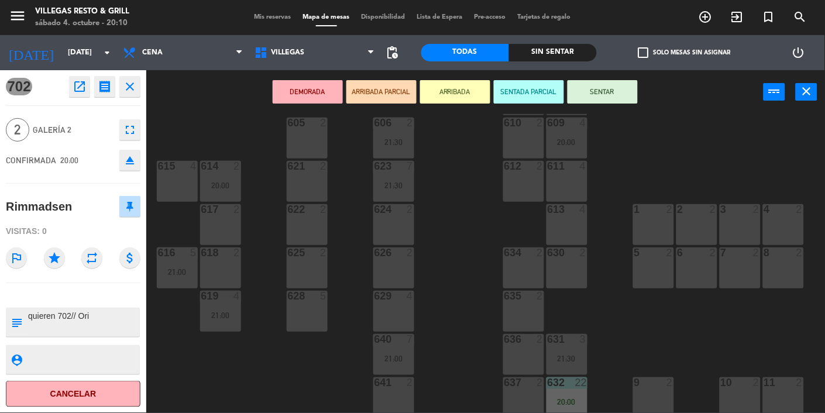
click at [515, 224] on div "1 2" at bounding box center [653, 224] width 41 height 41
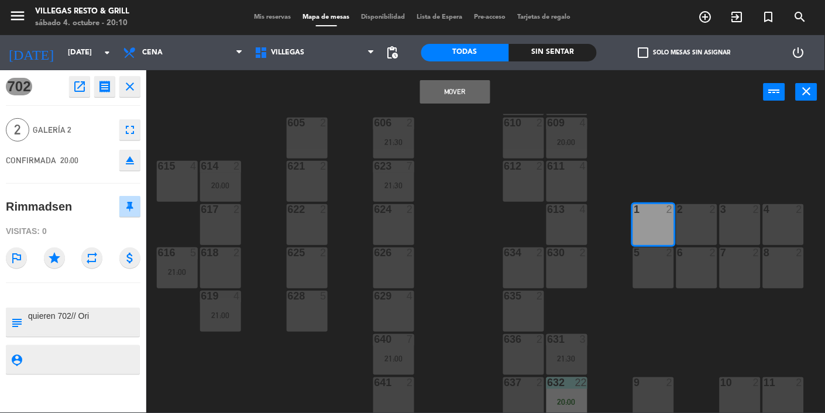
click at [465, 95] on button "Mover" at bounding box center [455, 91] width 70 height 23
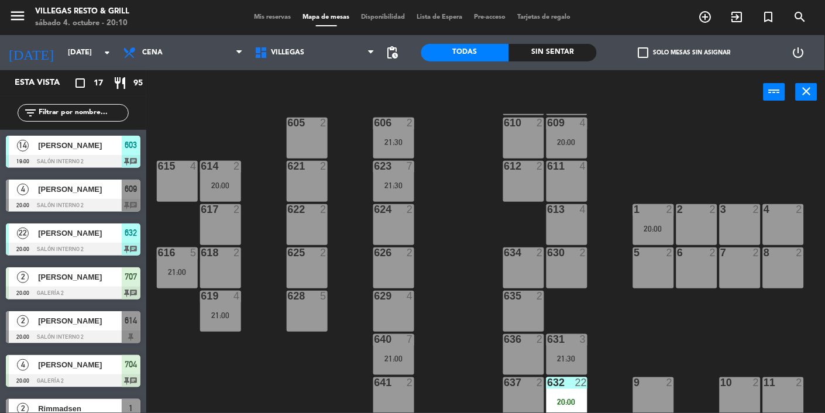
click at [515, 221] on div "1 2 20:00" at bounding box center [653, 224] width 41 height 41
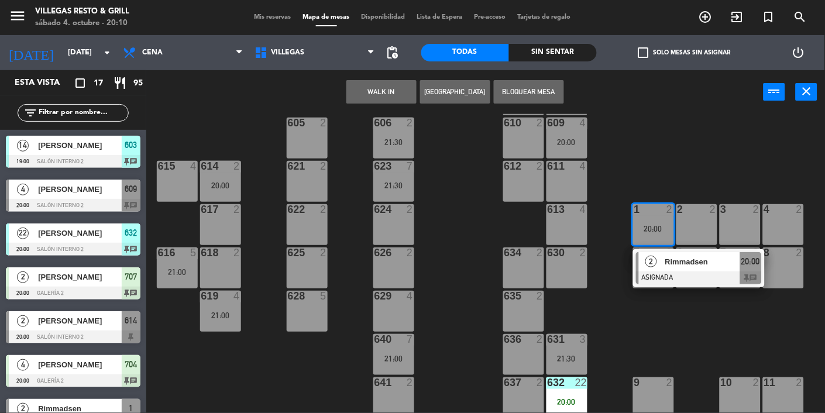
click at [515, 272] on div at bounding box center [699, 278] width 126 height 13
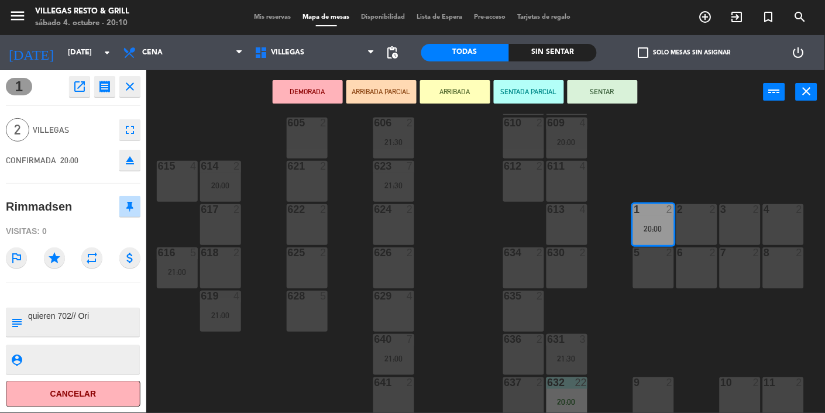
click at [515, 99] on button "SENTAR" at bounding box center [603, 91] width 70 height 23
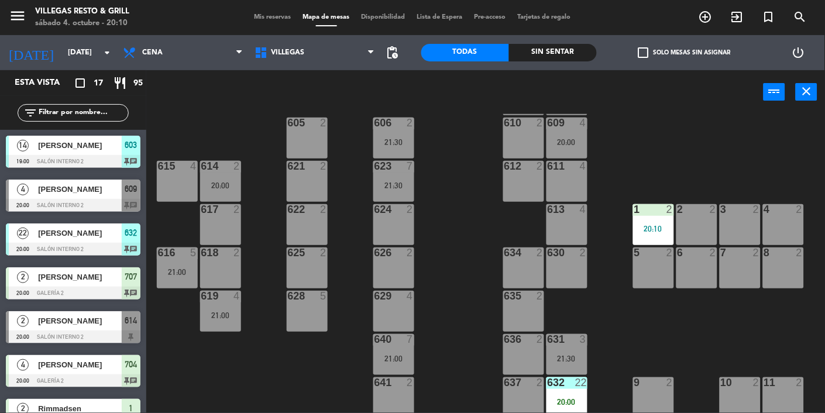
scroll to position [0, 0]
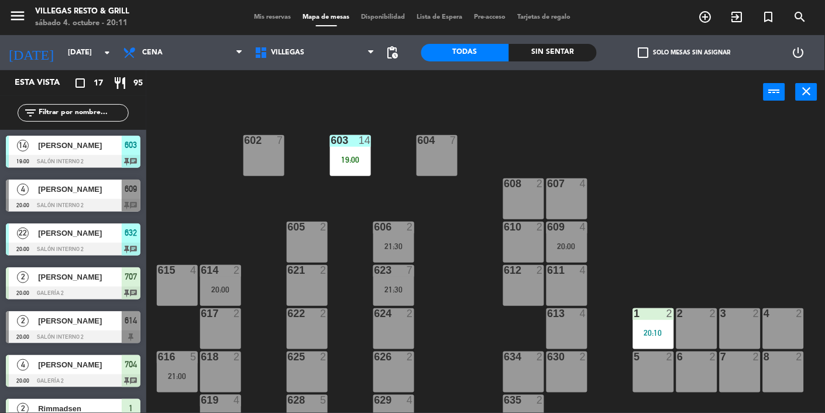
click at [272, 16] on span "Mis reservas" at bounding box center [273, 17] width 49 height 6
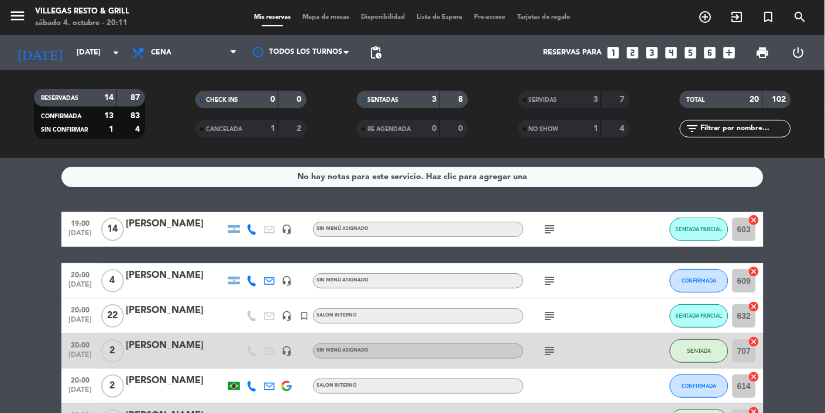
click at [329, 18] on span "Mapa de mesas" at bounding box center [326, 17] width 59 height 6
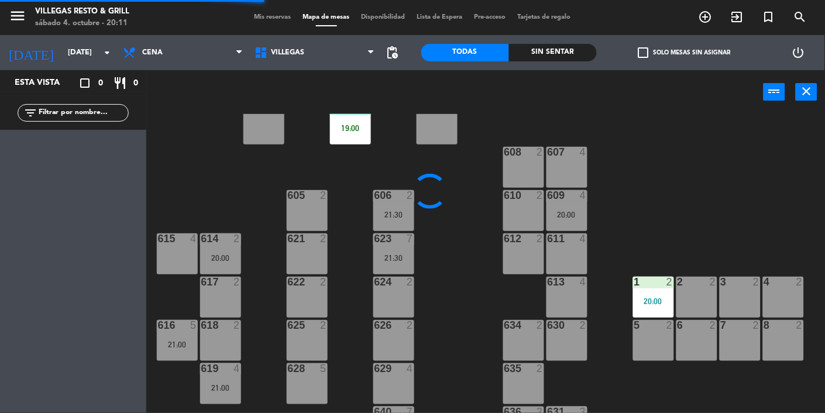
scroll to position [13, 0]
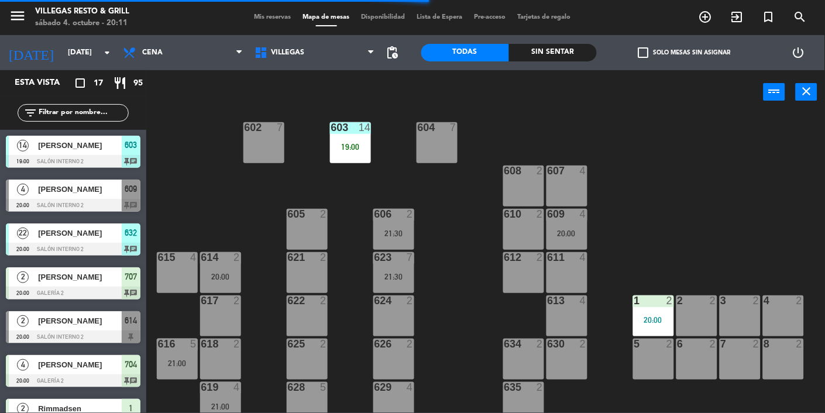
click at [515, 227] on div "609 4 20:00" at bounding box center [567, 229] width 41 height 41
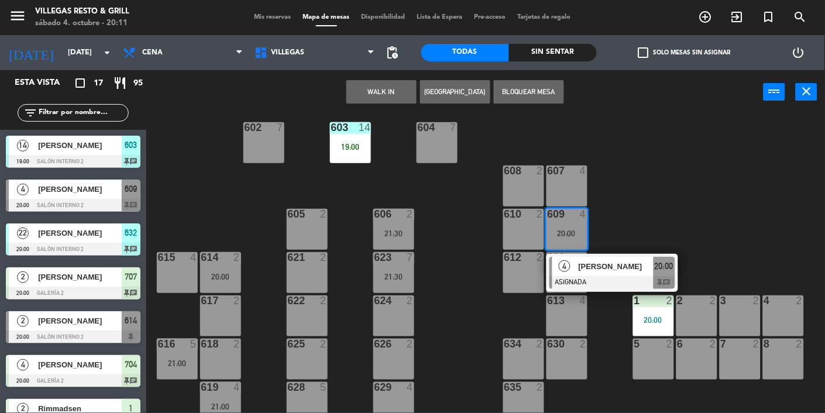
click at [515, 211] on div "602 7 603 14 19:00 604 7 608 2 607 4 605 2 606 2 21:30 610 2 609 4 20:00 4 [PER…" at bounding box center [489, 300] width 671 height 372
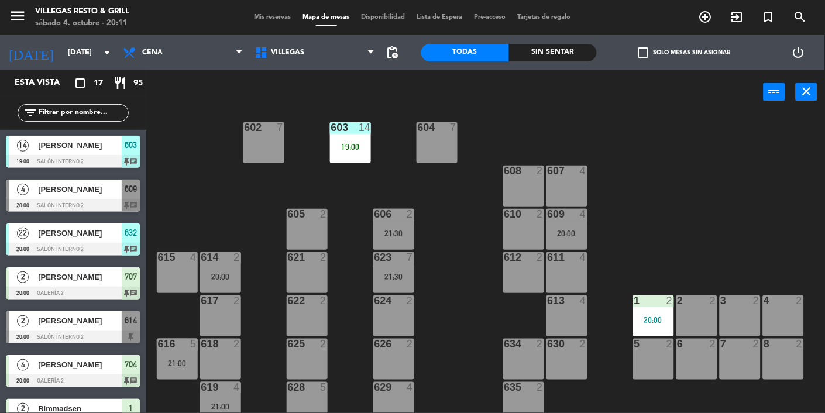
click at [114, 201] on div at bounding box center [73, 205] width 135 height 13
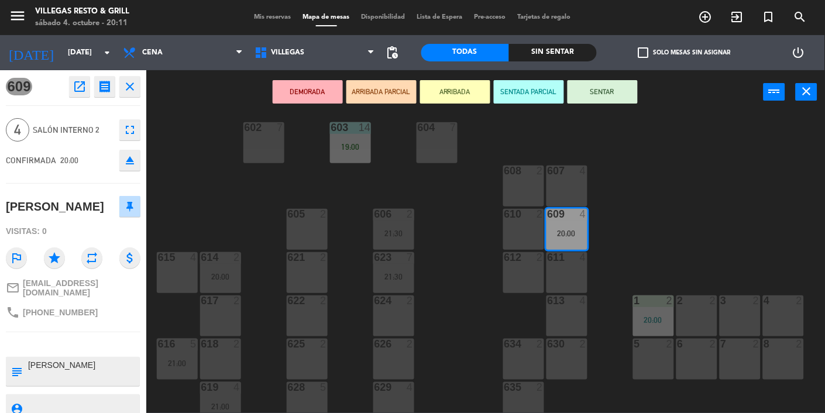
click at [515, 277] on div "611 4" at bounding box center [567, 272] width 41 height 41
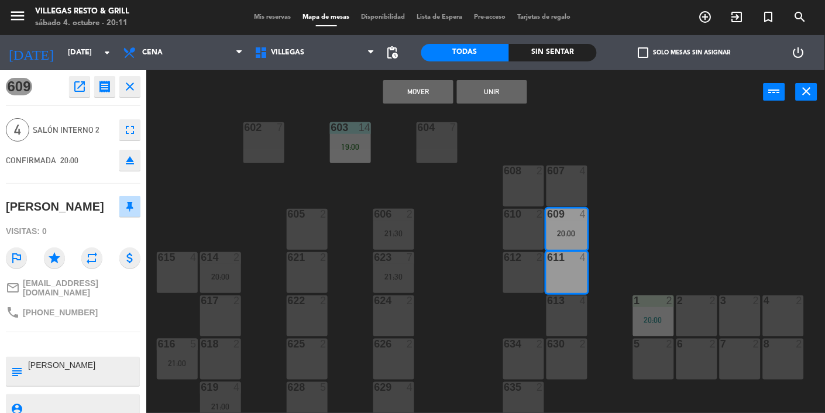
click at [425, 91] on button "Mover" at bounding box center [418, 91] width 70 height 23
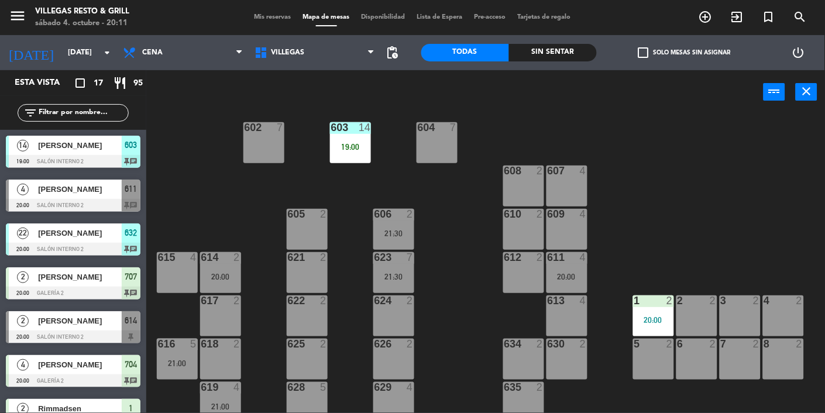
click at [275, 18] on span "Mis reservas" at bounding box center [273, 17] width 49 height 6
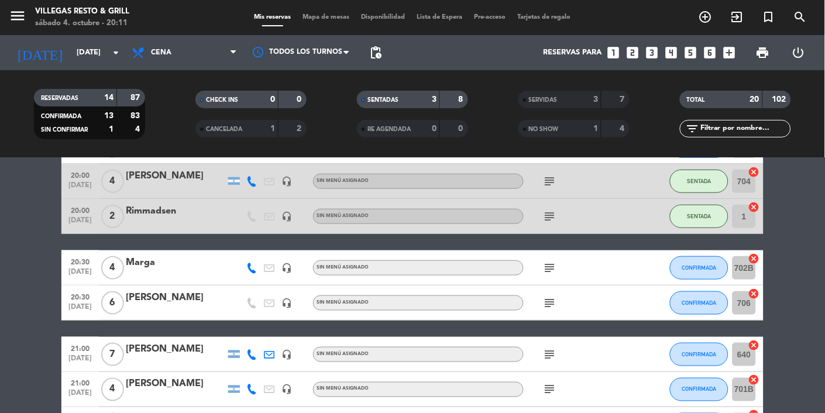
scroll to position [242, 0]
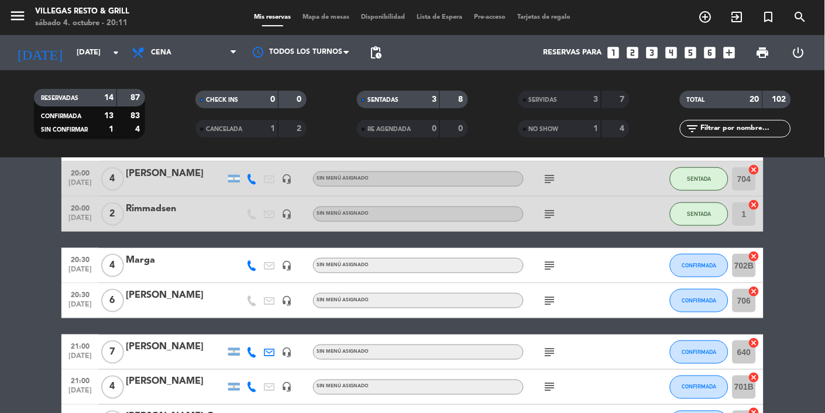
click at [515, 265] on icon "subject" at bounding box center [550, 266] width 14 height 14
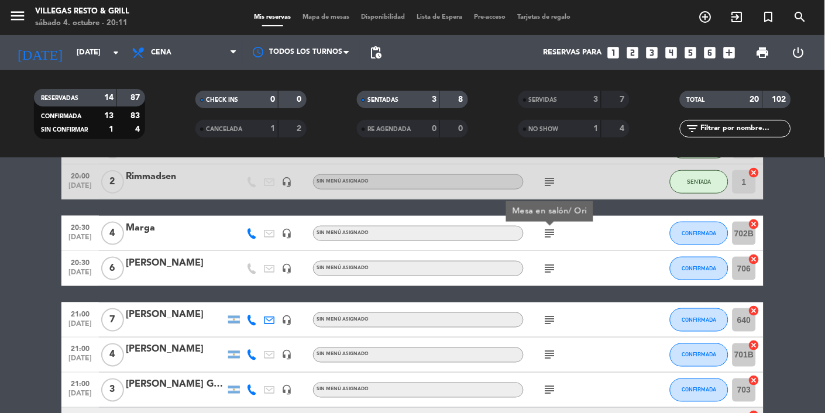
scroll to position [270, 0]
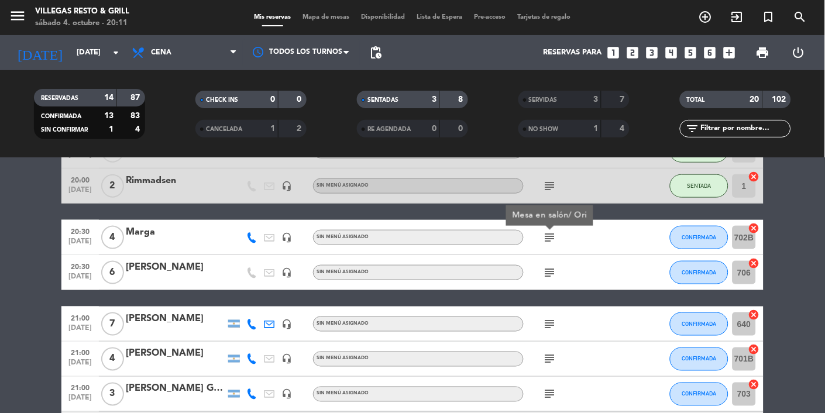
click at [515, 266] on icon "subject" at bounding box center [550, 273] width 14 height 14
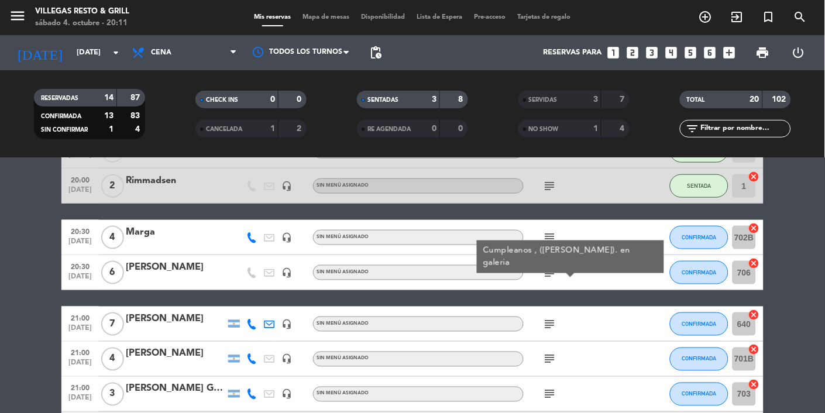
click at [515, 322] on icon "subject" at bounding box center [550, 324] width 14 height 14
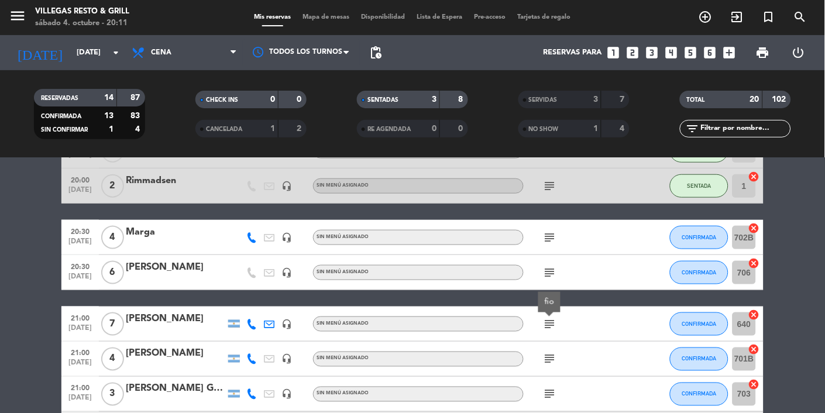
click at [515, 354] on icon "subject" at bounding box center [550, 359] width 14 height 14
click at [515, 391] on icon "subject" at bounding box center [550, 394] width 14 height 14
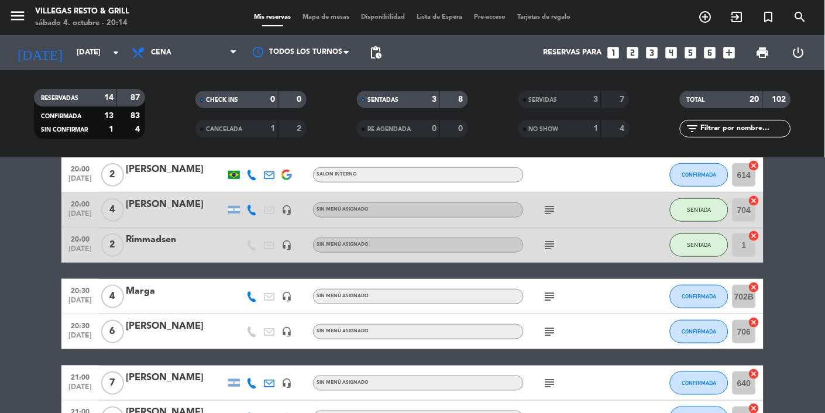
scroll to position [215, 0]
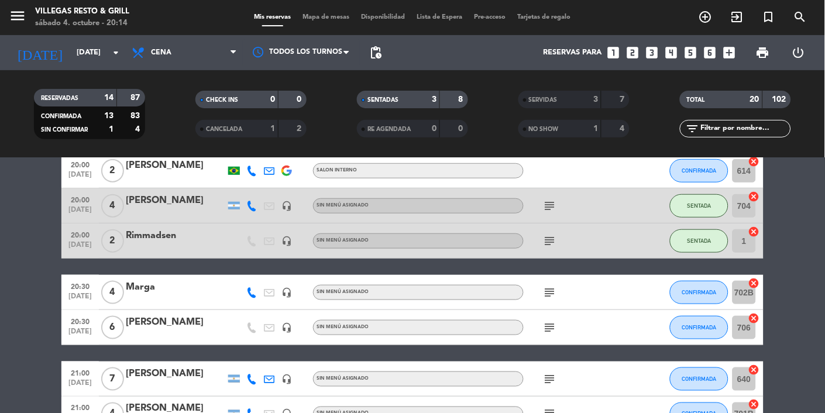
click at [515, 297] on icon "subject" at bounding box center [550, 293] width 14 height 14
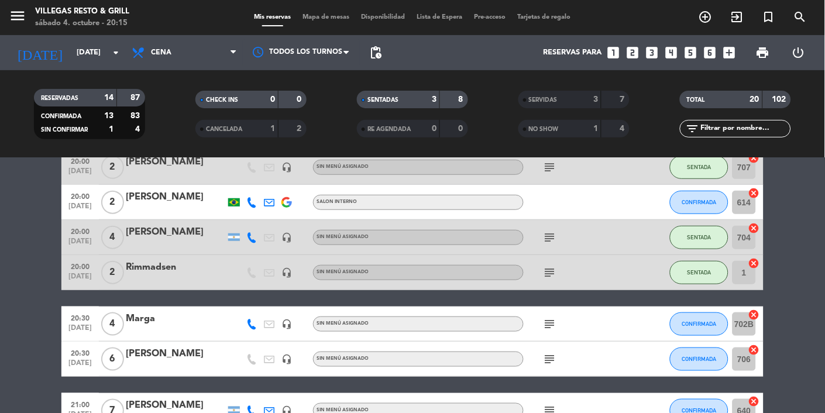
scroll to position [192, 0]
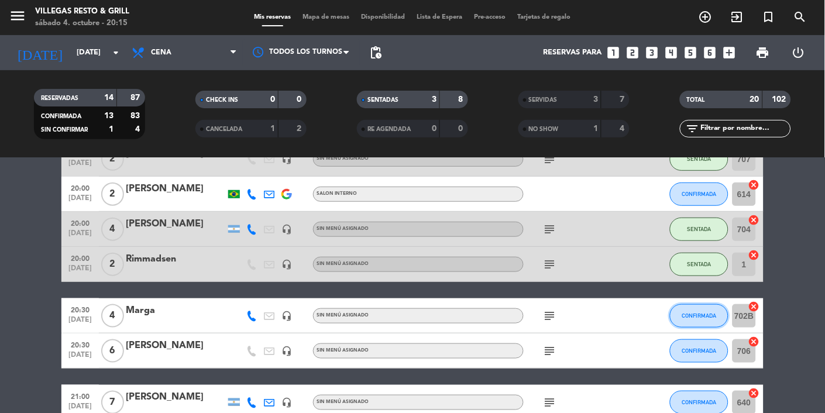
click at [515, 318] on span "CONFIRMADA" at bounding box center [699, 315] width 35 height 6
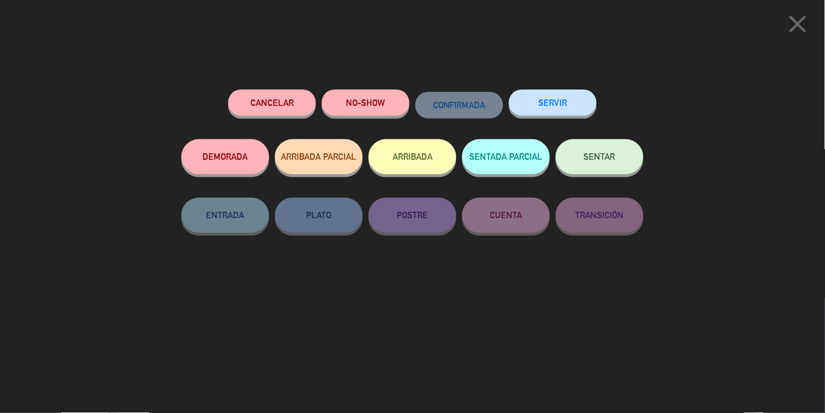
click at [515, 163] on button "SENTADA PARCIAL" at bounding box center [506, 156] width 88 height 35
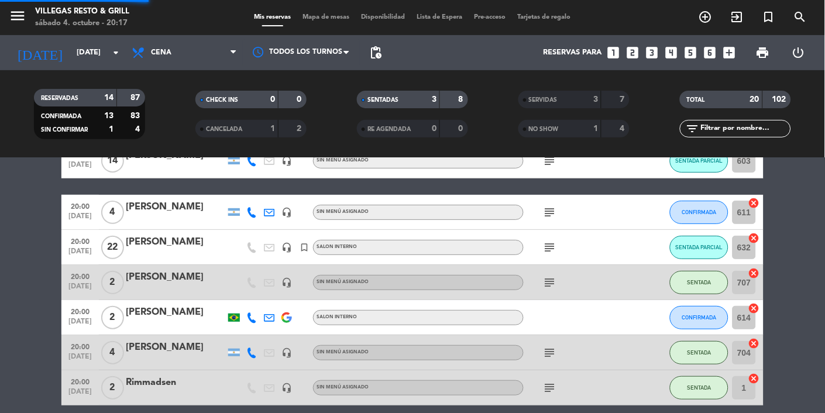
scroll to position [12, 0]
